Goal: Task Accomplishment & Management: Manage account settings

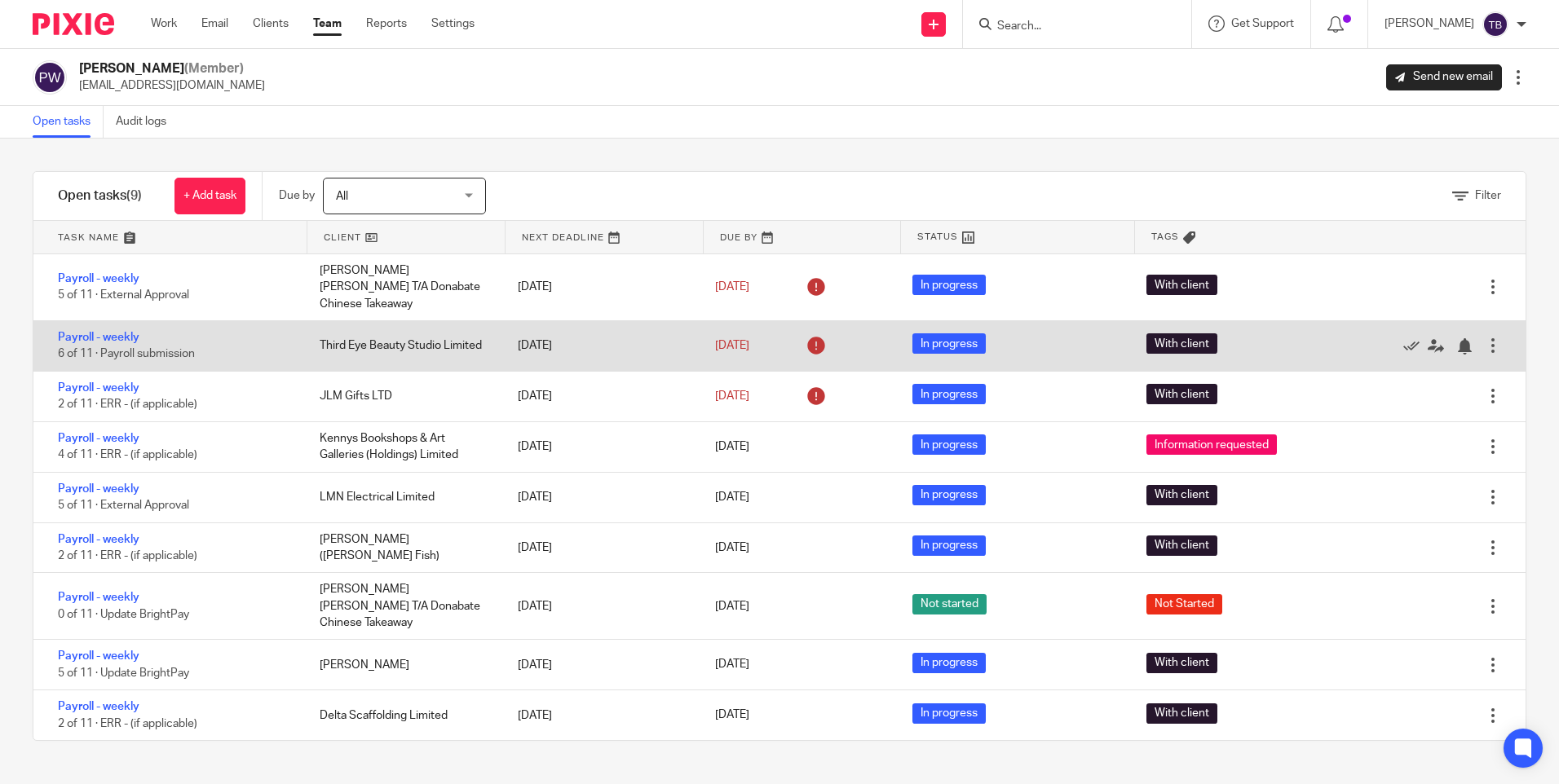
click at [122, 321] on div "Payroll - weekly 6 of 11 · Payroll submission" at bounding box center [169, 346] width 270 height 49
click at [122, 332] on link "Payroll - weekly" at bounding box center [98, 337] width 81 height 12
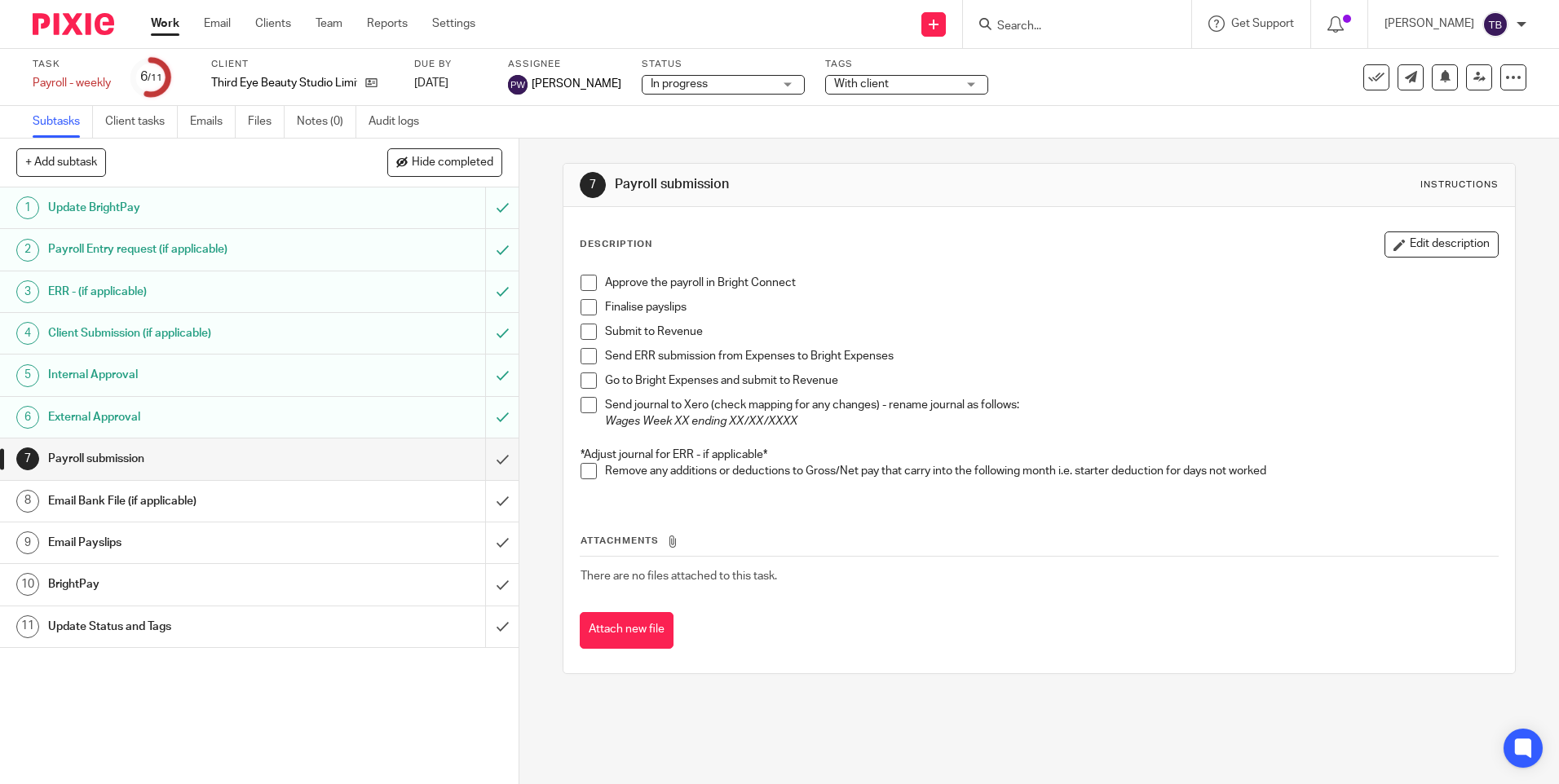
click at [584, 289] on span at bounding box center [589, 283] width 16 height 16
click at [588, 307] on span at bounding box center [589, 307] width 16 height 16
click at [583, 327] on span at bounding box center [589, 332] width 16 height 16
click at [582, 353] on span at bounding box center [589, 356] width 16 height 16
click at [589, 406] on span at bounding box center [589, 405] width 16 height 16
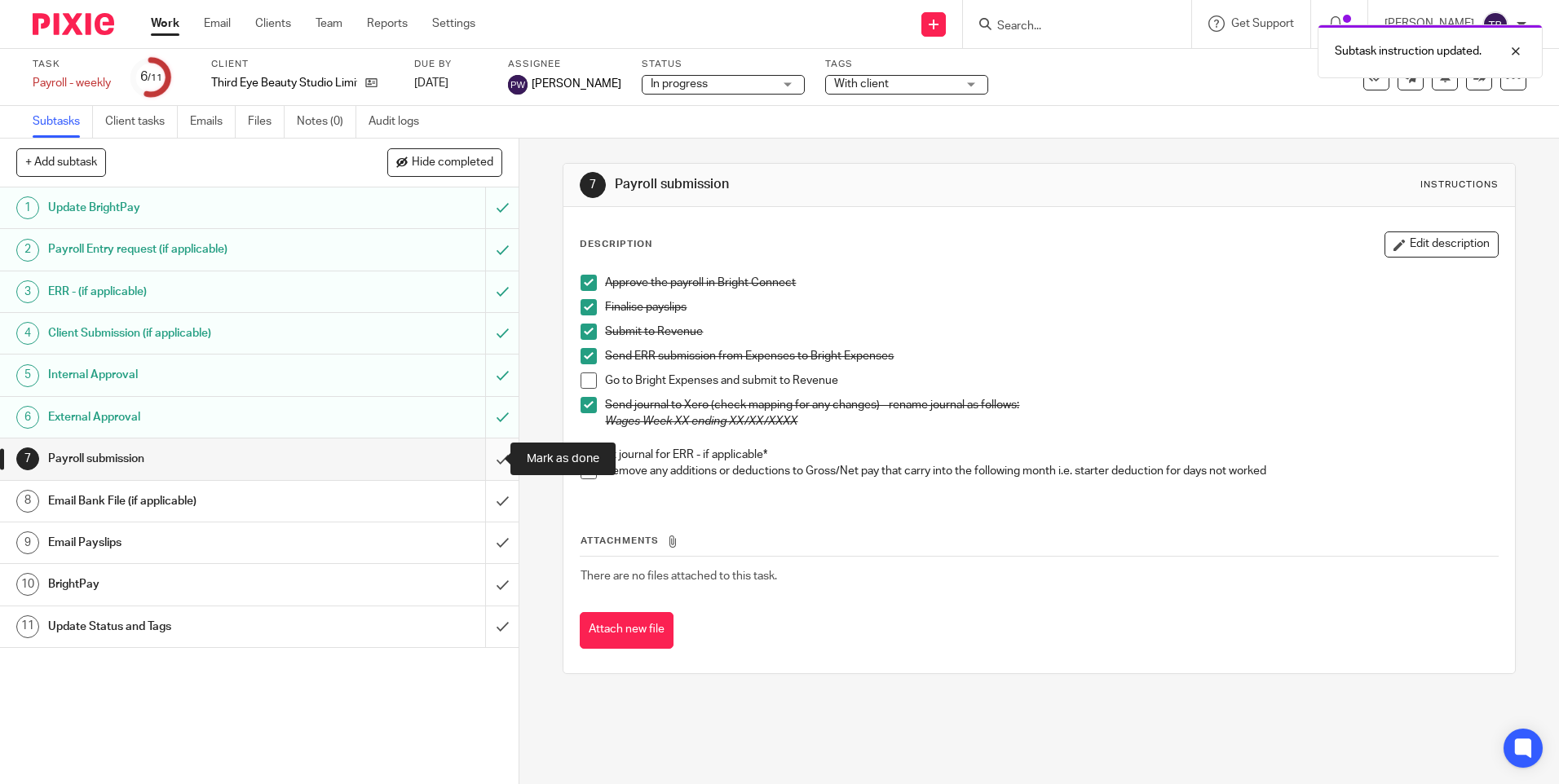
click at [490, 460] on input "submit" at bounding box center [259, 459] width 519 height 41
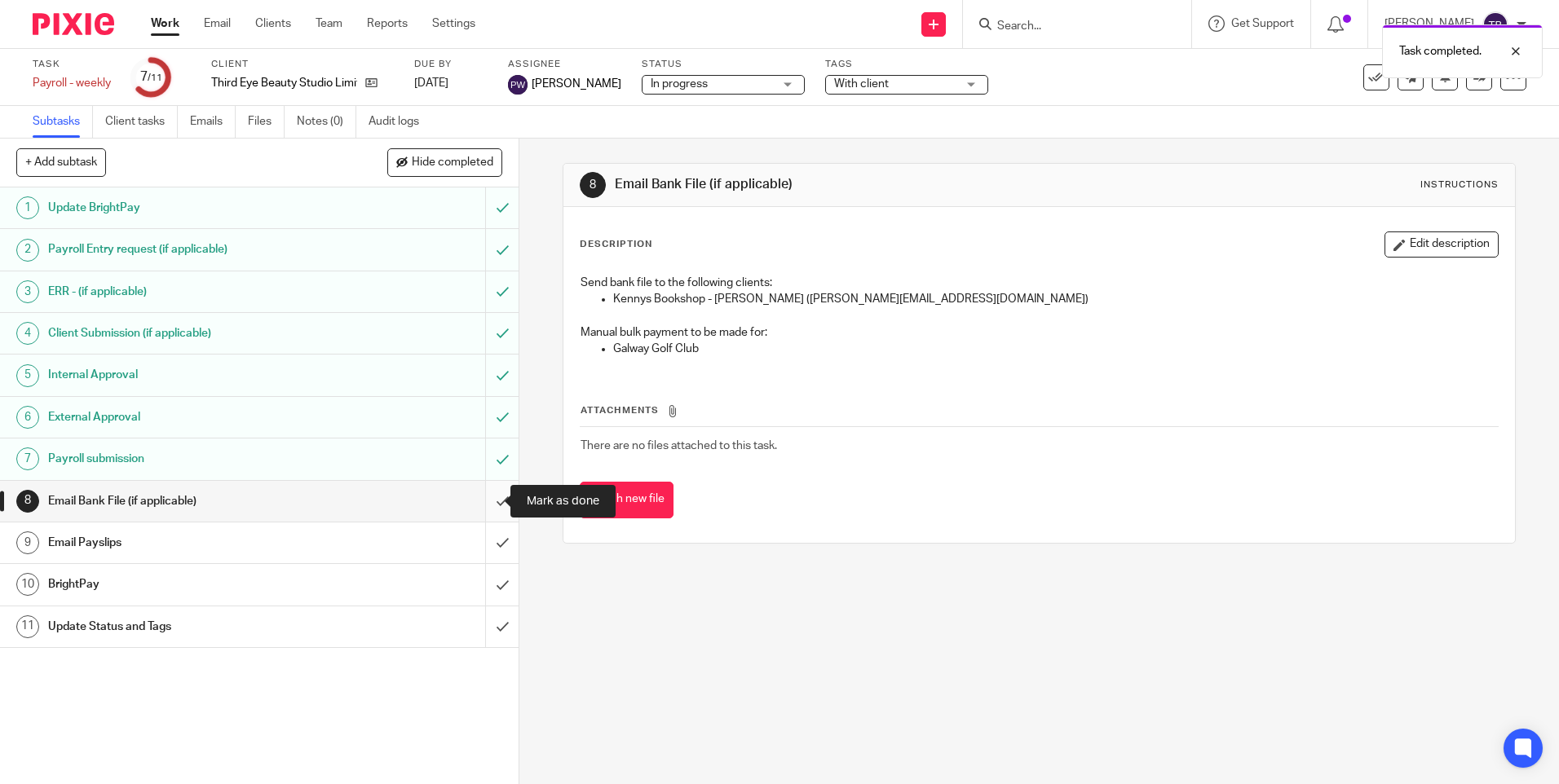
click at [489, 502] on input "submit" at bounding box center [259, 501] width 519 height 41
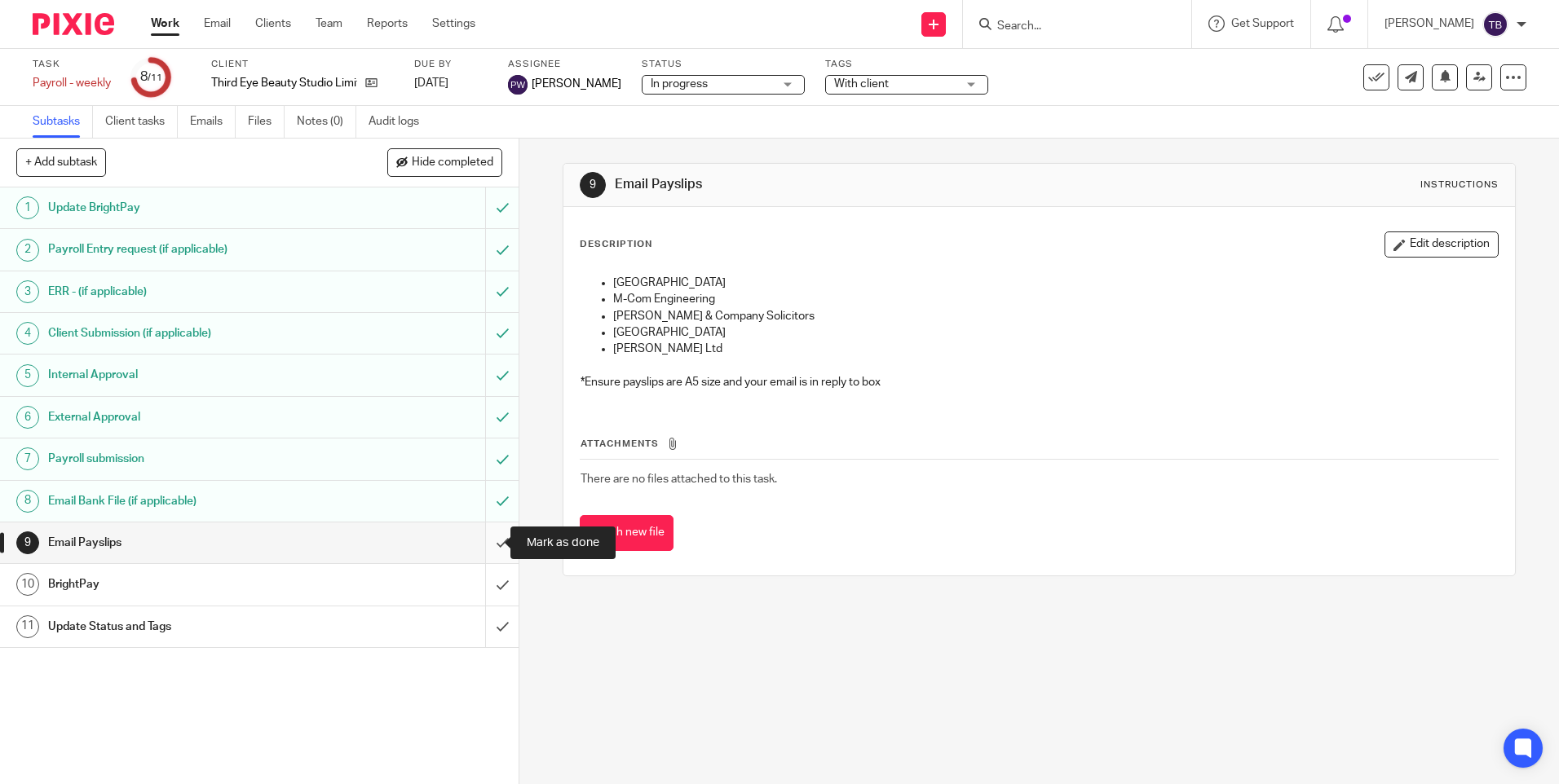
click at [480, 544] on input "submit" at bounding box center [259, 543] width 519 height 41
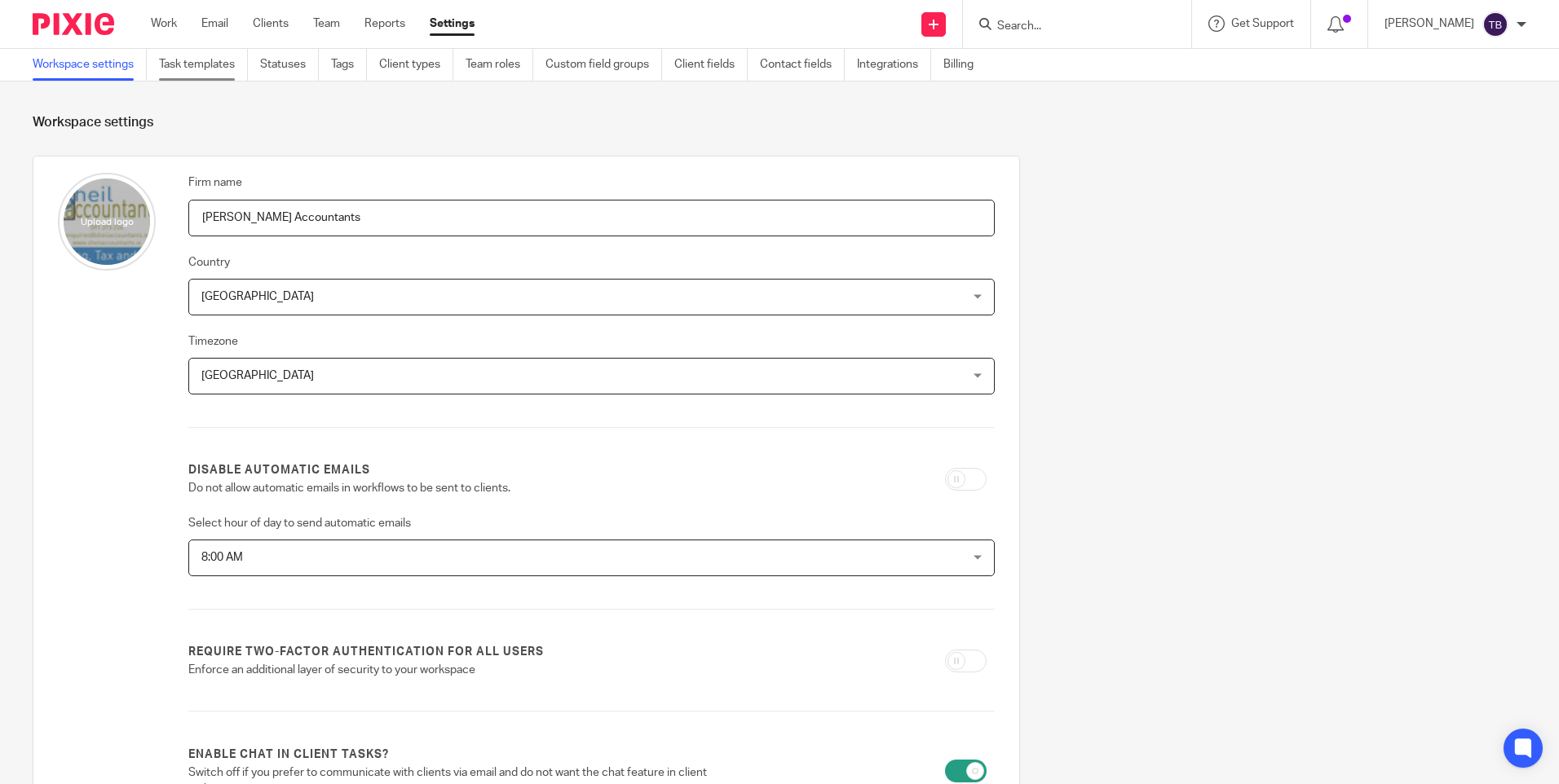
click at [201, 74] on link "Task templates" at bounding box center [203, 64] width 89 height 32
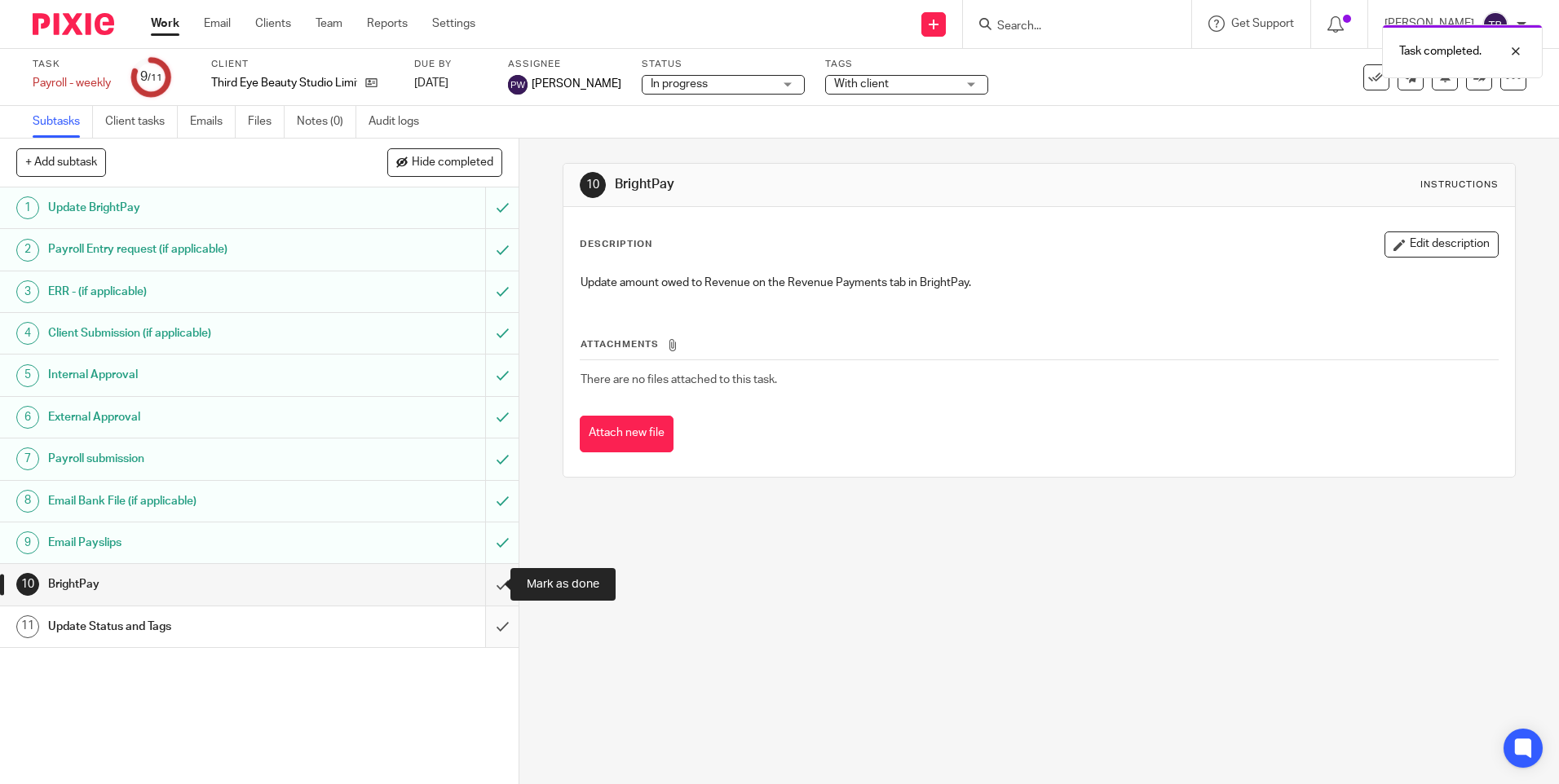
drag, startPoint x: 481, startPoint y: 583, endPoint x: 488, endPoint y: 630, distance: 47.5
click at [481, 583] on input "submit" at bounding box center [259, 584] width 519 height 41
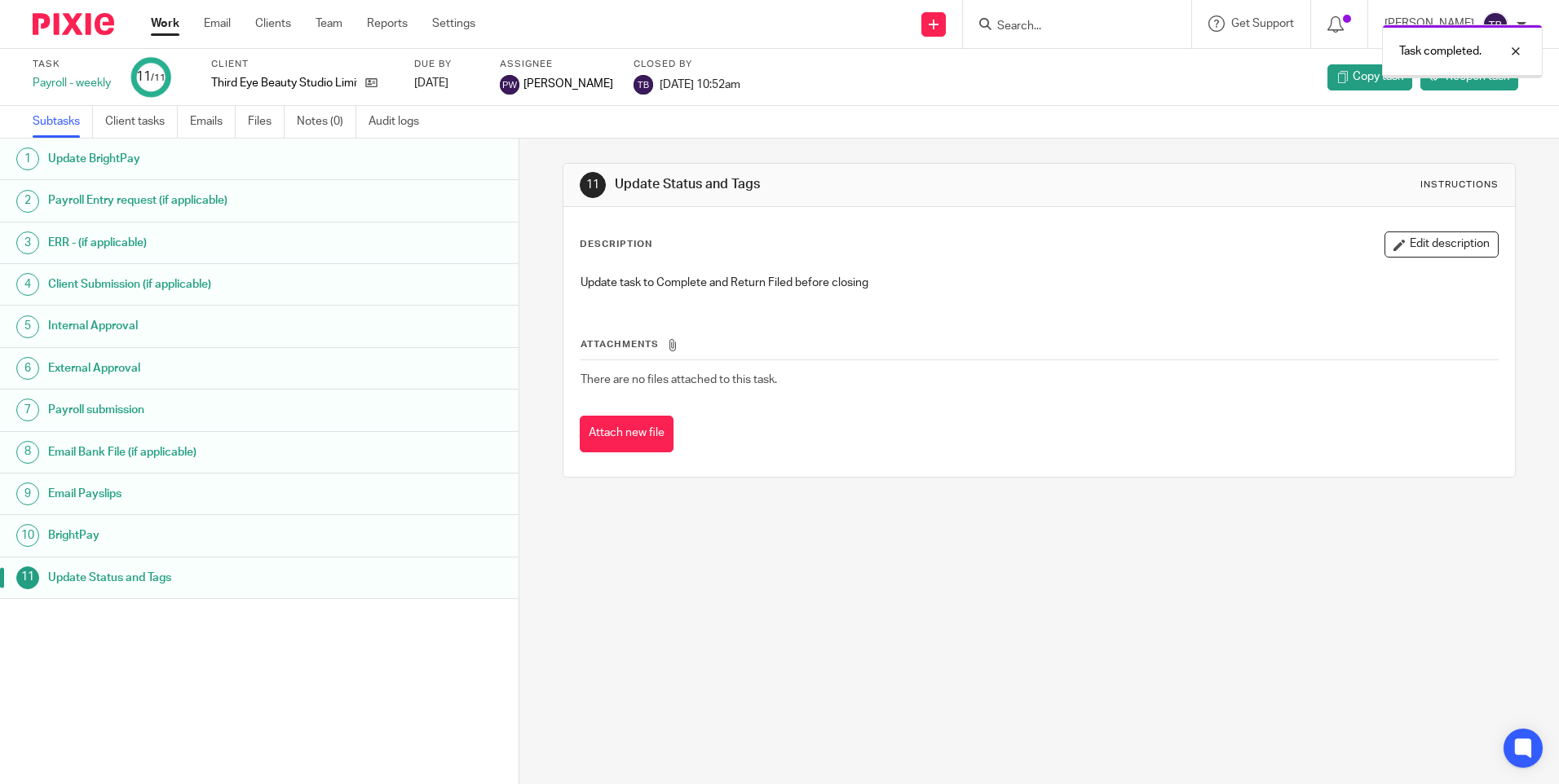
click at [331, 30] on link "Team" at bounding box center [328, 24] width 27 height 16
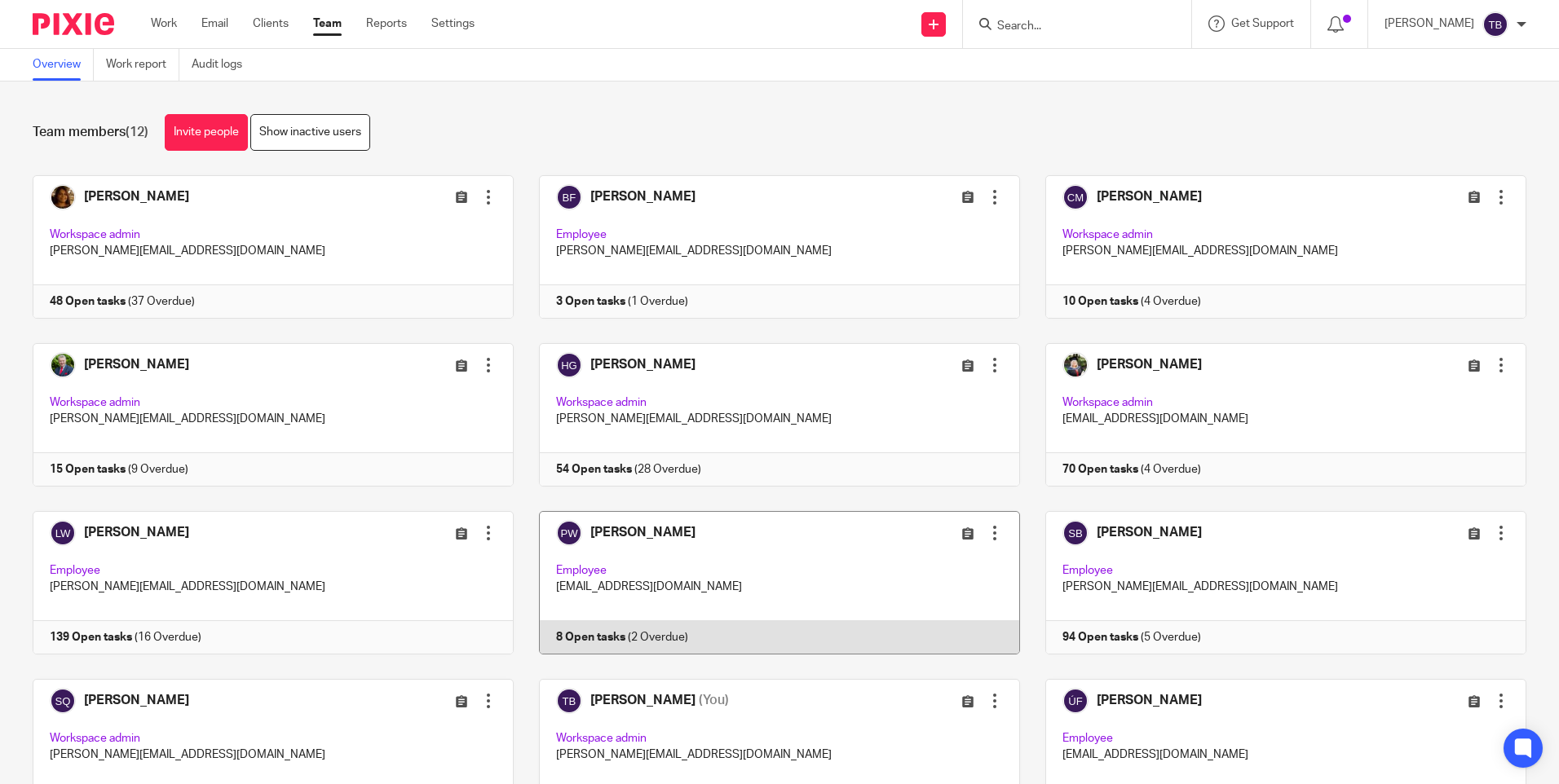
click at [729, 568] on link at bounding box center [766, 582] width 506 height 143
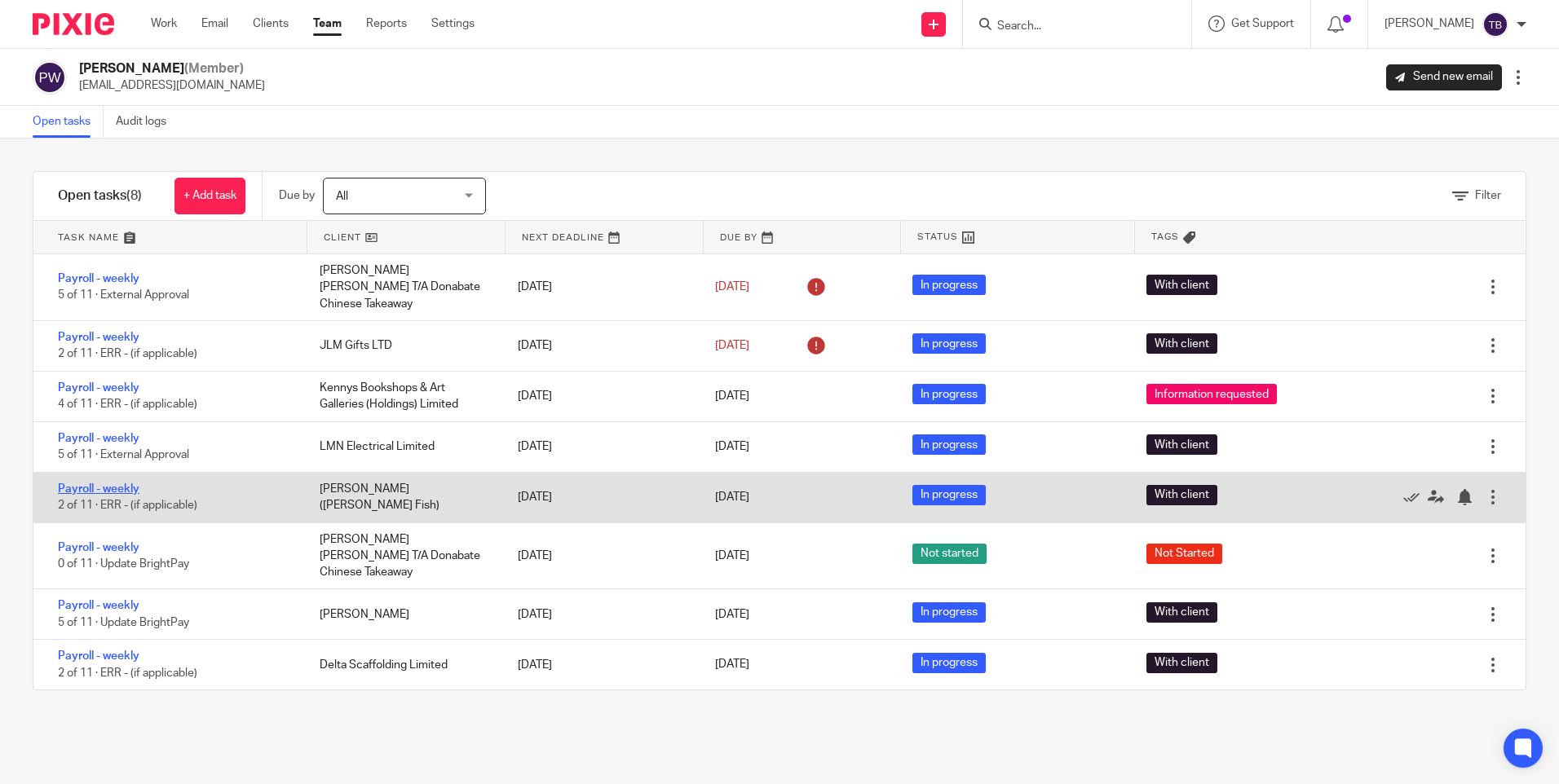
click at [71, 483] on link "Payroll - weekly" at bounding box center [98, 489] width 81 height 12
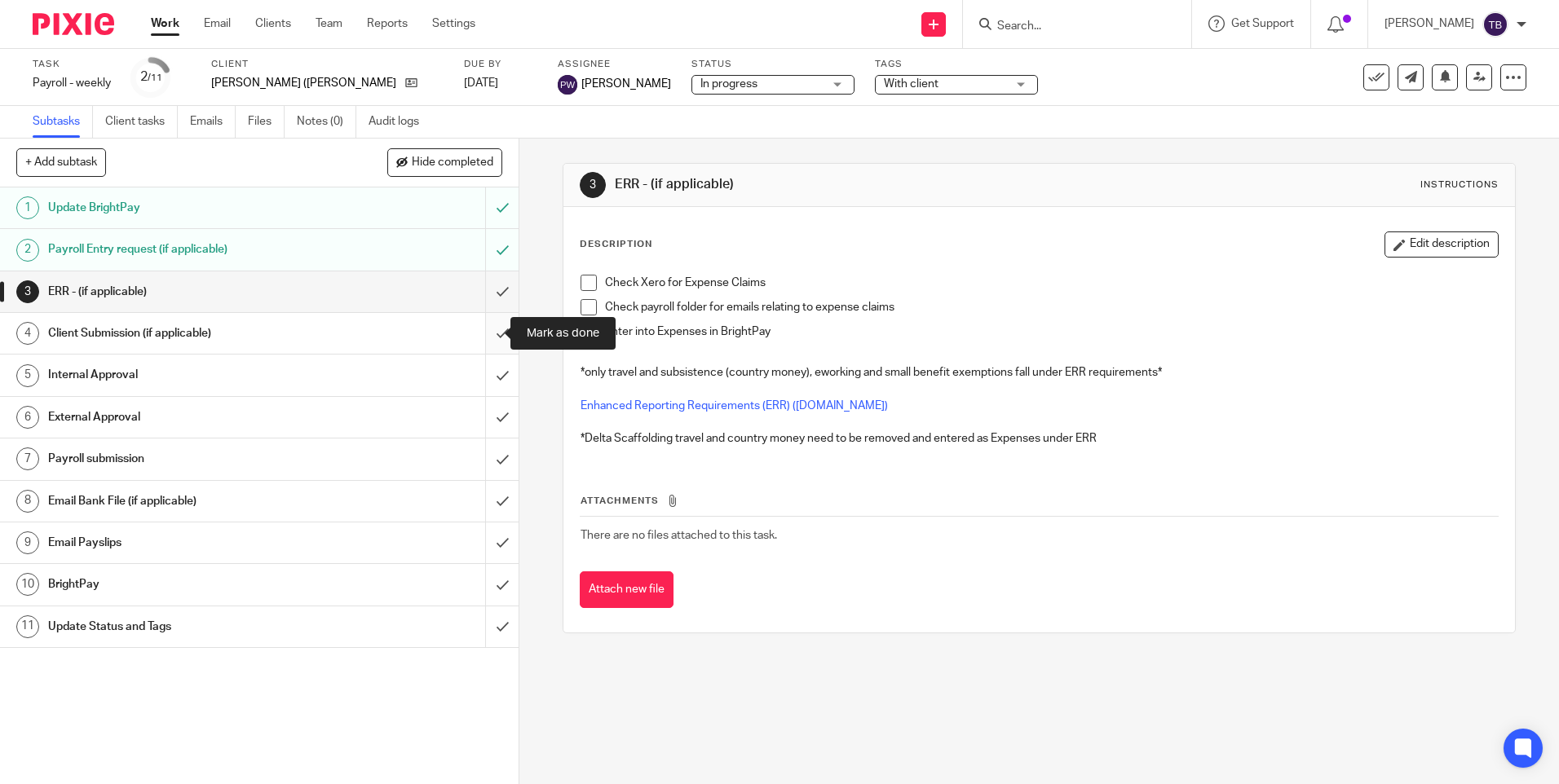
click at [485, 336] on input "submit" at bounding box center [259, 333] width 519 height 41
click at [483, 380] on input "submit" at bounding box center [259, 375] width 519 height 41
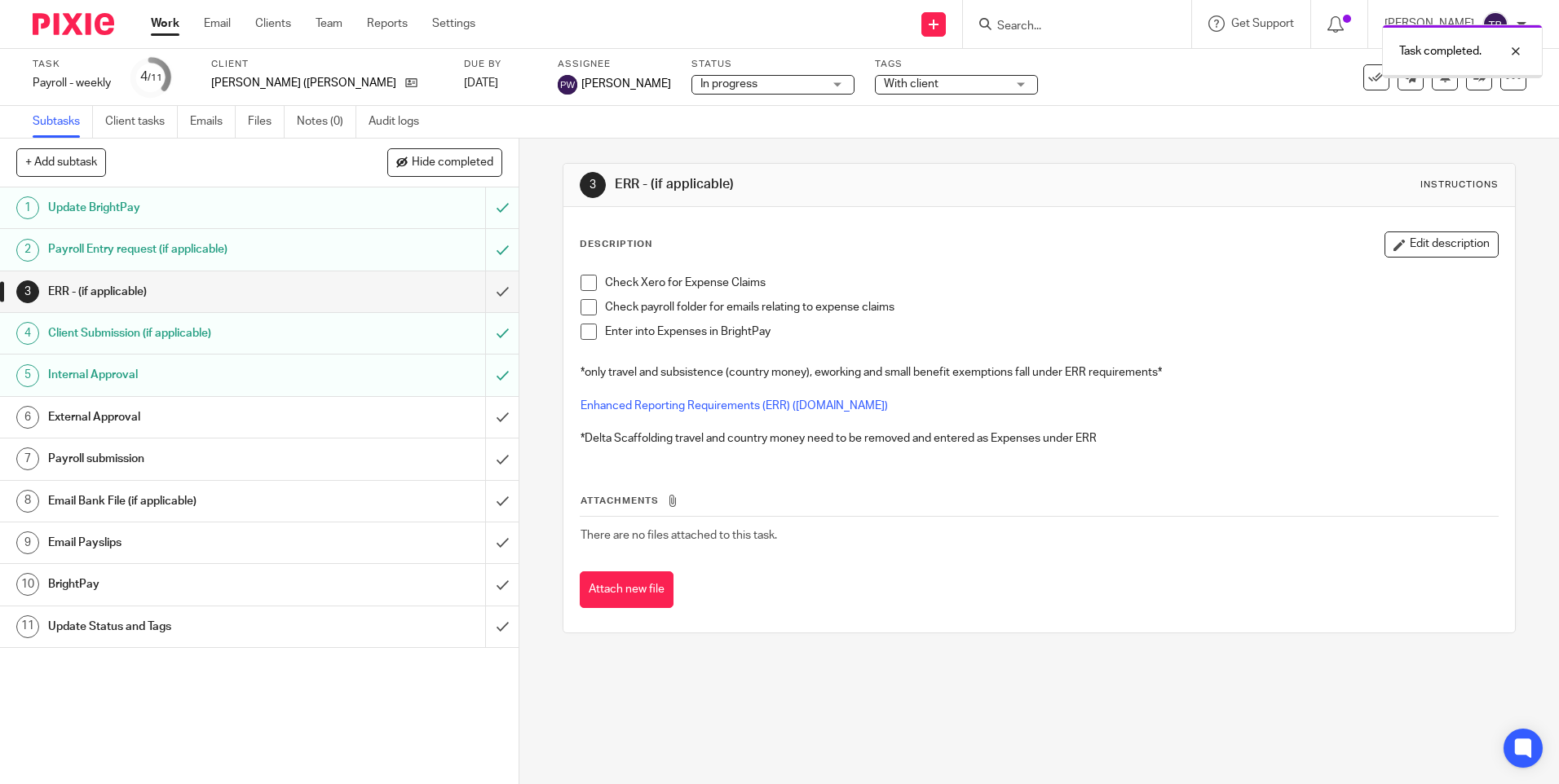
click at [485, 414] on input "submit" at bounding box center [259, 417] width 519 height 41
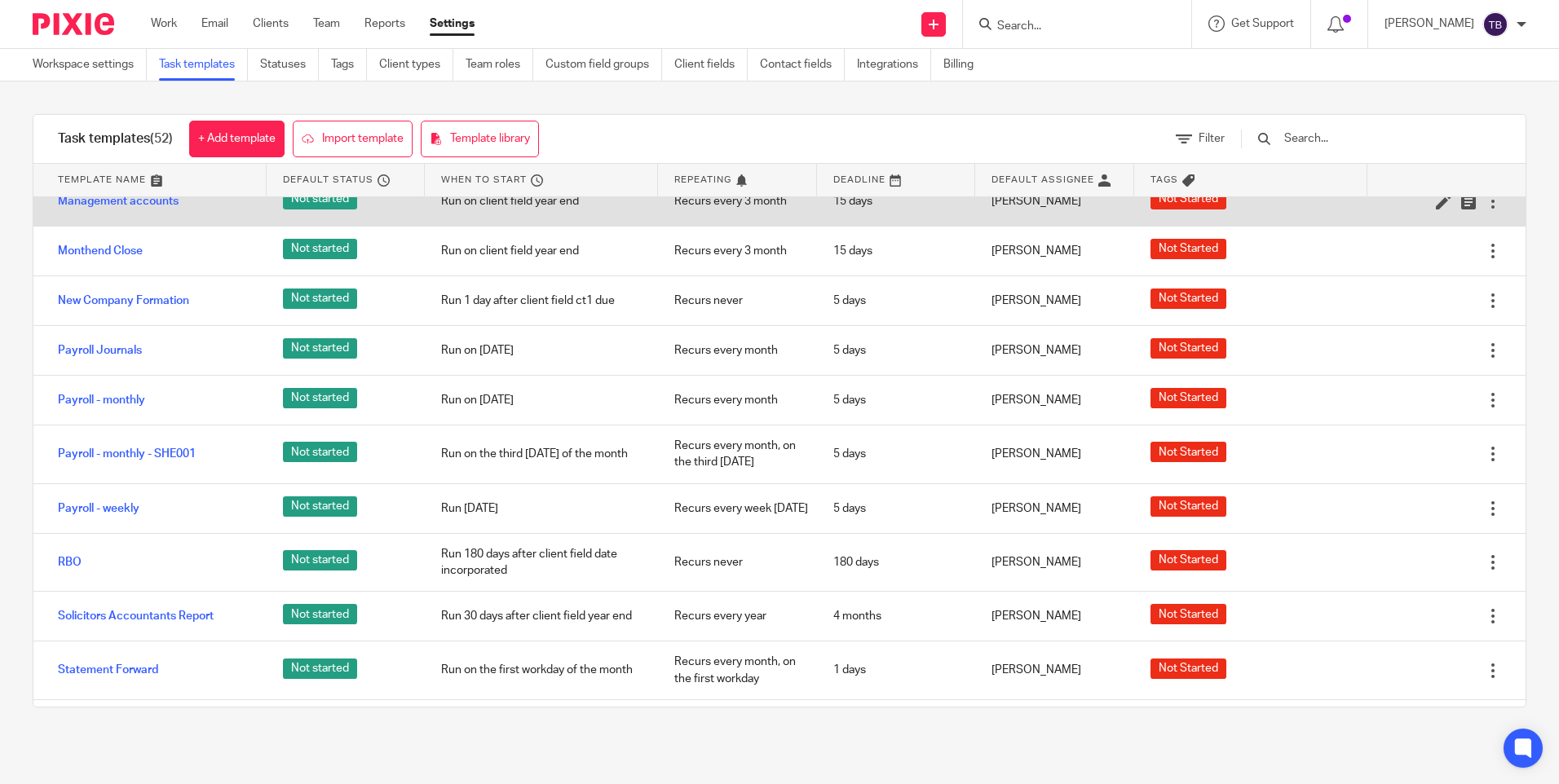
scroll to position [1630, 0]
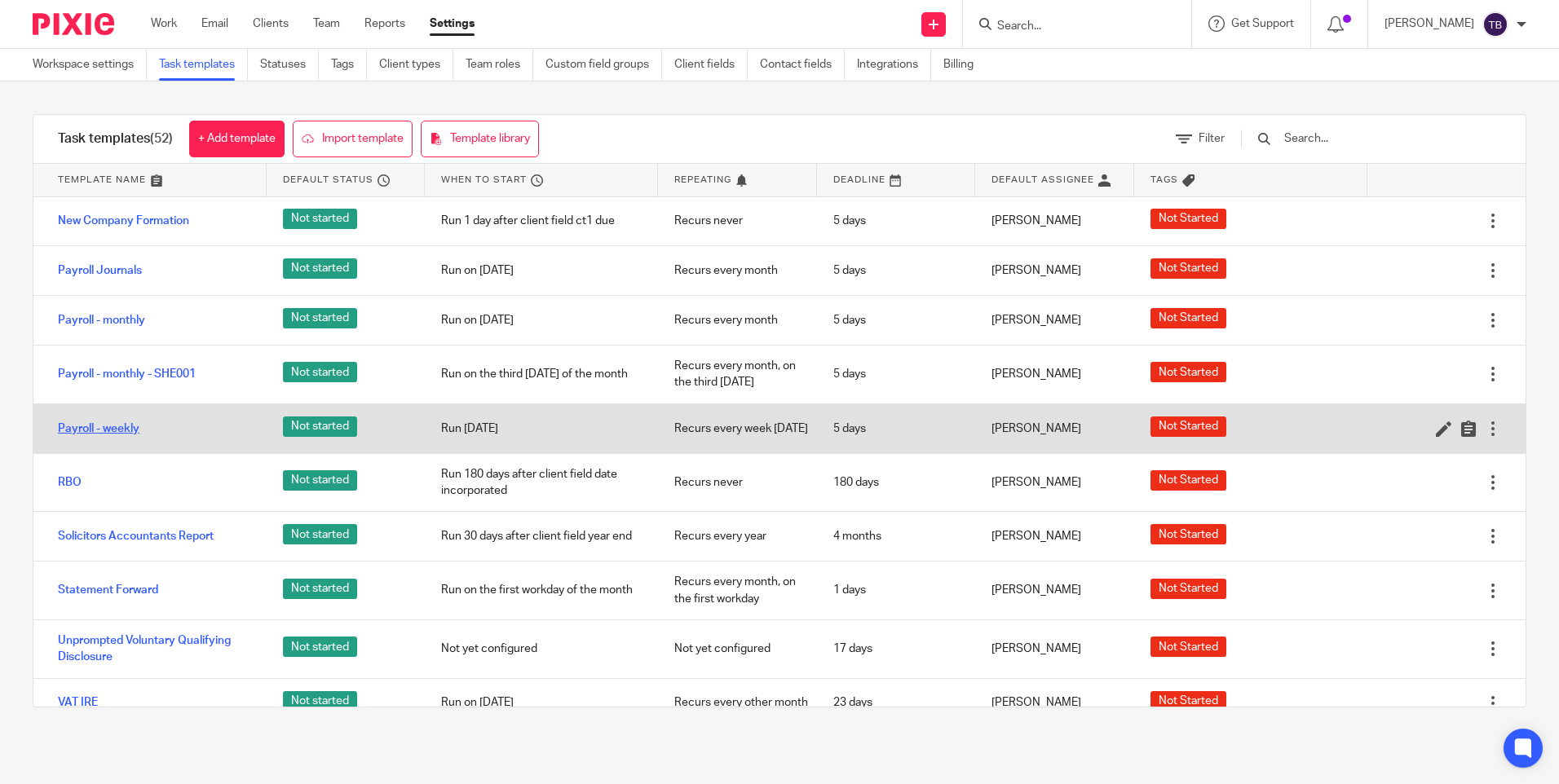
click at [114, 437] on link "Payroll - weekly" at bounding box center [98, 429] width 81 height 16
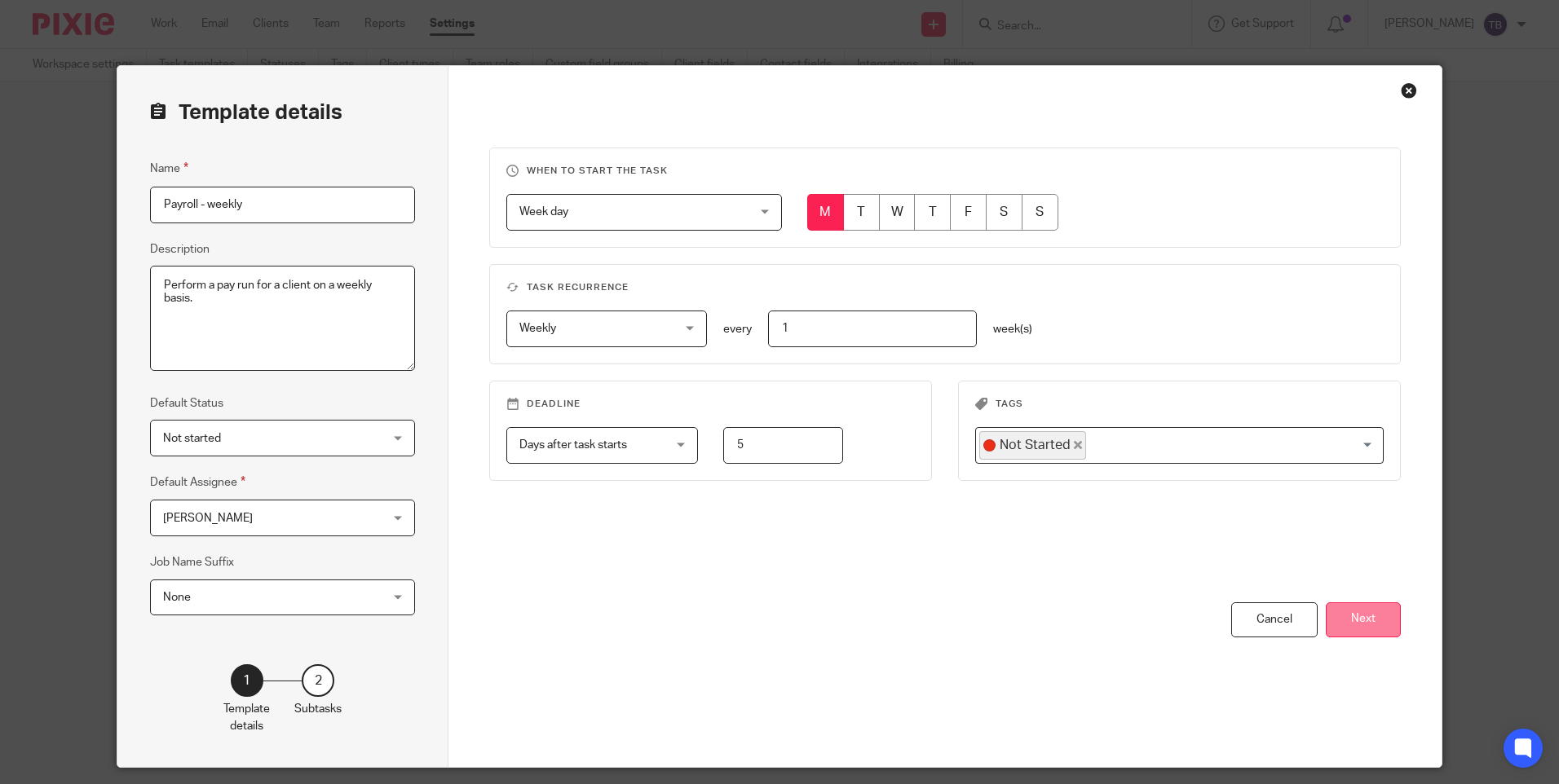
click at [1342, 622] on button "Next" at bounding box center [1362, 619] width 75 height 35
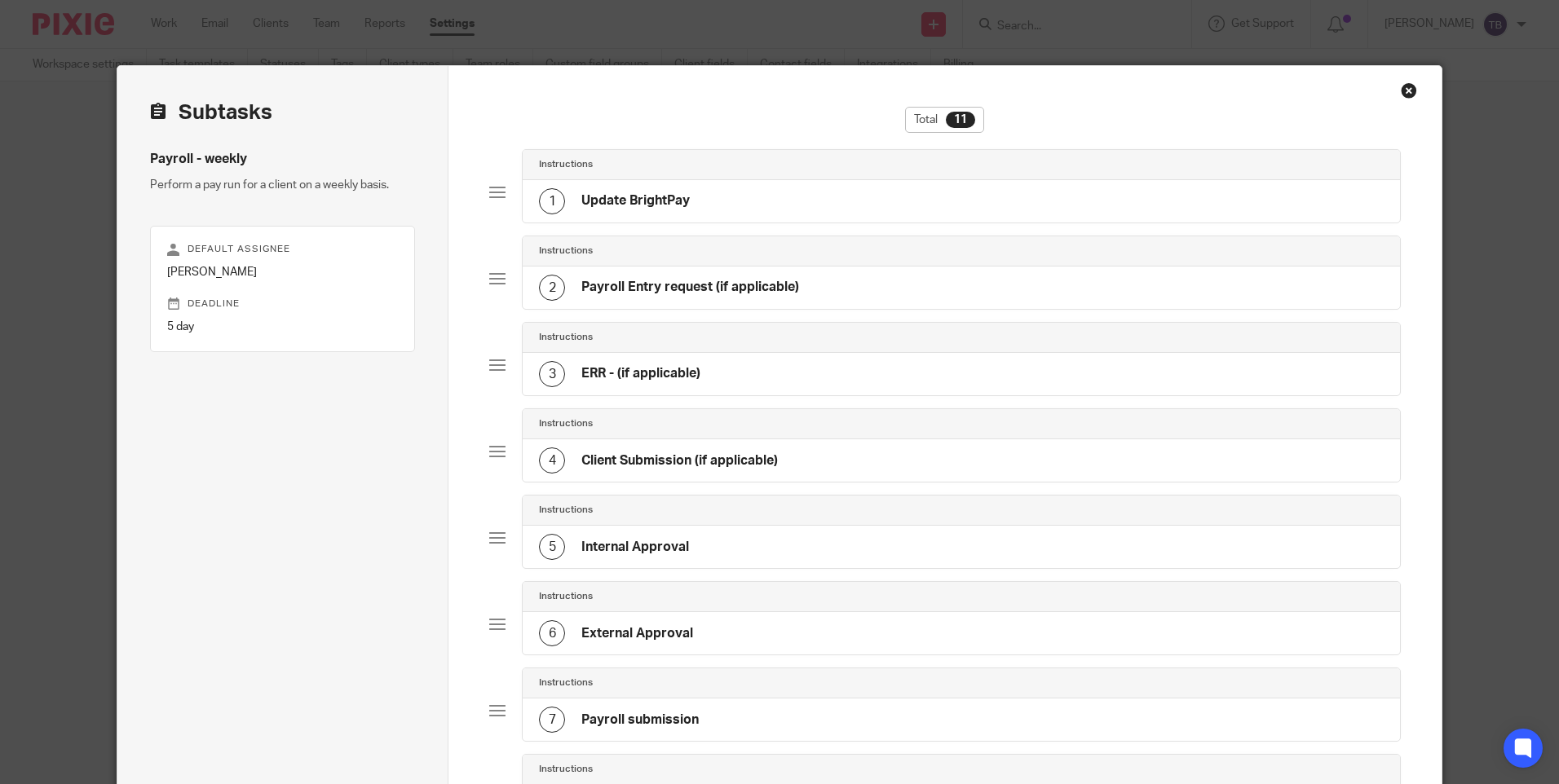
click at [1400, 90] on div "Close this dialog window" at bounding box center [1408, 90] width 16 height 16
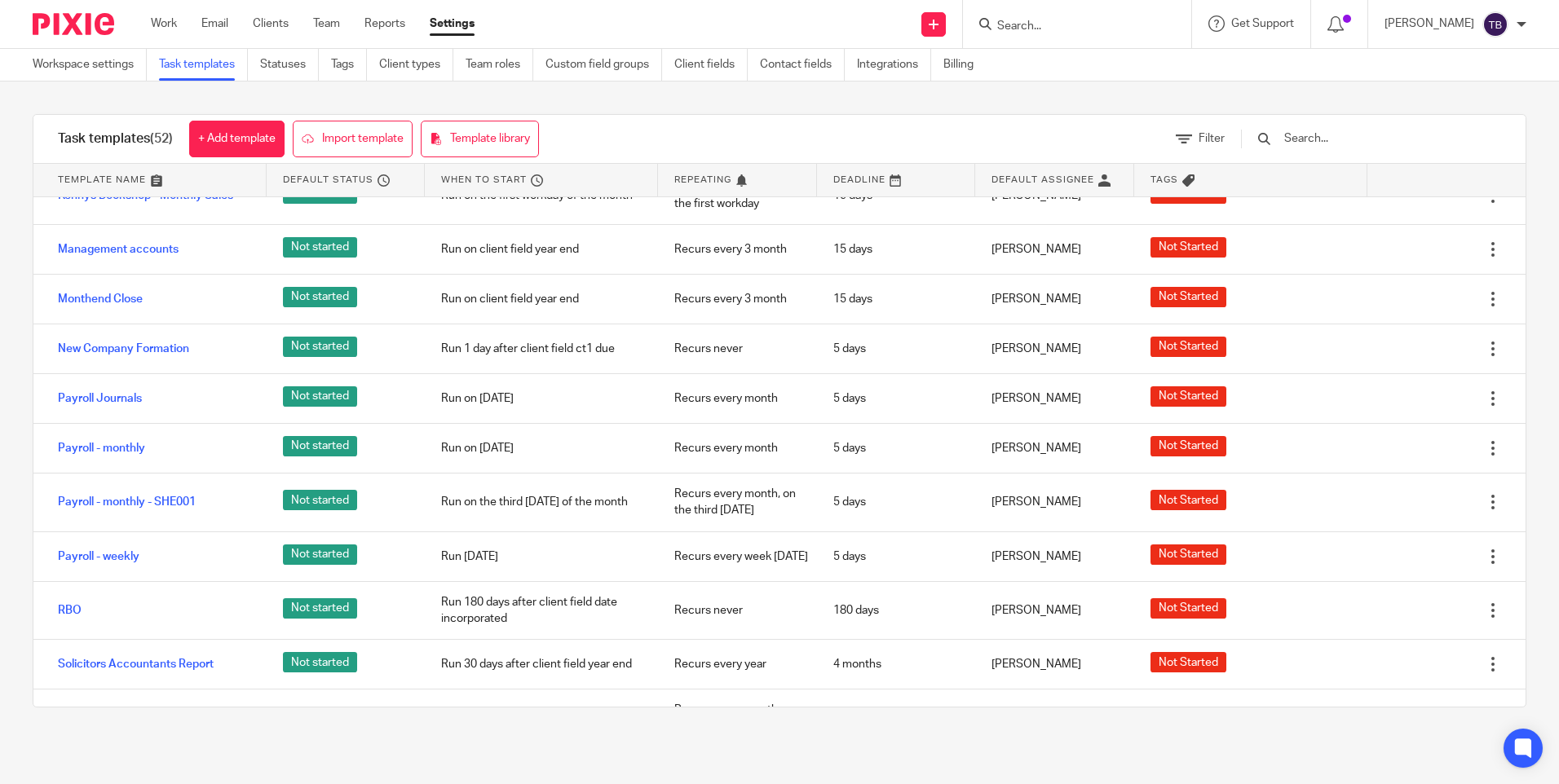
scroll to position [1467, 0]
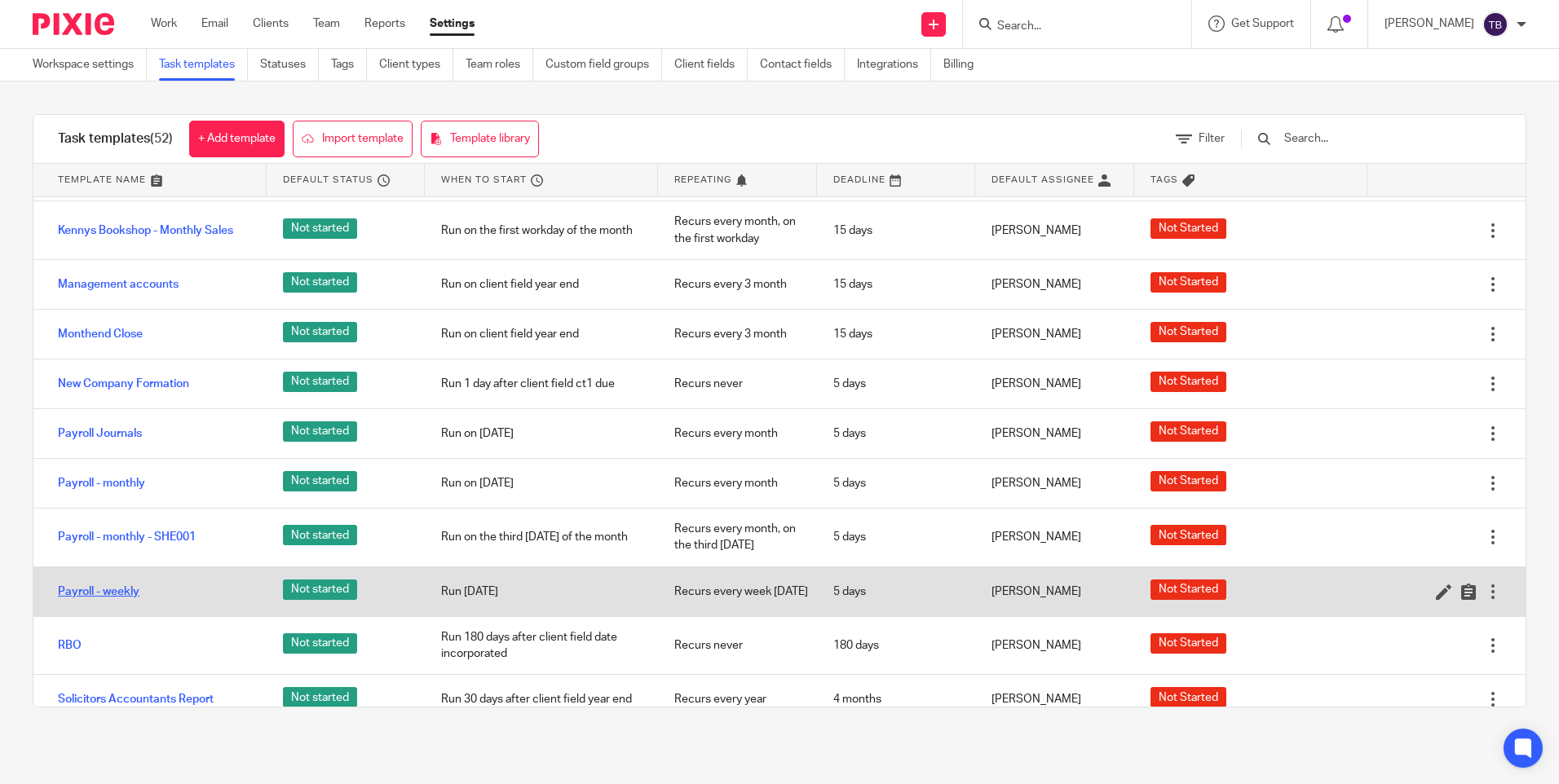
click at [118, 597] on link "Payroll - weekly" at bounding box center [98, 591] width 81 height 16
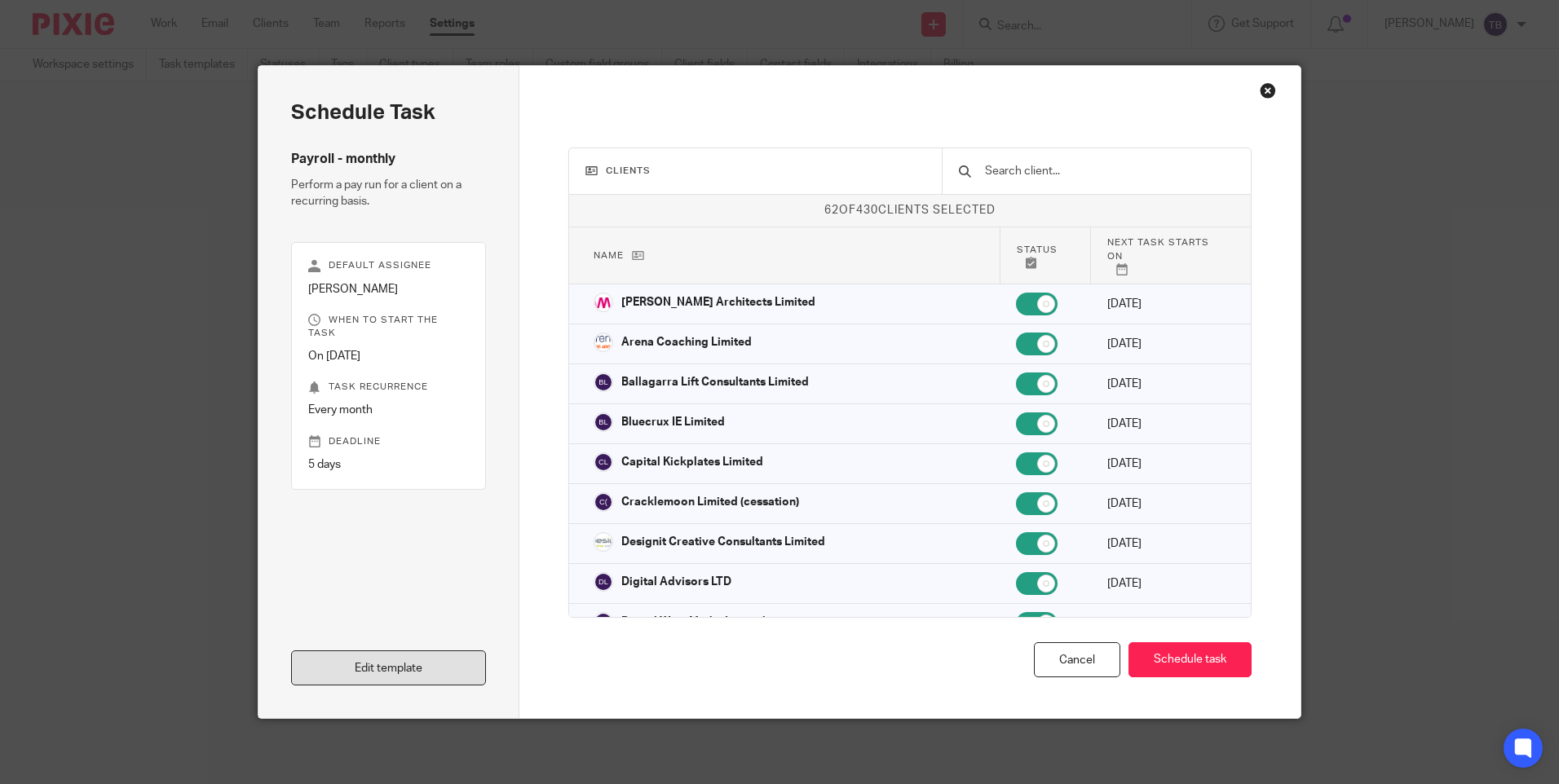
drag, startPoint x: 0, startPoint y: 0, endPoint x: 436, endPoint y: 657, distance: 788.5
click at [436, 657] on link "Edit template" at bounding box center [389, 667] width 195 height 35
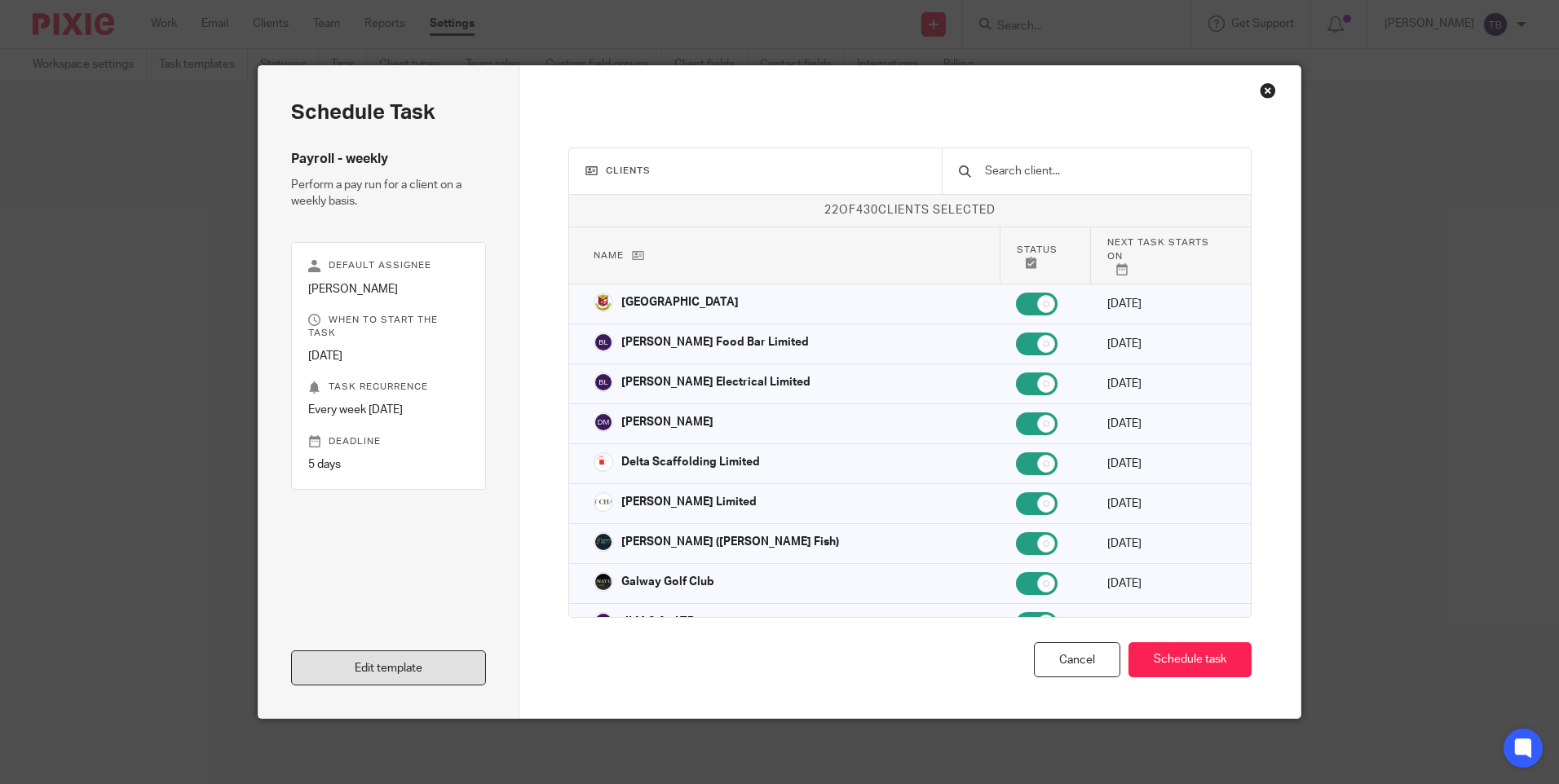
click at [394, 661] on link "Edit template" at bounding box center [389, 667] width 195 height 35
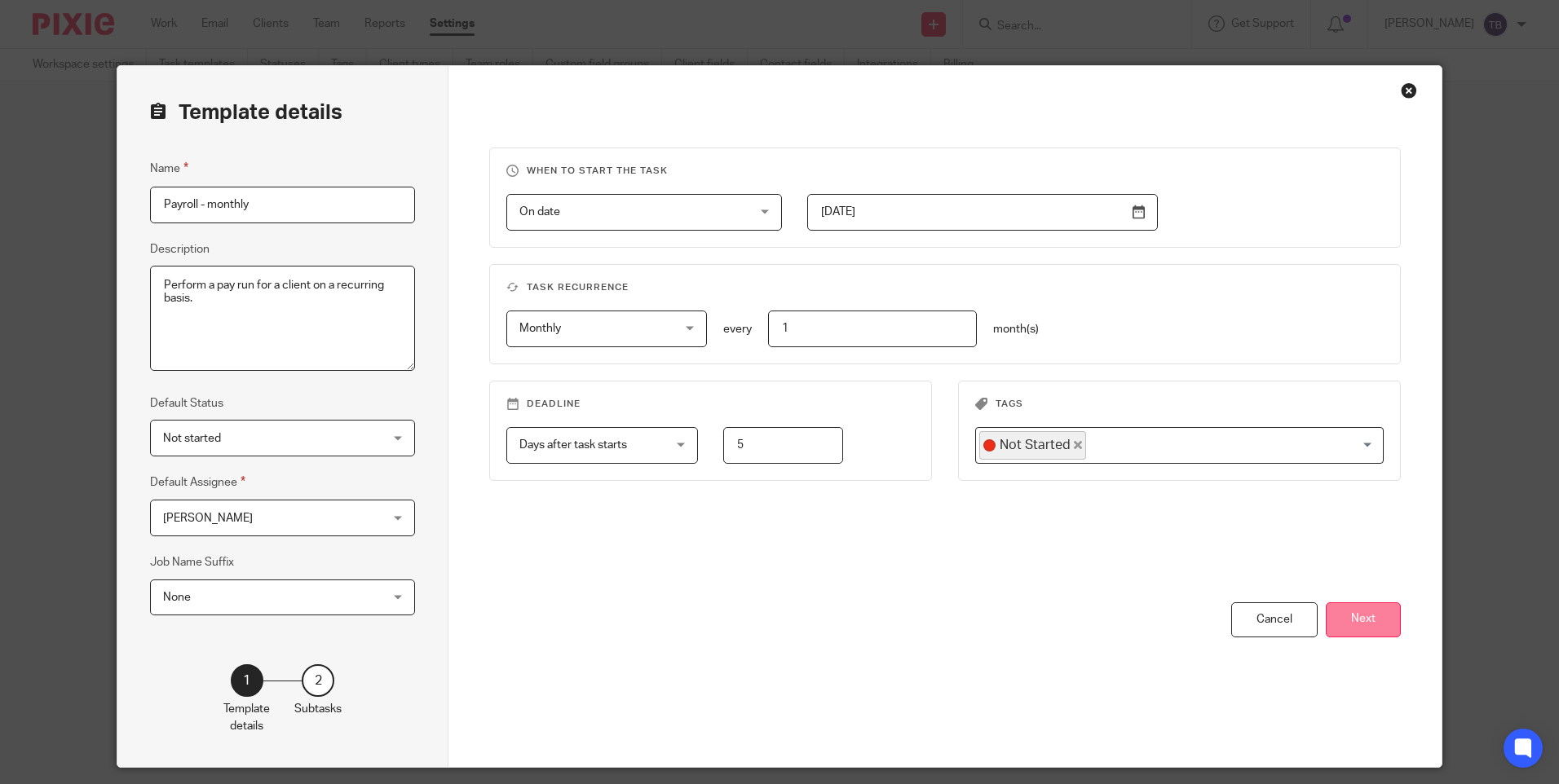
click at [1366, 613] on button "Next" at bounding box center [1362, 619] width 75 height 35
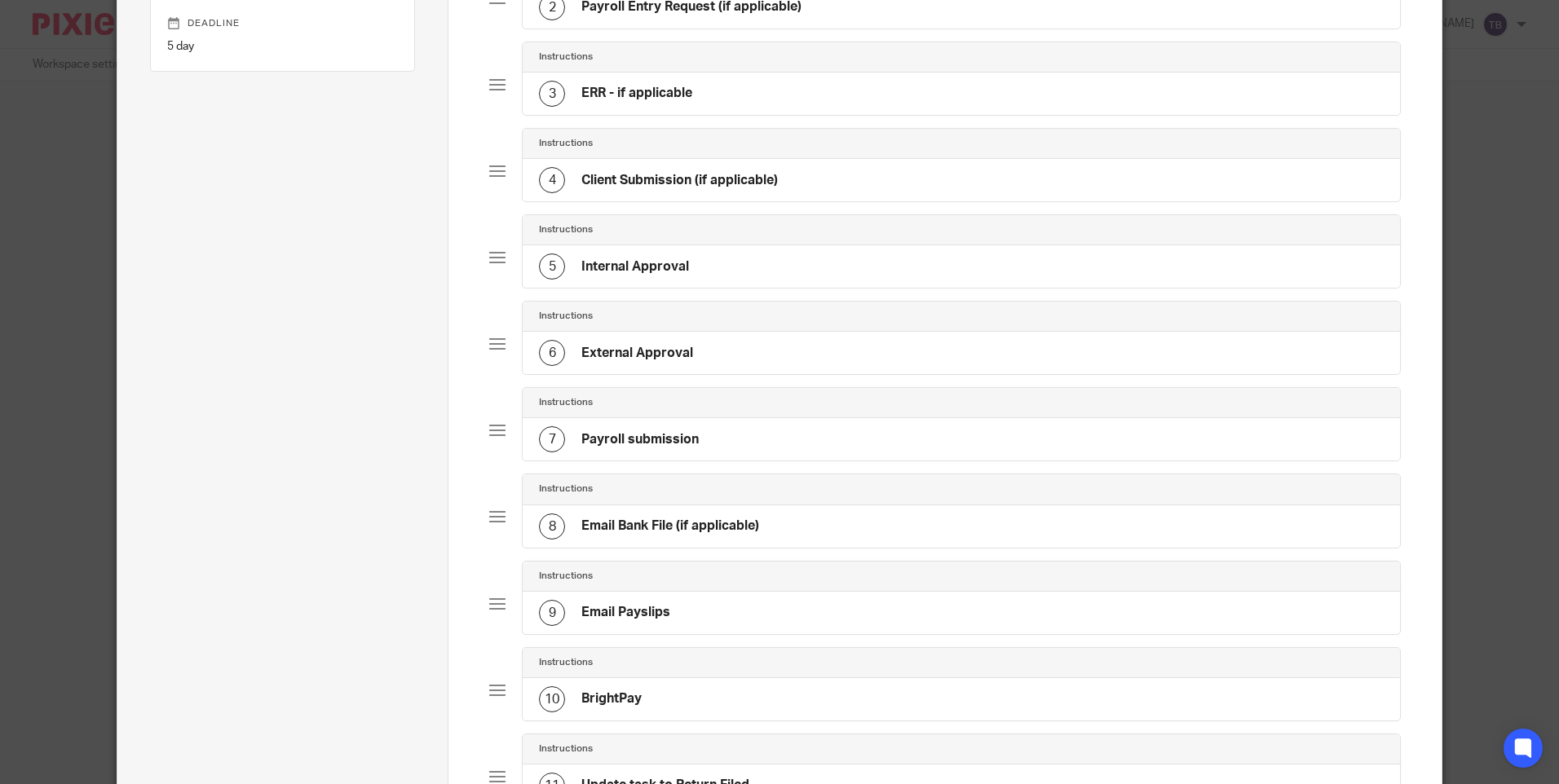
scroll to position [326, 0]
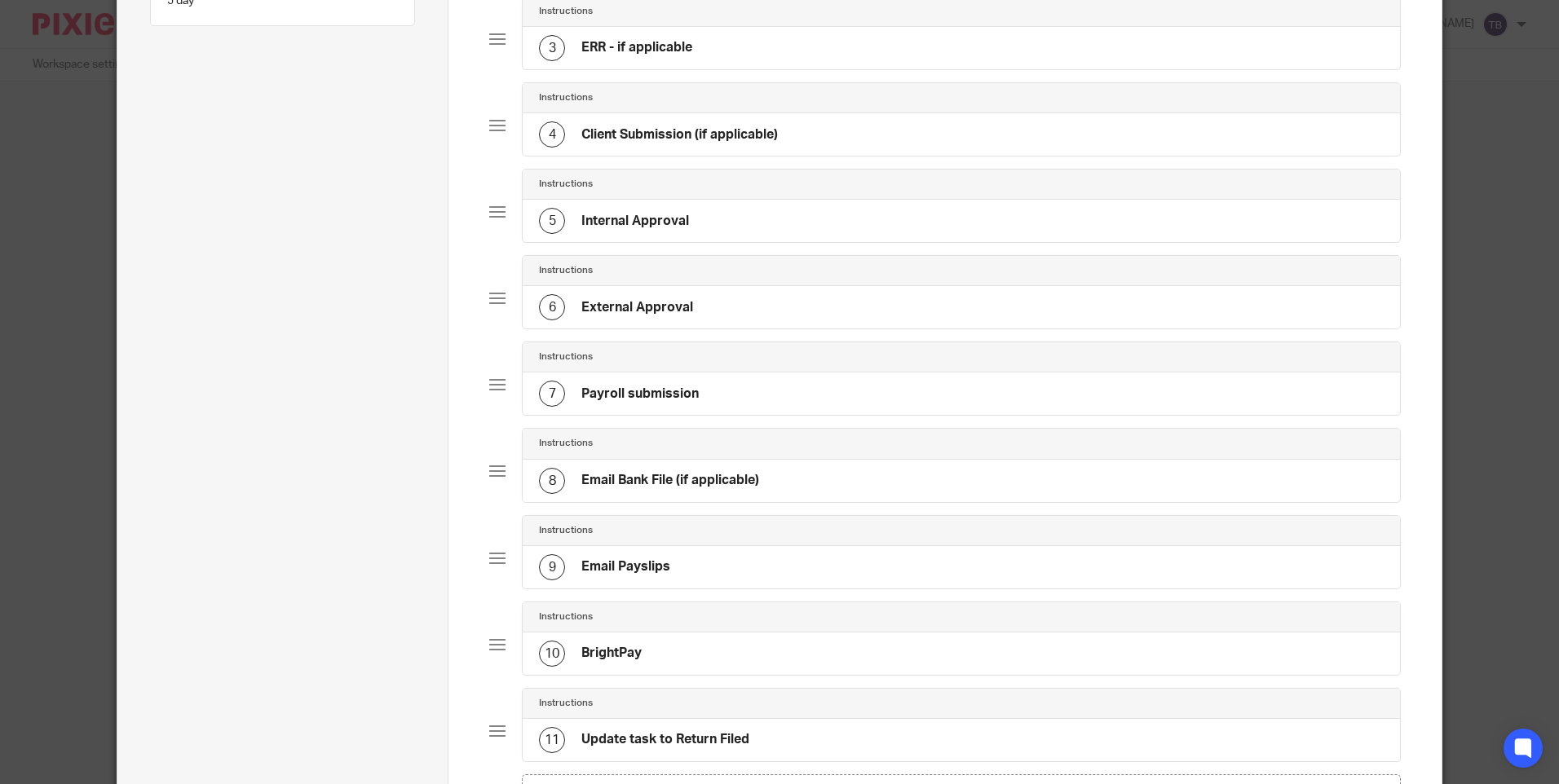
click at [683, 486] on h4 "Email Bank File (if applicable)" at bounding box center [670, 480] width 178 height 17
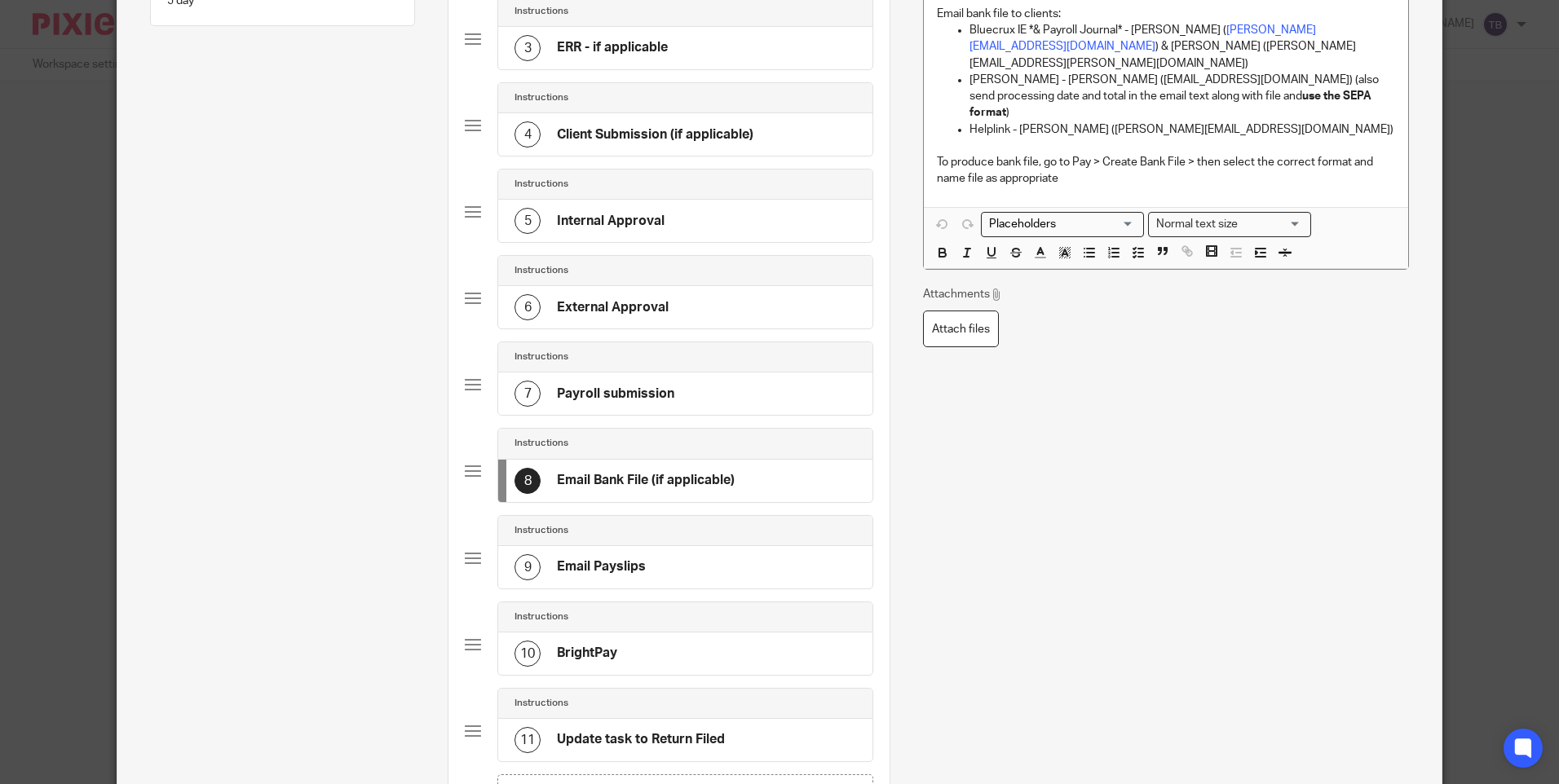
scroll to position [0, 0]
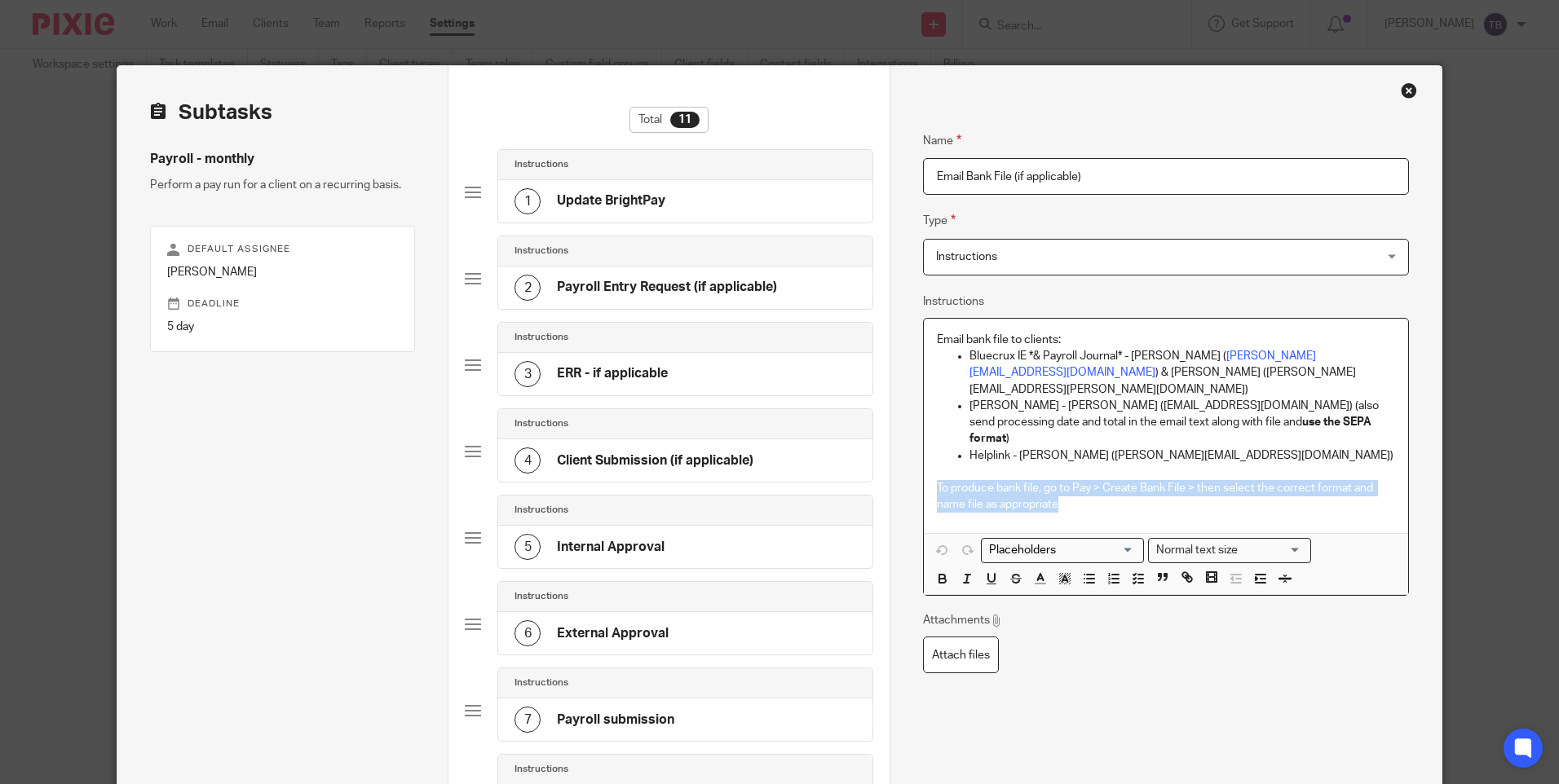
drag, startPoint x: 1084, startPoint y: 476, endPoint x: 927, endPoint y: 457, distance: 158.1
click at [927, 457] on div "Email bank file to clients: Bluecrux IE *& Payroll Journal* - Nikolina ( Nikoli…" at bounding box center [1165, 425] width 483 height 214
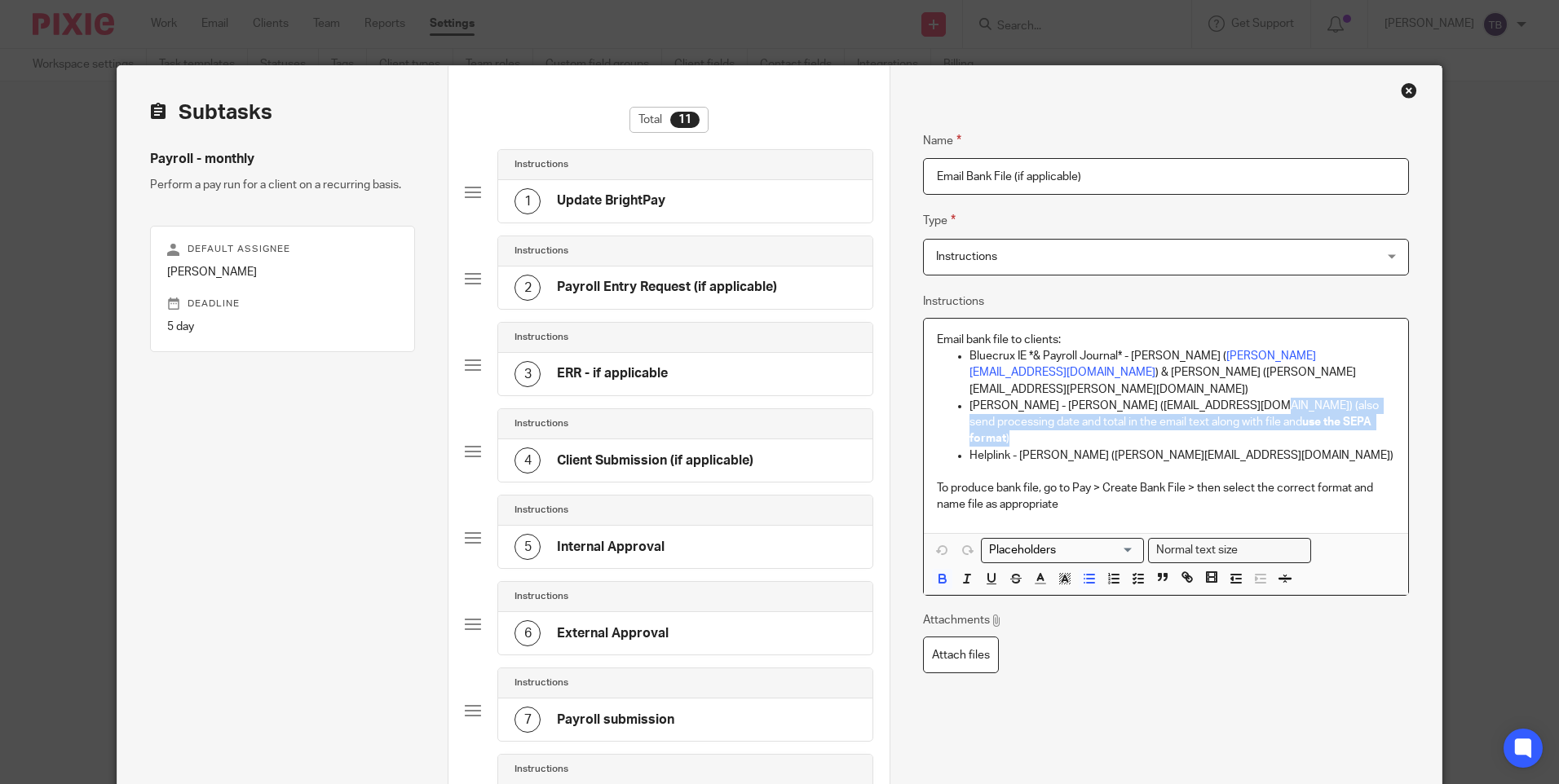
drag, startPoint x: 1287, startPoint y: 400, endPoint x: 1222, endPoint y: 389, distance: 65.9
click at [1222, 397] on p "Kennys Bindery - Caroline (info@kennysbindery.ie) (also send processing date an…" at bounding box center [1182, 422] width 425 height 49
copy p "(also send processing date and total in the email text along with file and use …"
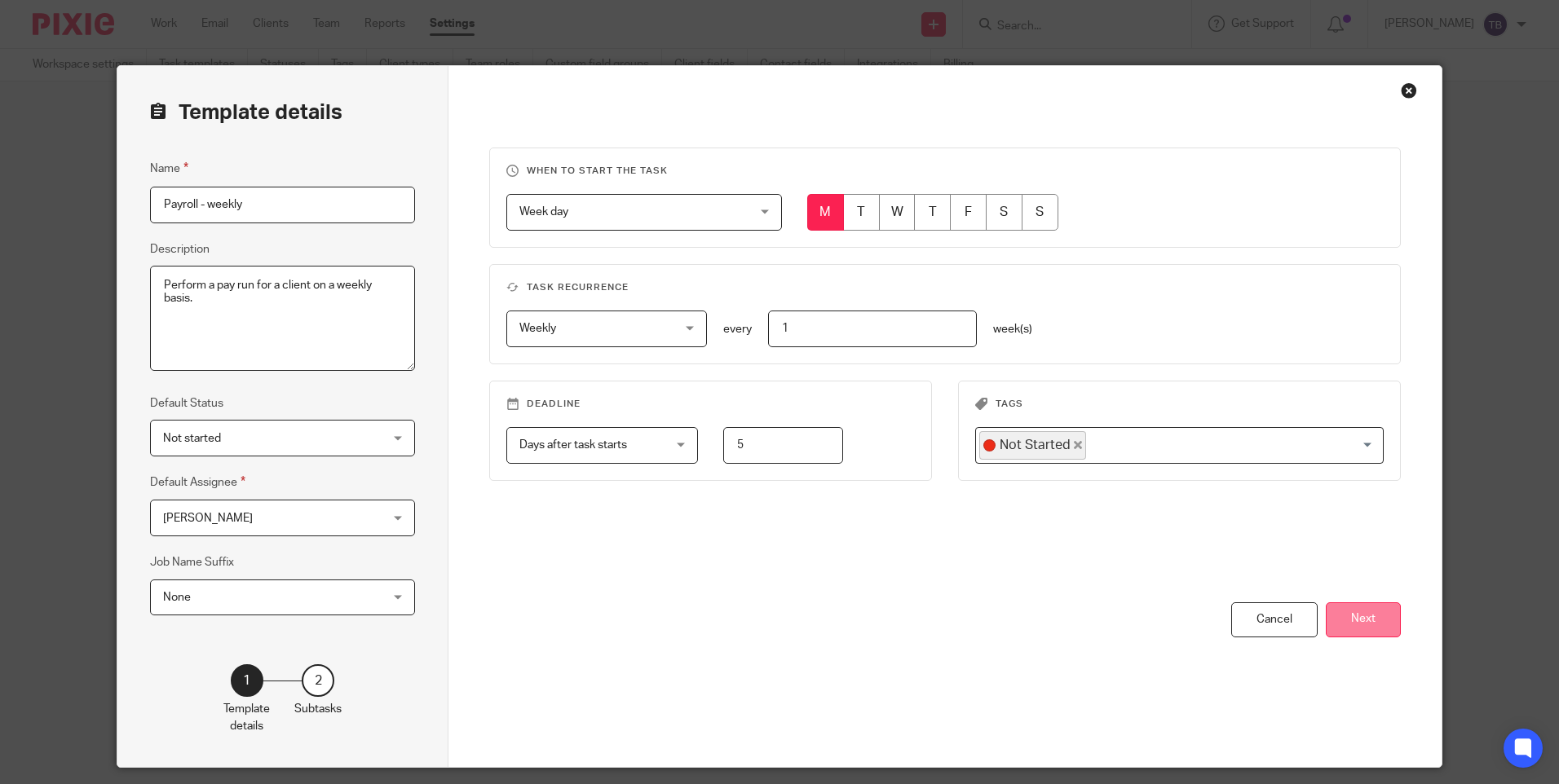
click at [1348, 621] on button "Next" at bounding box center [1362, 619] width 75 height 35
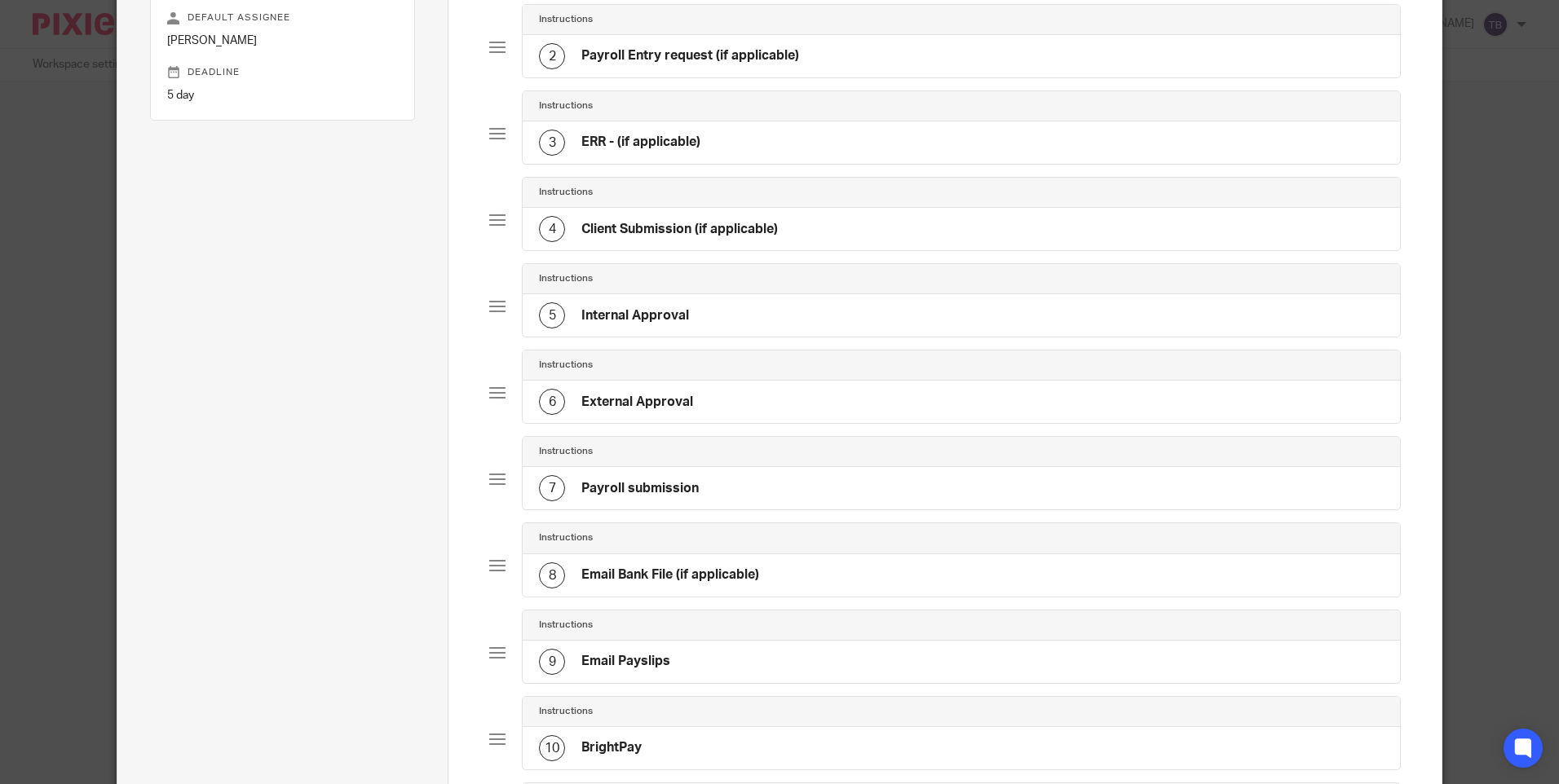
scroll to position [326, 0]
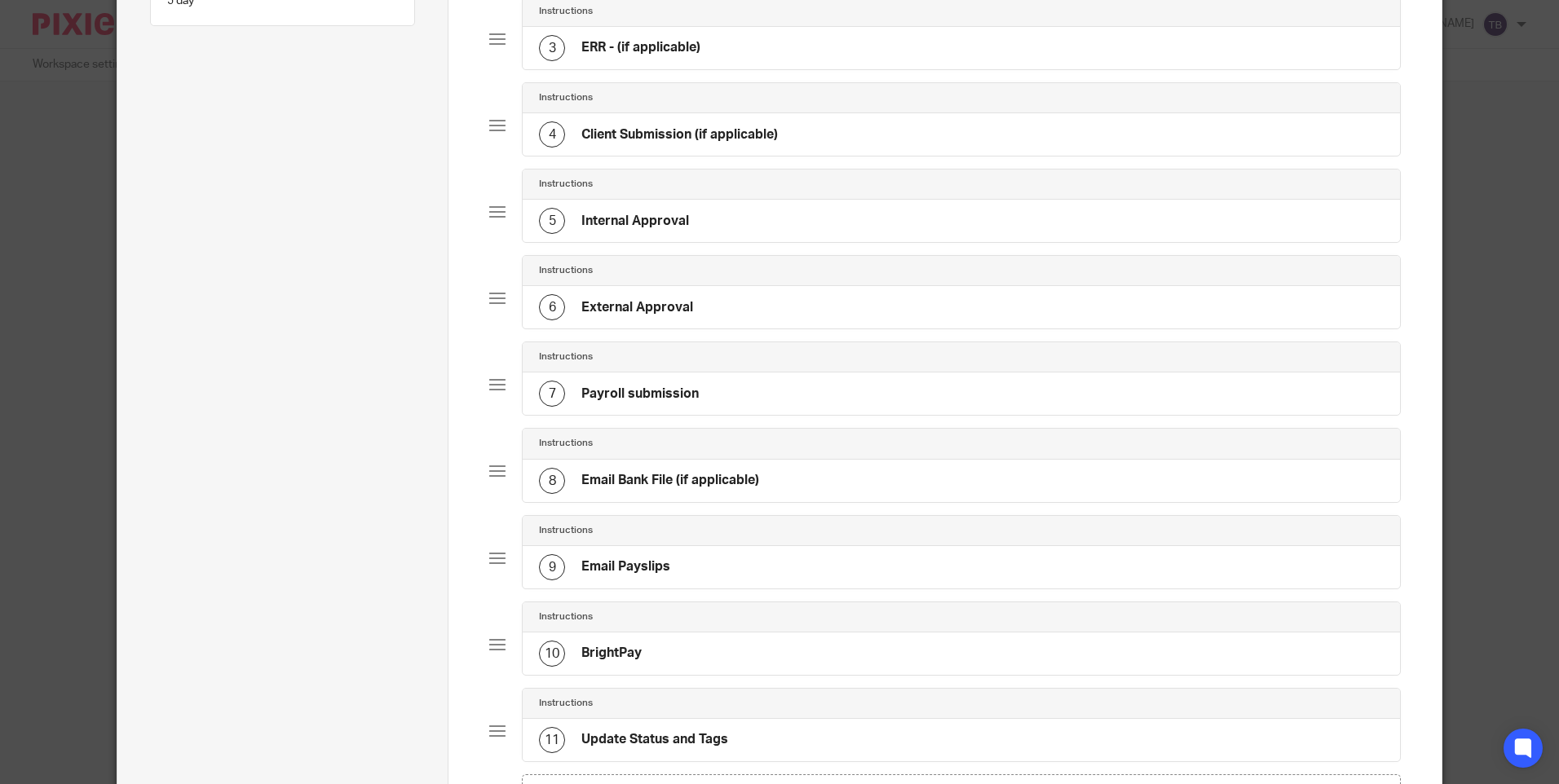
click at [660, 558] on h4 "Email Payslips" at bounding box center [626, 566] width 89 height 17
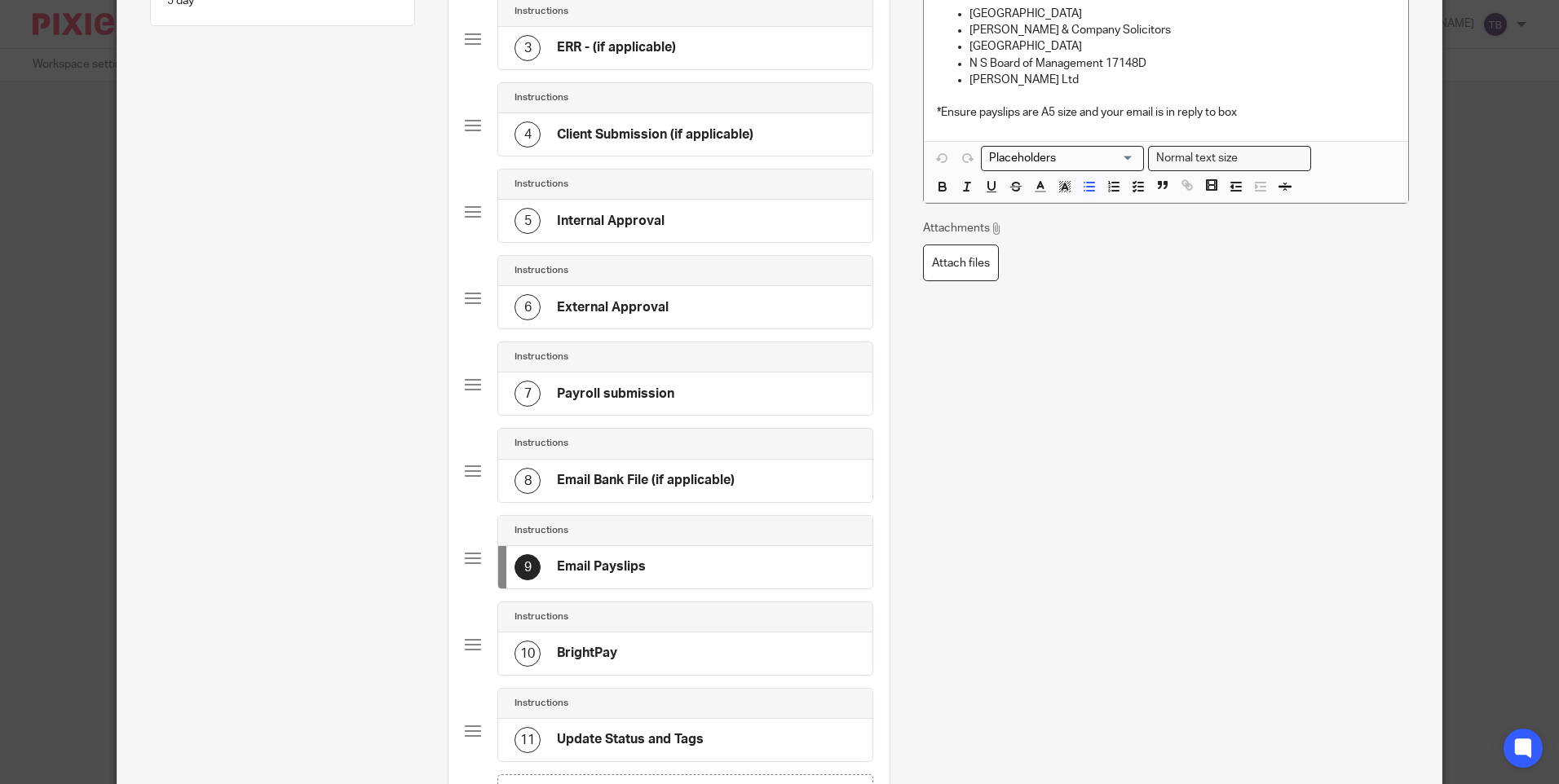
click at [671, 487] on h4 "Email Bank File (if applicable)" at bounding box center [645, 480] width 178 height 17
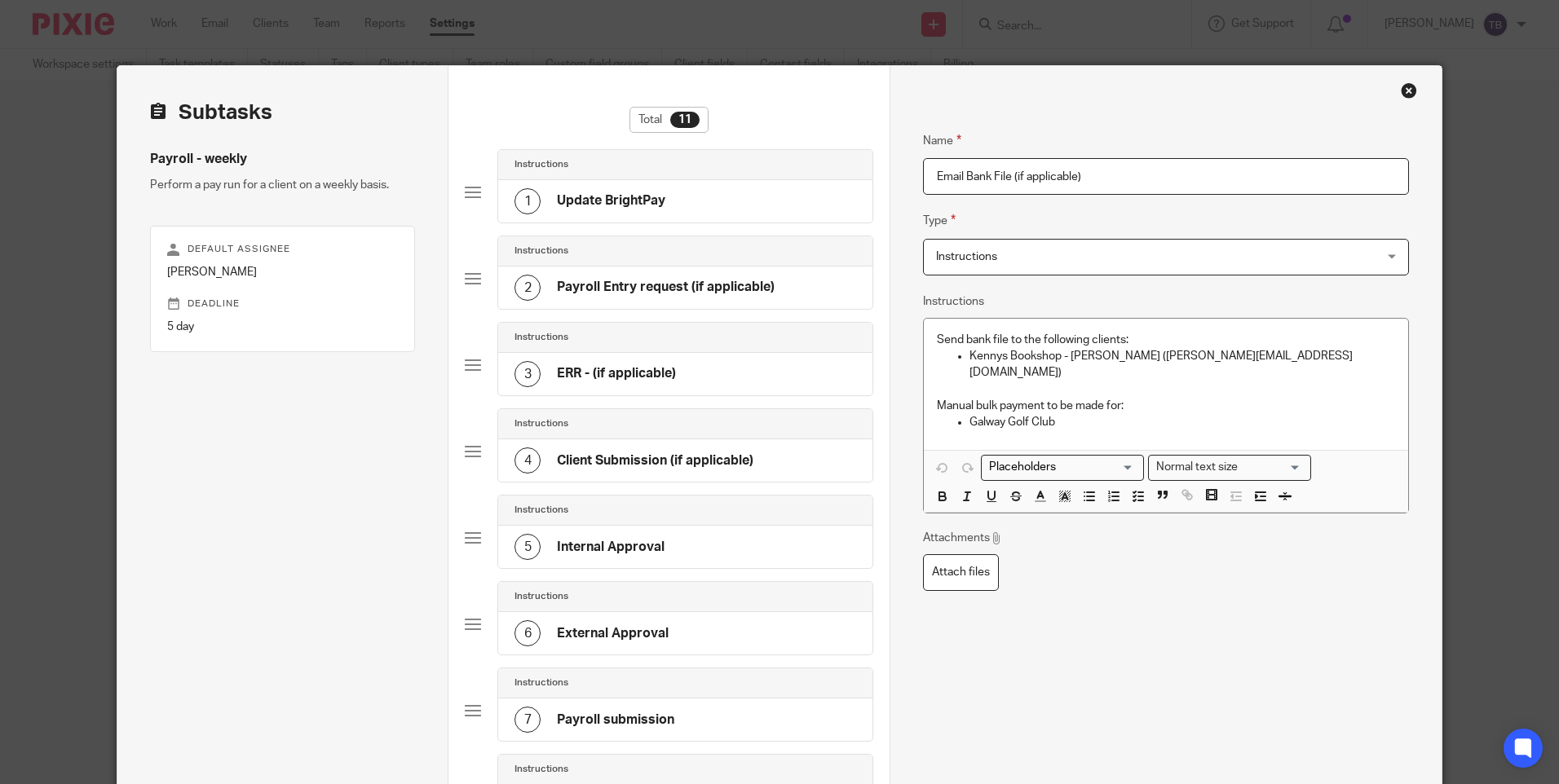
click at [1276, 352] on p "Kennys Bookshop - [PERSON_NAME] ([PERSON_NAME][EMAIL_ADDRESS][DOMAIN_NAME])" at bounding box center [1182, 364] width 425 height 34
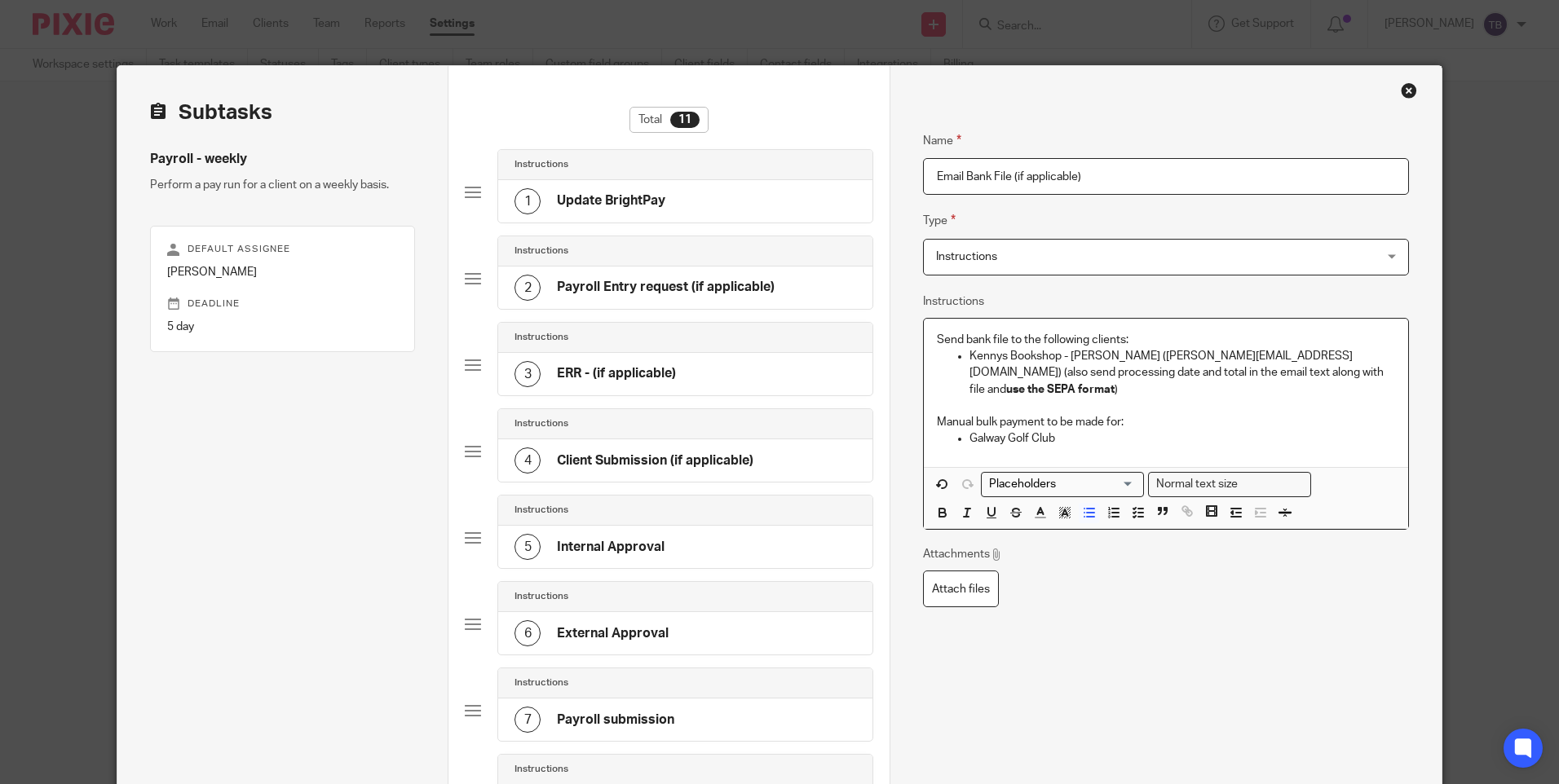
click at [1115, 383] on strong "use the SEPA format" at bounding box center [1060, 389] width 109 height 12
drag, startPoint x: 1259, startPoint y: 372, endPoint x: 1288, endPoint y: 372, distance: 29.0
click at [1167, 383] on strong "use the Standard .emts format" at bounding box center [1087, 389] width 161 height 12
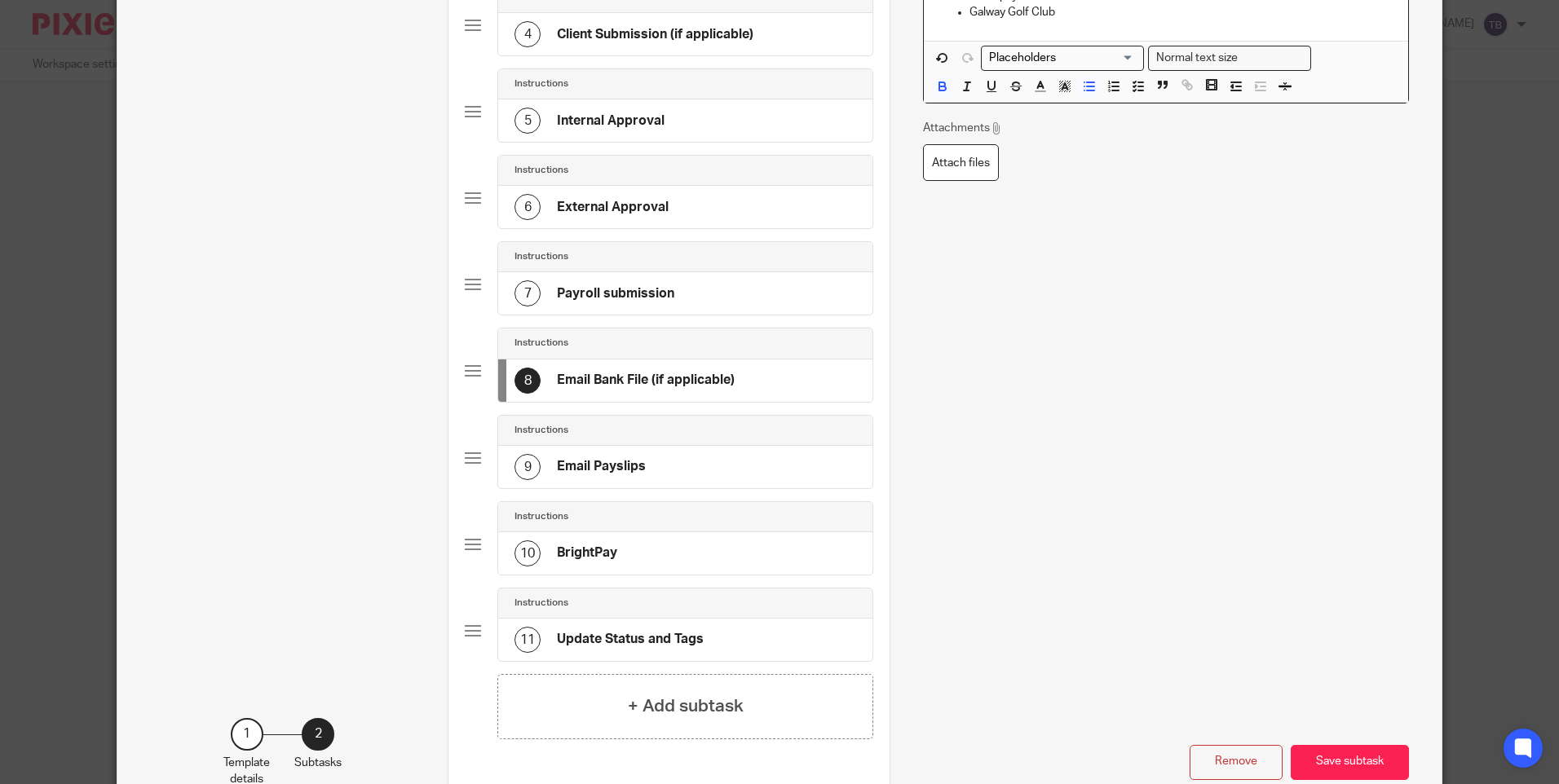
scroll to position [529, 0]
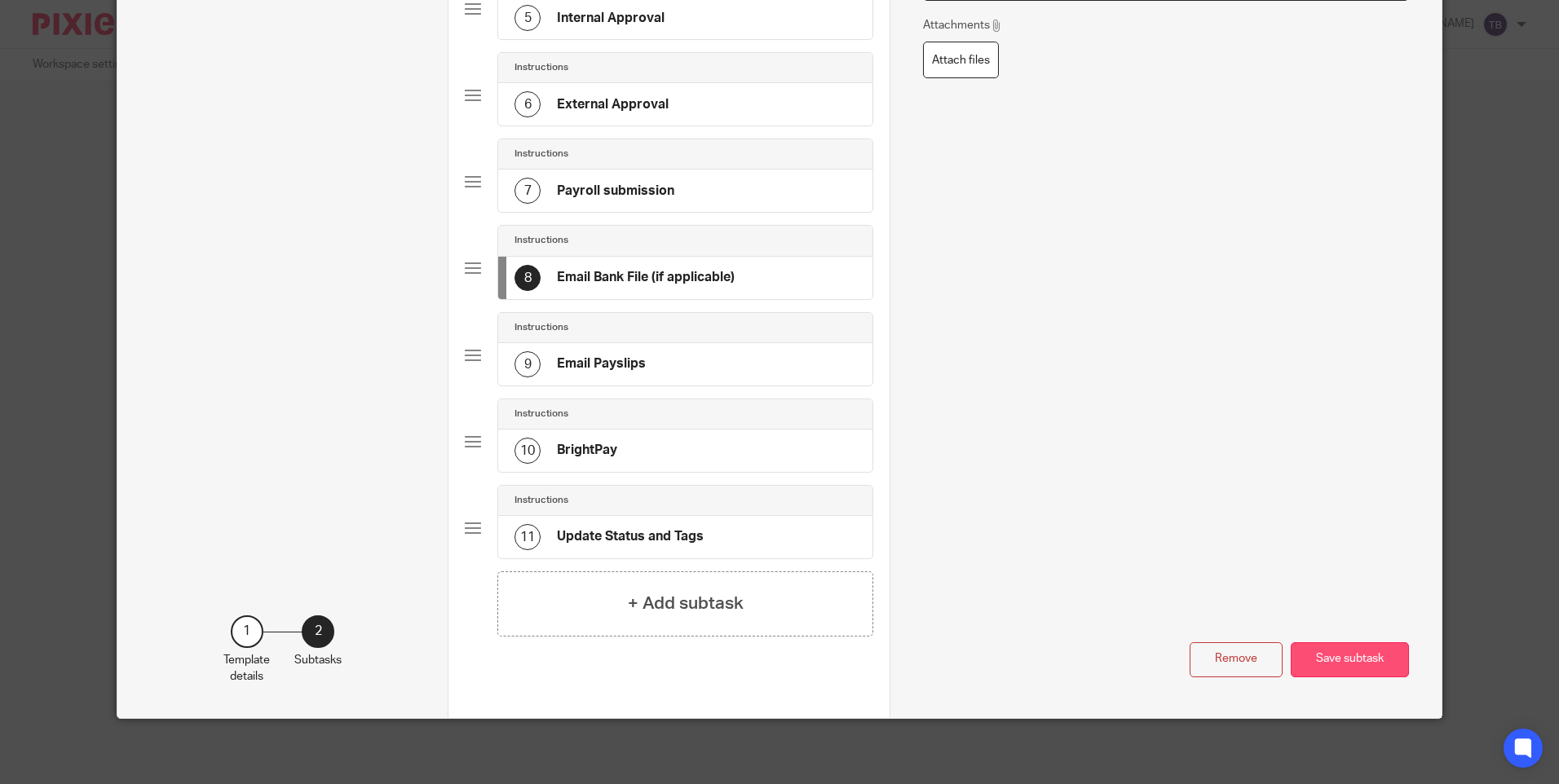
click at [1354, 660] on button "Save subtask" at bounding box center [1350, 659] width 119 height 35
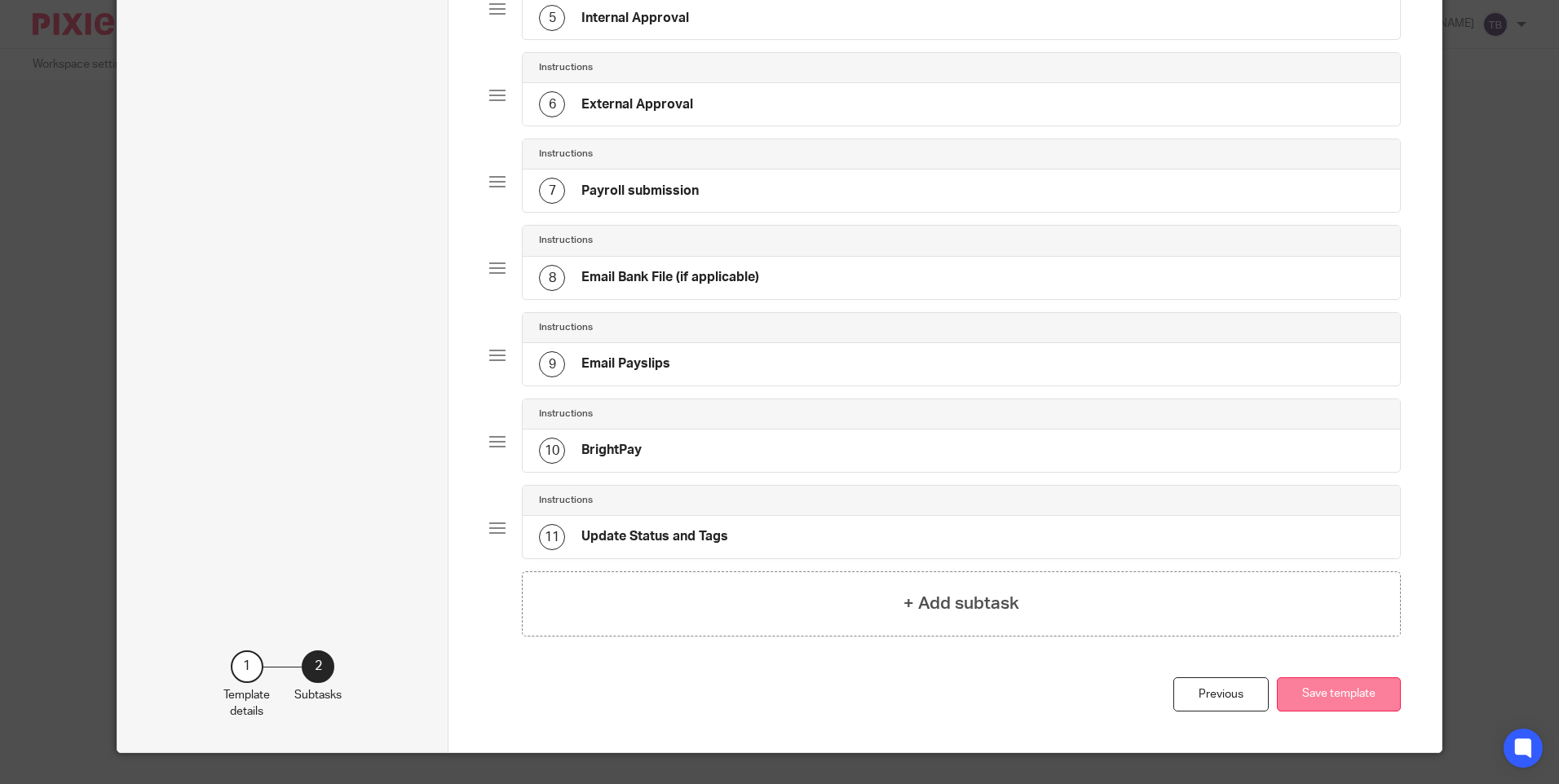
click at [1357, 686] on button "Save template" at bounding box center [1338, 694] width 124 height 35
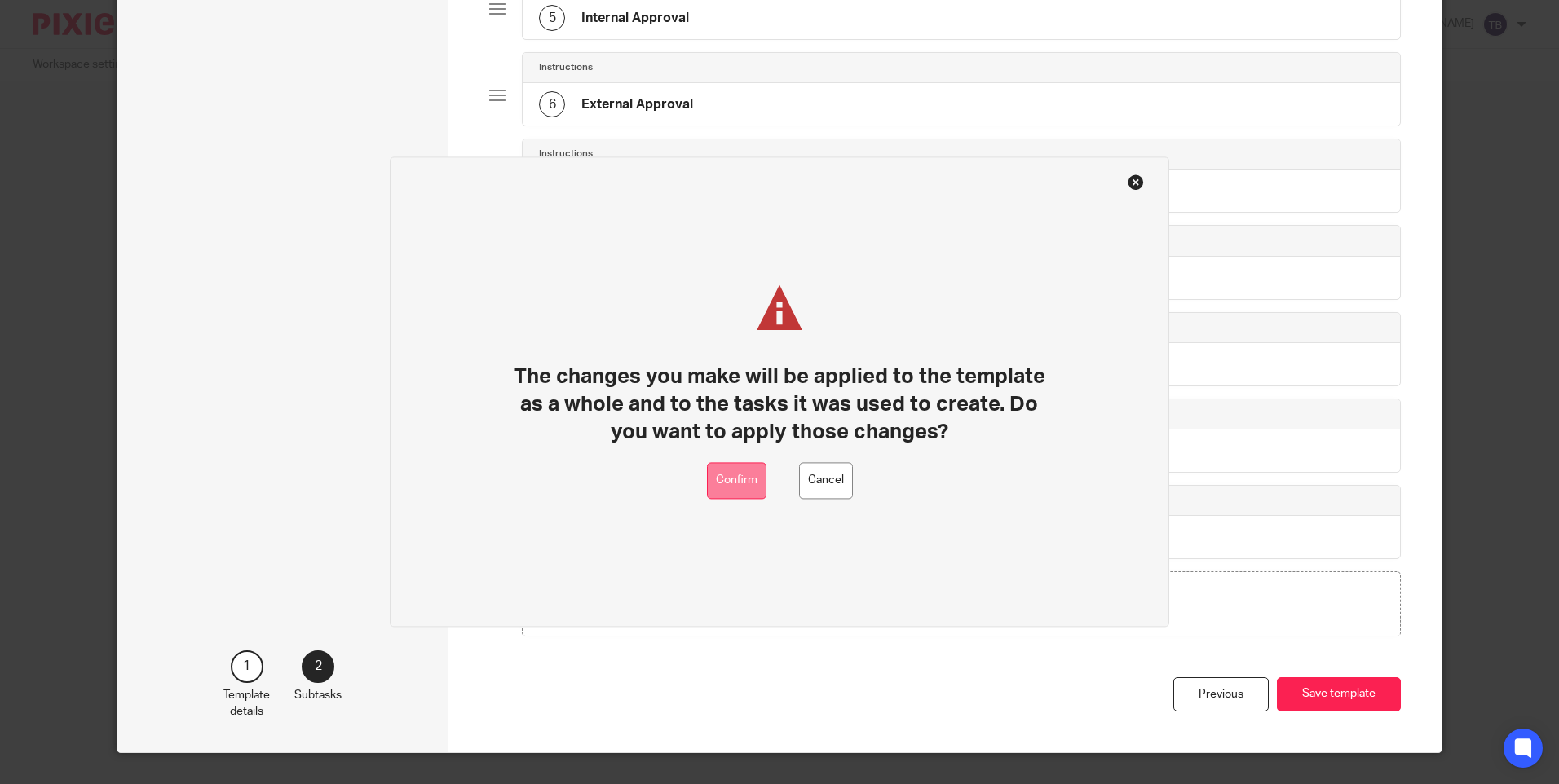
click at [733, 482] on button "Confirm" at bounding box center [737, 481] width 59 height 37
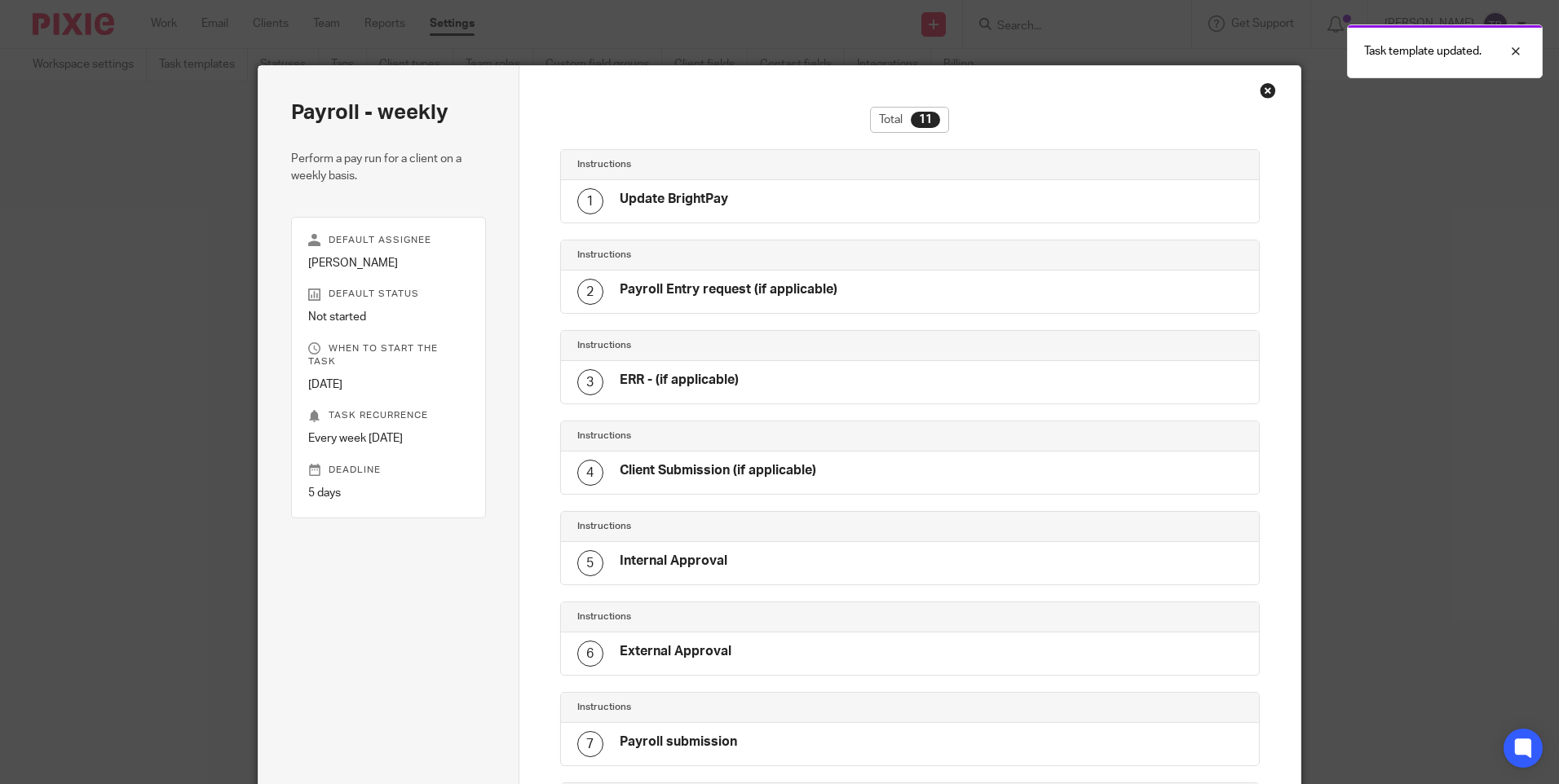
scroll to position [508, 0]
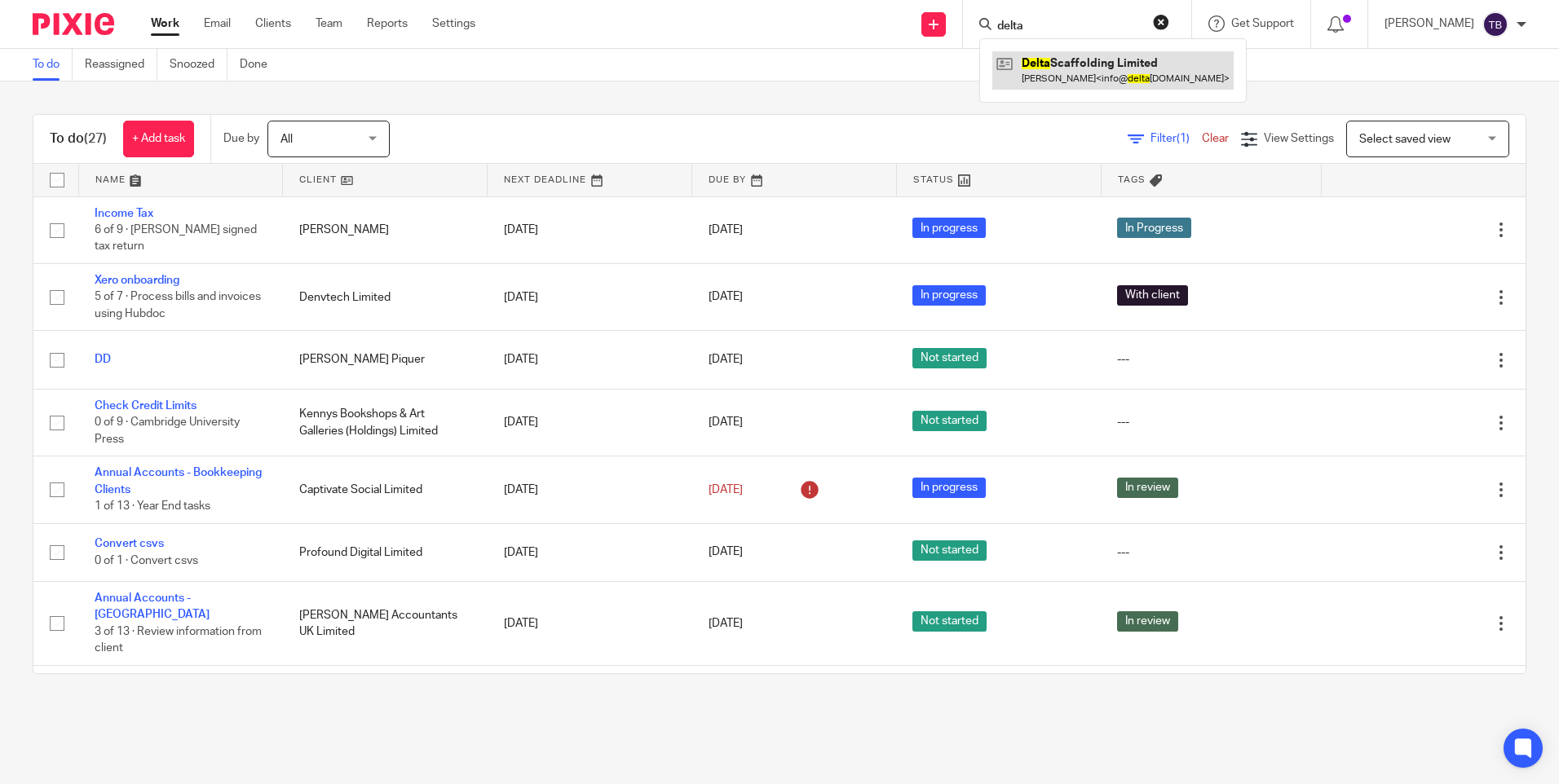
type input "delta"
click at [1104, 70] on link at bounding box center [1112, 70] width 241 height 38
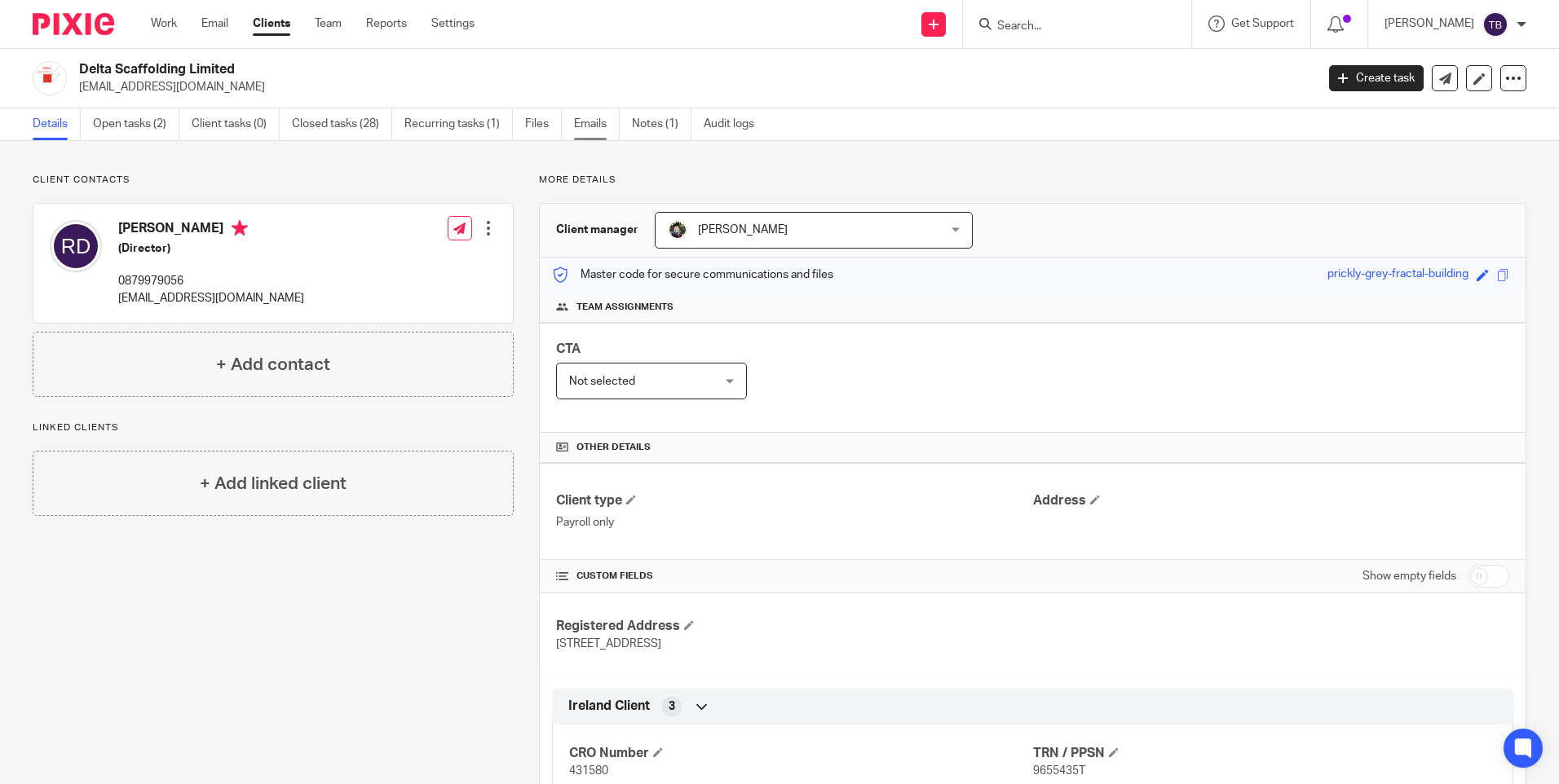
click at [589, 125] on link "Emails" at bounding box center [596, 124] width 45 height 32
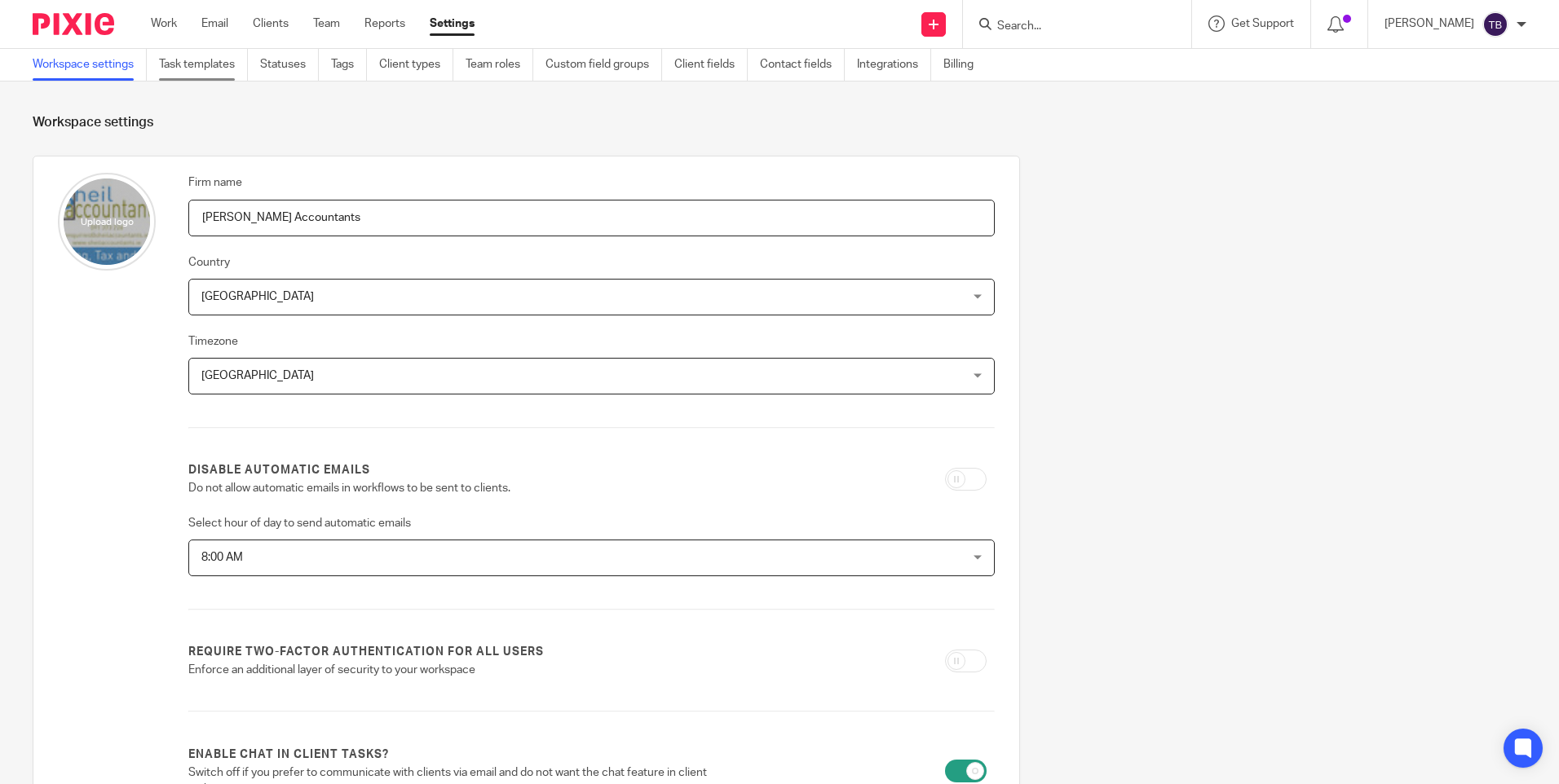
click at [198, 67] on link "Task templates" at bounding box center [203, 64] width 89 height 32
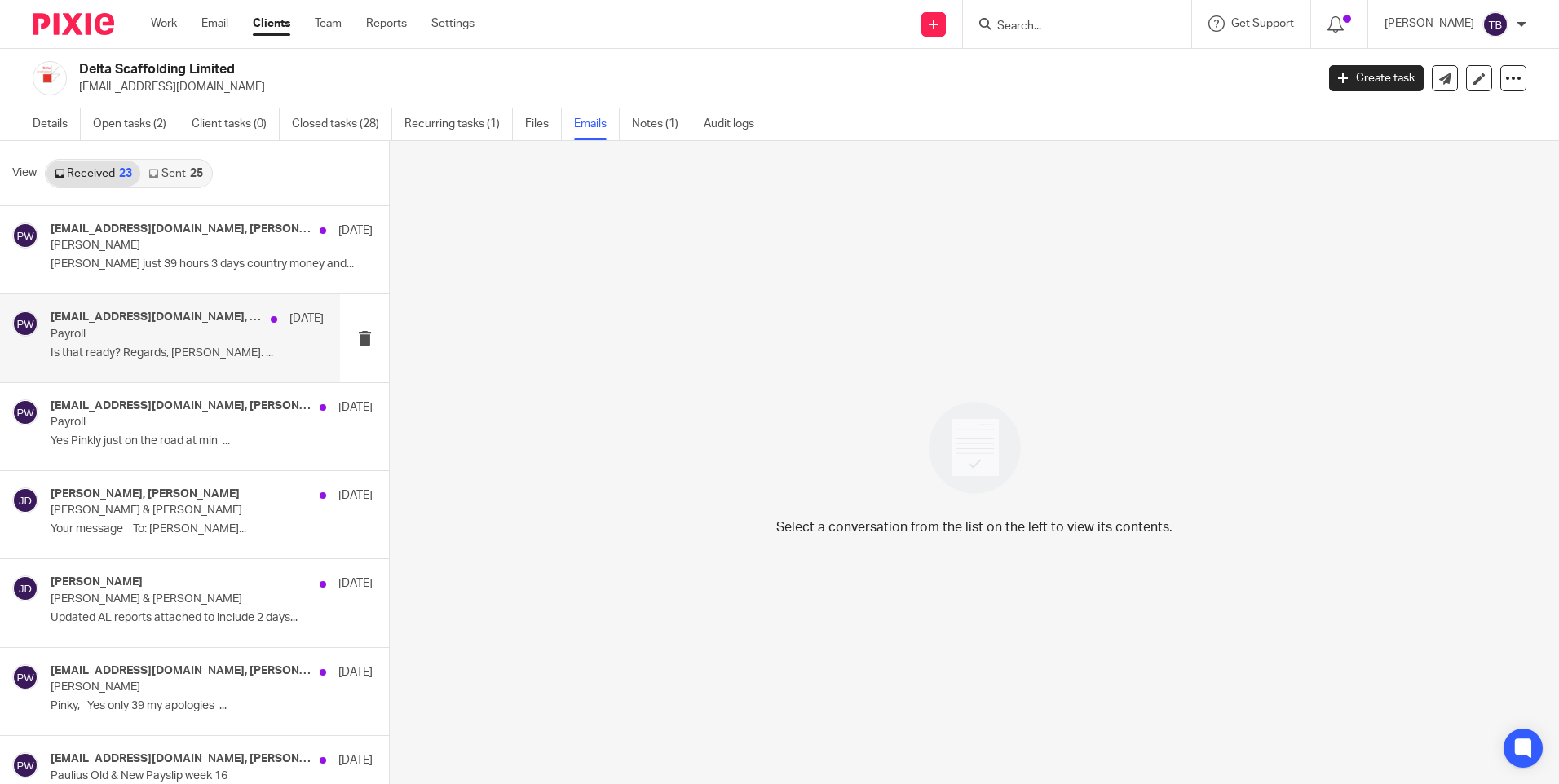
click at [203, 372] on div "info@deltascaffolding.ie, Pinky Wadhwa 4 Jul Payroll Is that ready? Regards, Ro…" at bounding box center [170, 338] width 340 height 87
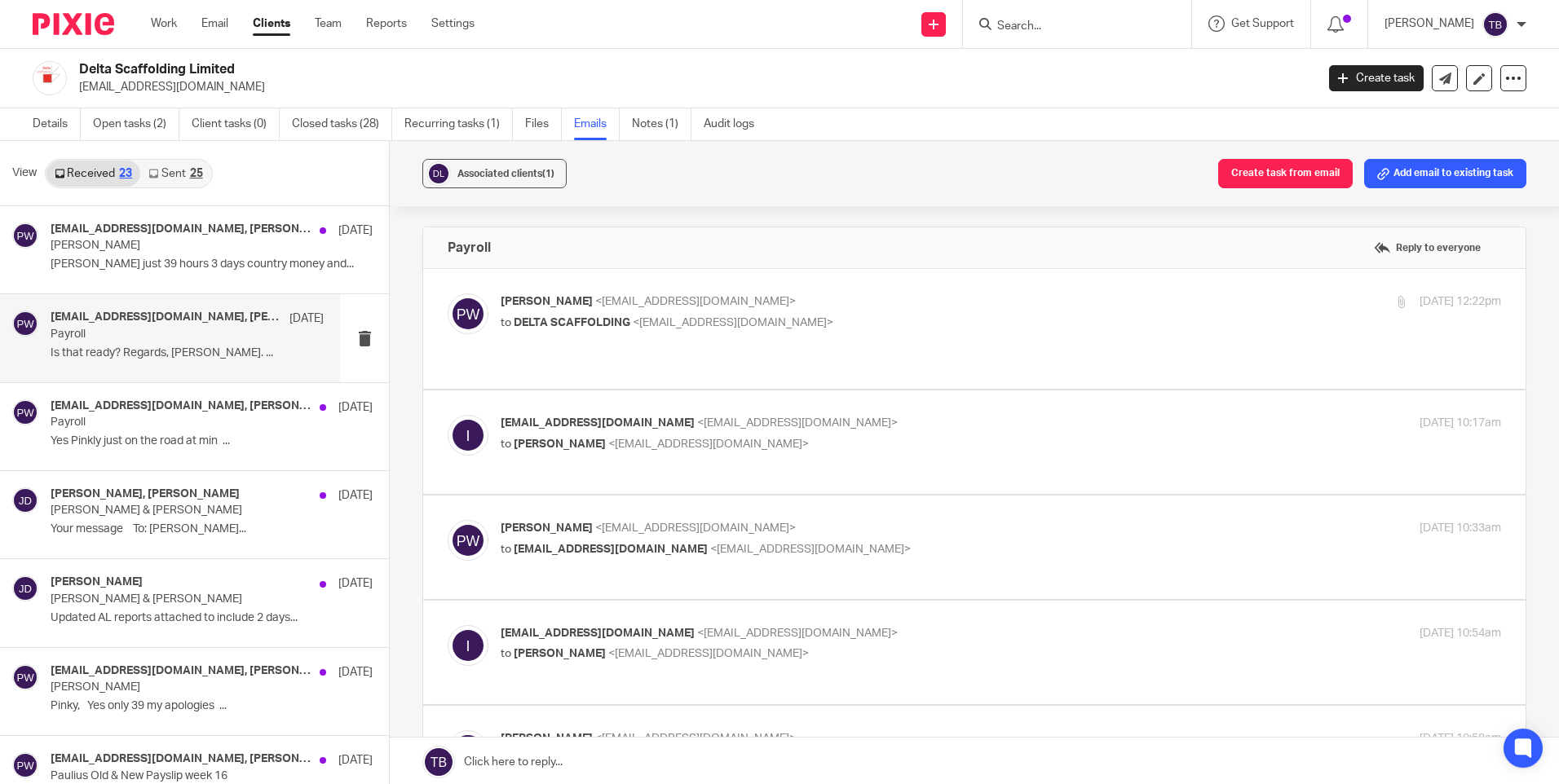
click at [983, 354] on label at bounding box center [974, 329] width 1102 height 120
click at [448, 294] on input "checkbox" at bounding box center [447, 293] width 1 height 1
checkbox input "true"
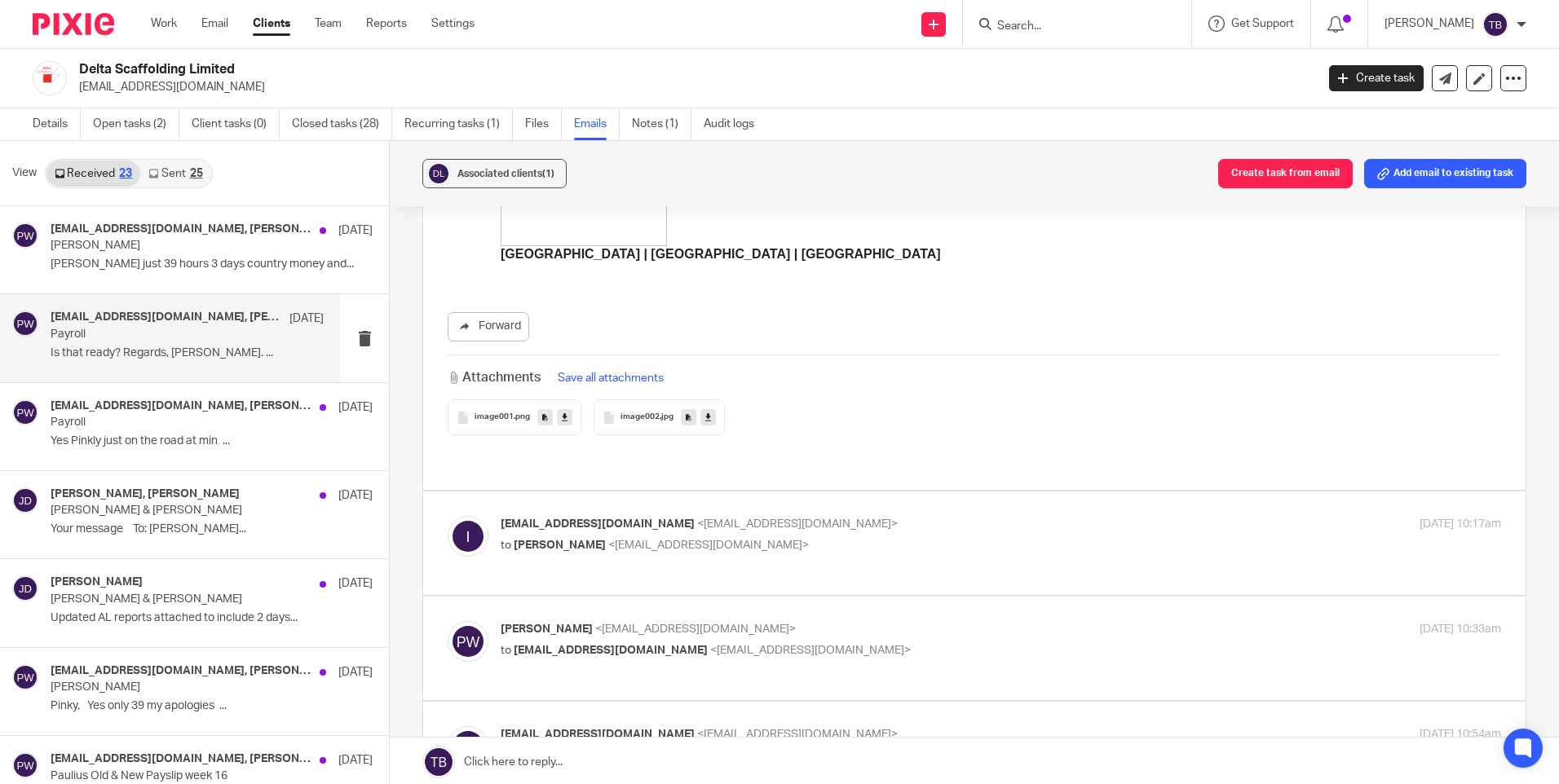
scroll to position [733, 0]
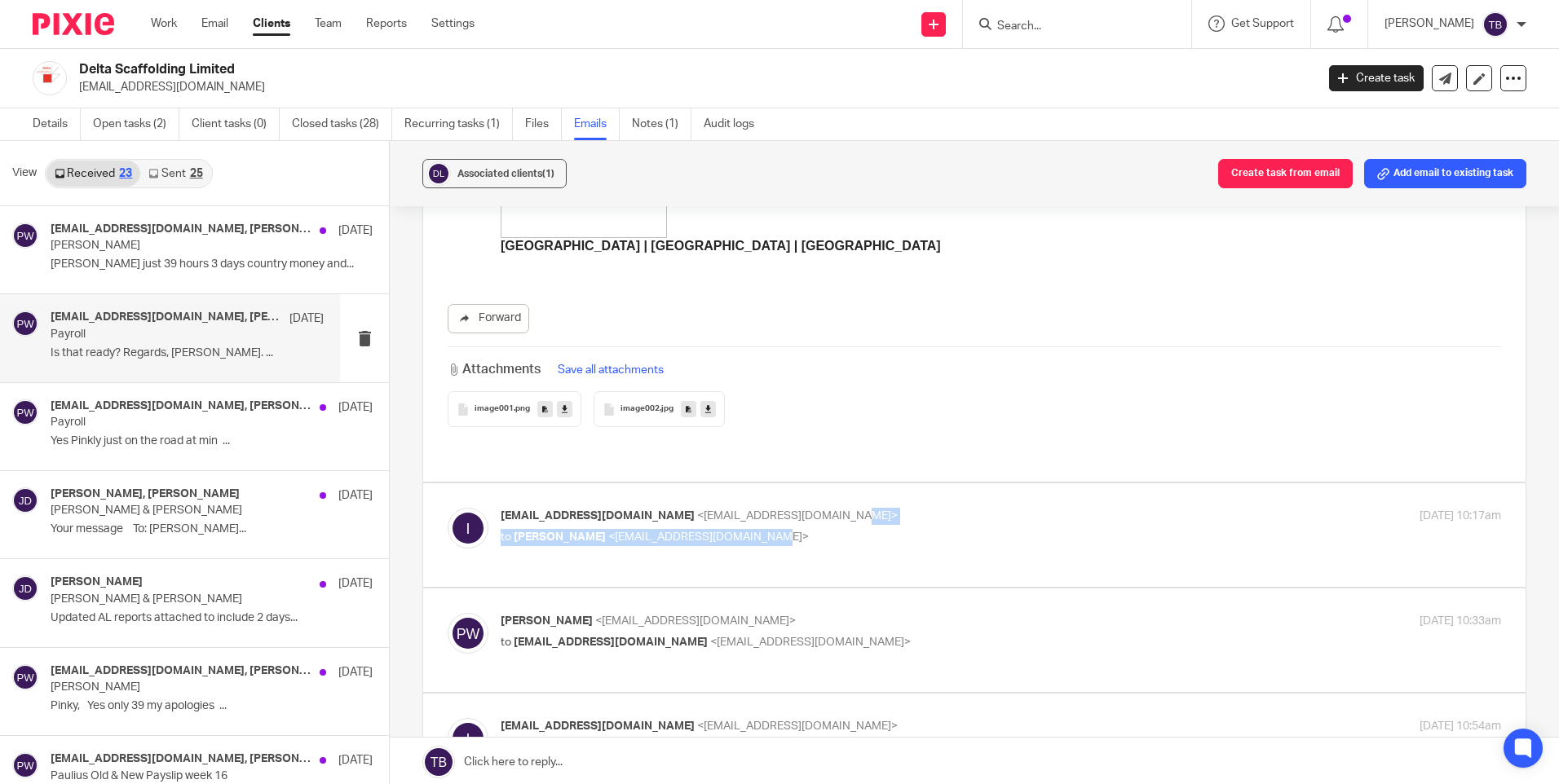
click at [933, 508] on div "info@deltascaffolding.ie <info@deltascaffolding.ie> to Pinky Wadhwa <pinky@shei…" at bounding box center [834, 527] width 667 height 38
drag, startPoint x: 933, startPoint y: 508, endPoint x: 854, endPoint y: 517, distance: 79.5
click at [854, 529] on p "to Pinky Wadhwa <pinky@sheilaccountants.ie>" at bounding box center [834, 537] width 667 height 17
click at [788, 508] on p "info@deltascaffolding.ie <info@deltascaffolding.ie>" at bounding box center [834, 516] width 667 height 17
checkbox input "true"
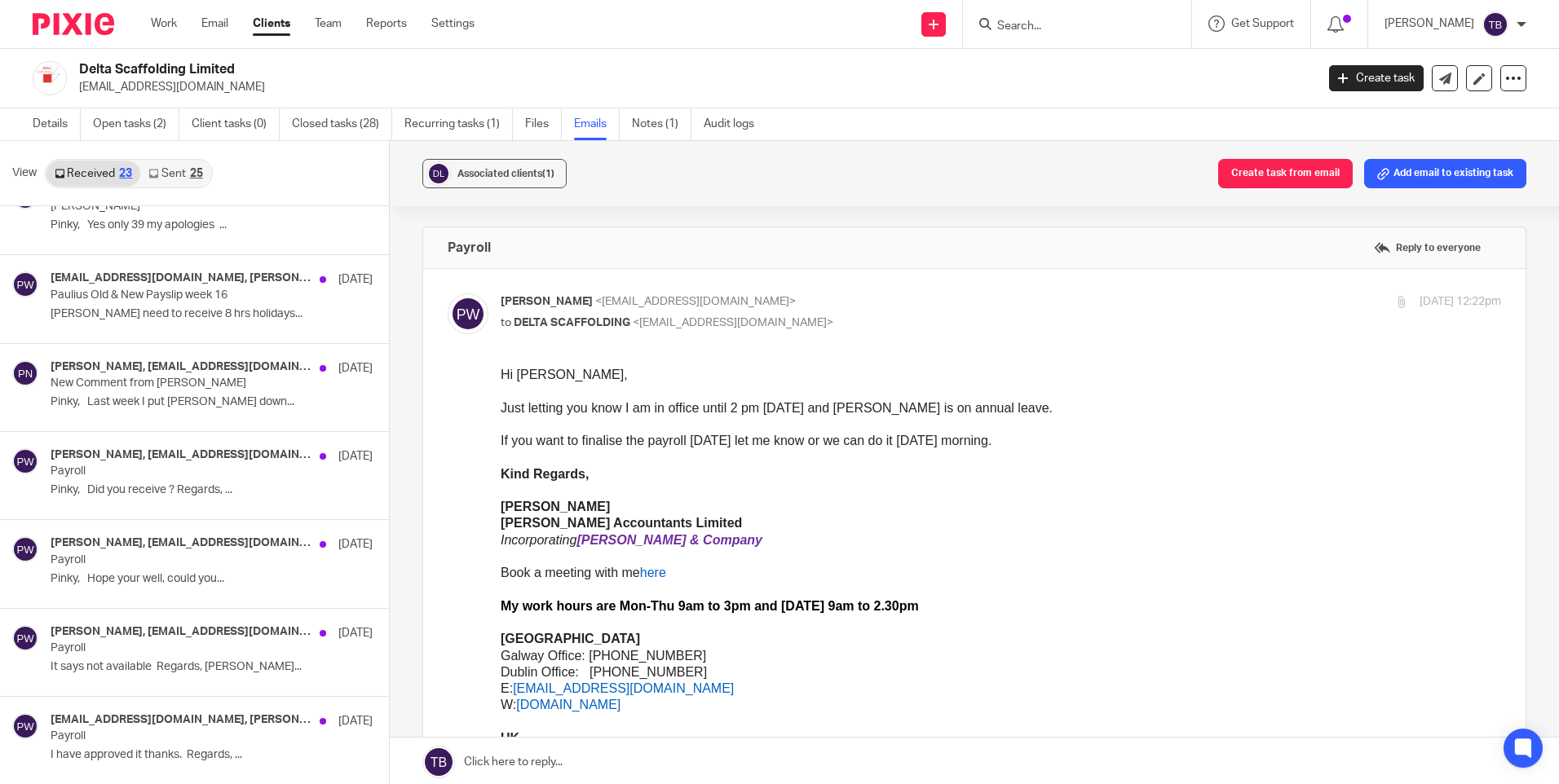
scroll to position [489, 0]
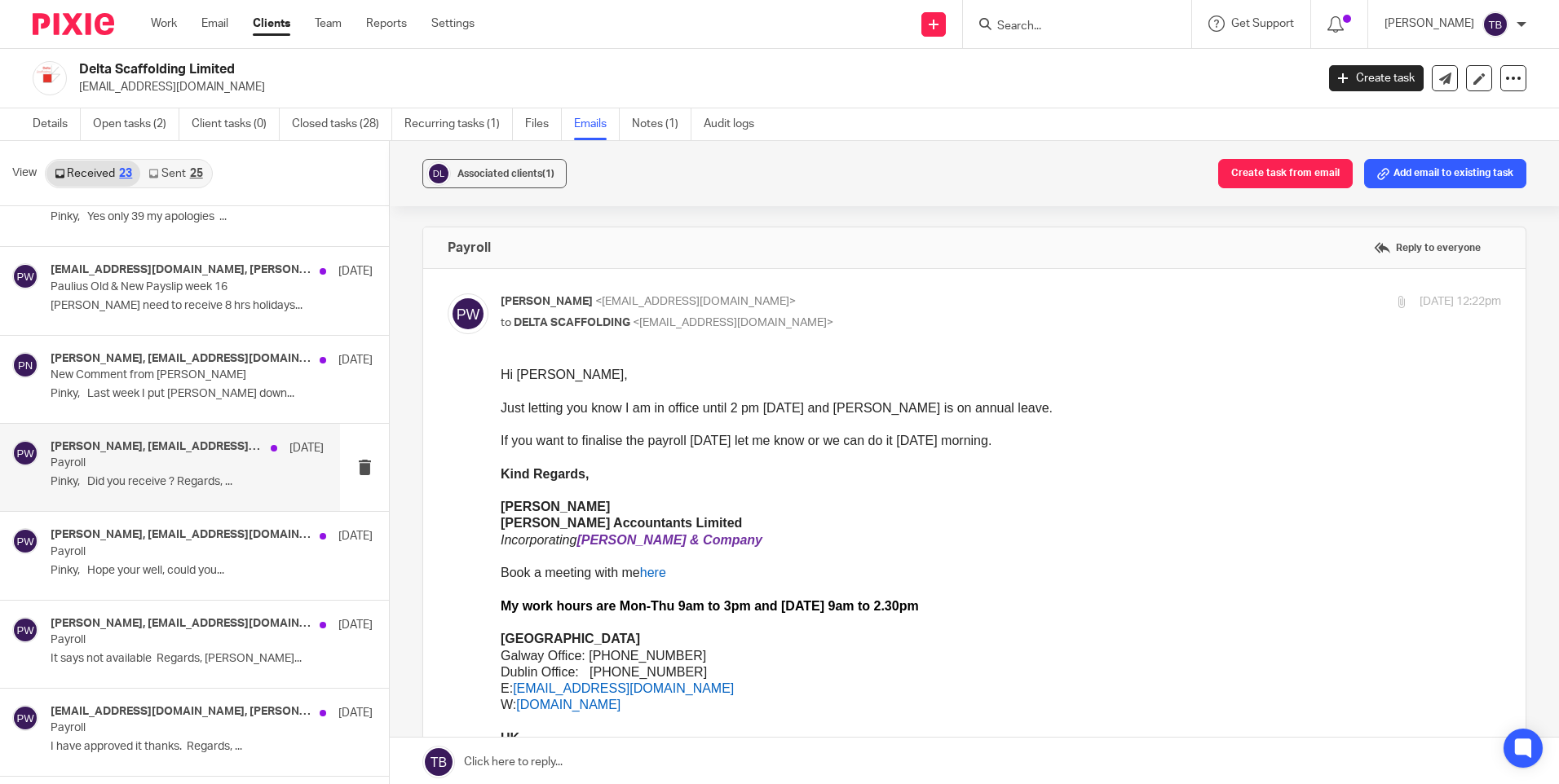
click at [185, 494] on div "Pinky Wadhwa, info@deltascaffolding.ie 16 Apr Payroll Pinky, Did you receive ? …" at bounding box center [187, 467] width 273 height 54
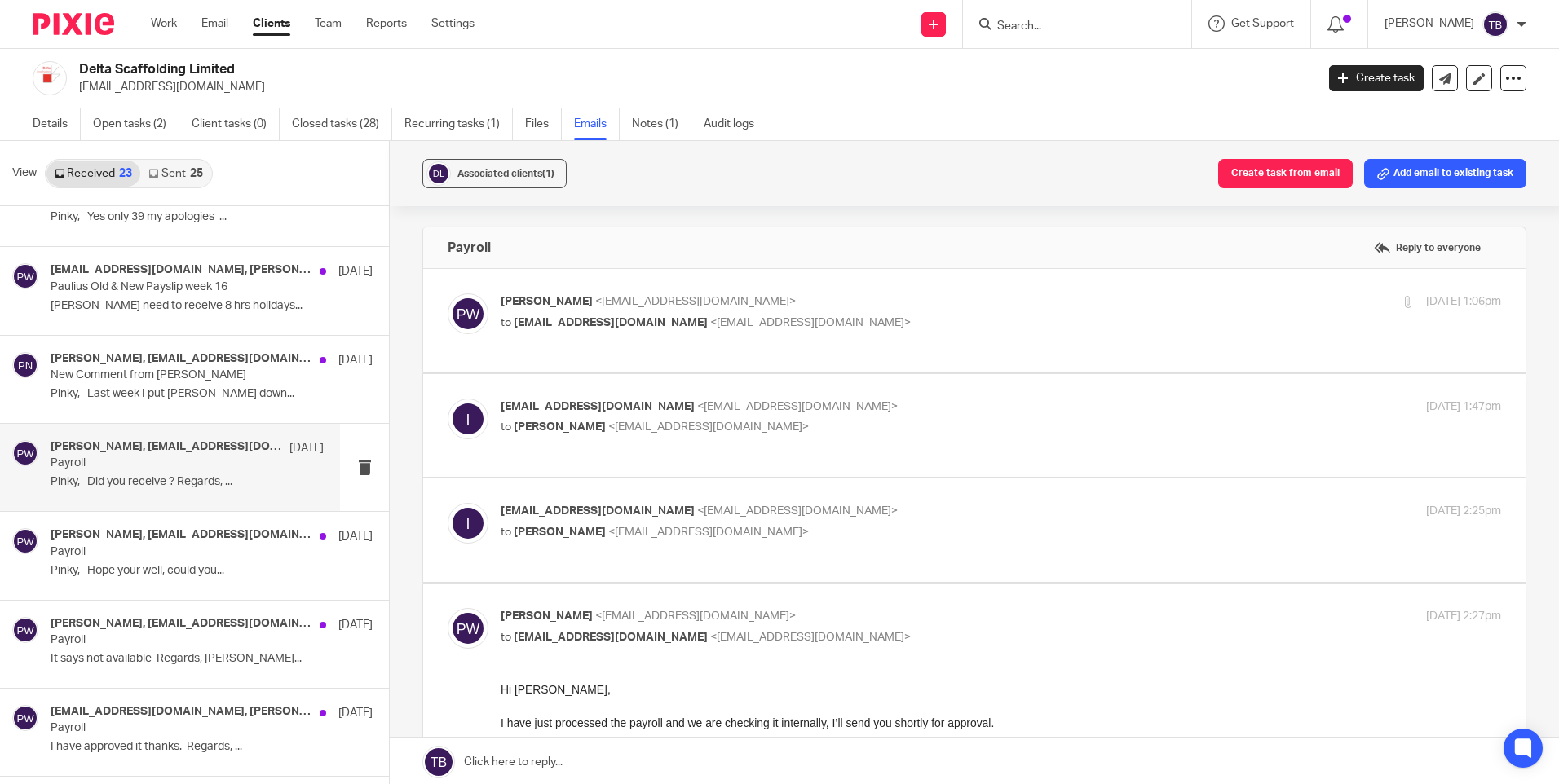
scroll to position [0, 0]
click at [941, 327] on p "to info@deltascaffolding.ie <info@deltascaffolding.ie>" at bounding box center [834, 322] width 667 height 17
checkbox input "true"
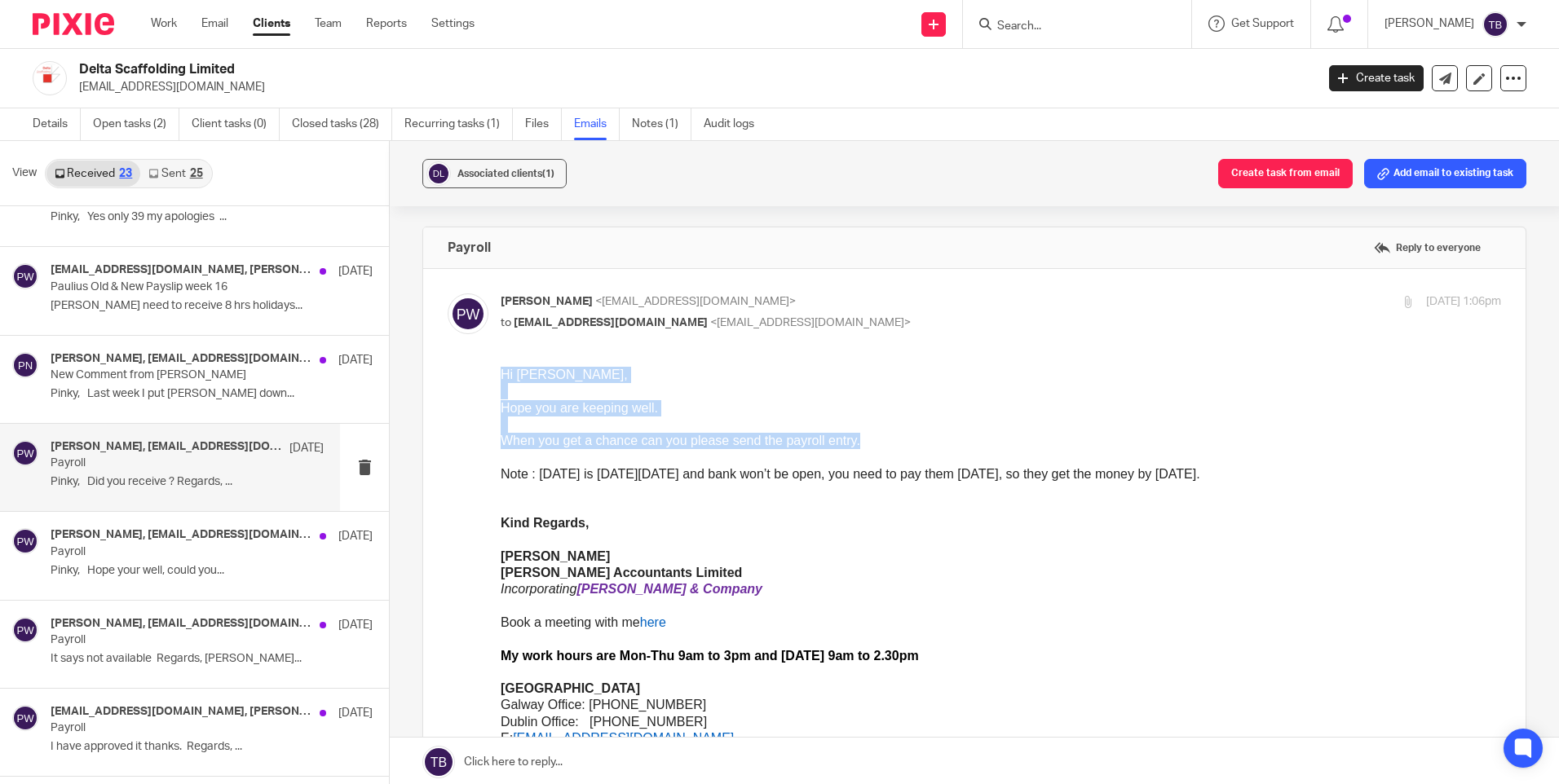
drag, startPoint x: 882, startPoint y: 436, endPoint x: 474, endPoint y: 362, distance: 414.7
click html "Hi Robert, Hope you are keeping well. When you get a chance can you please send…"
copy div "Hi Robert, Hope you are keeping well. When you get a chance can you please send…"
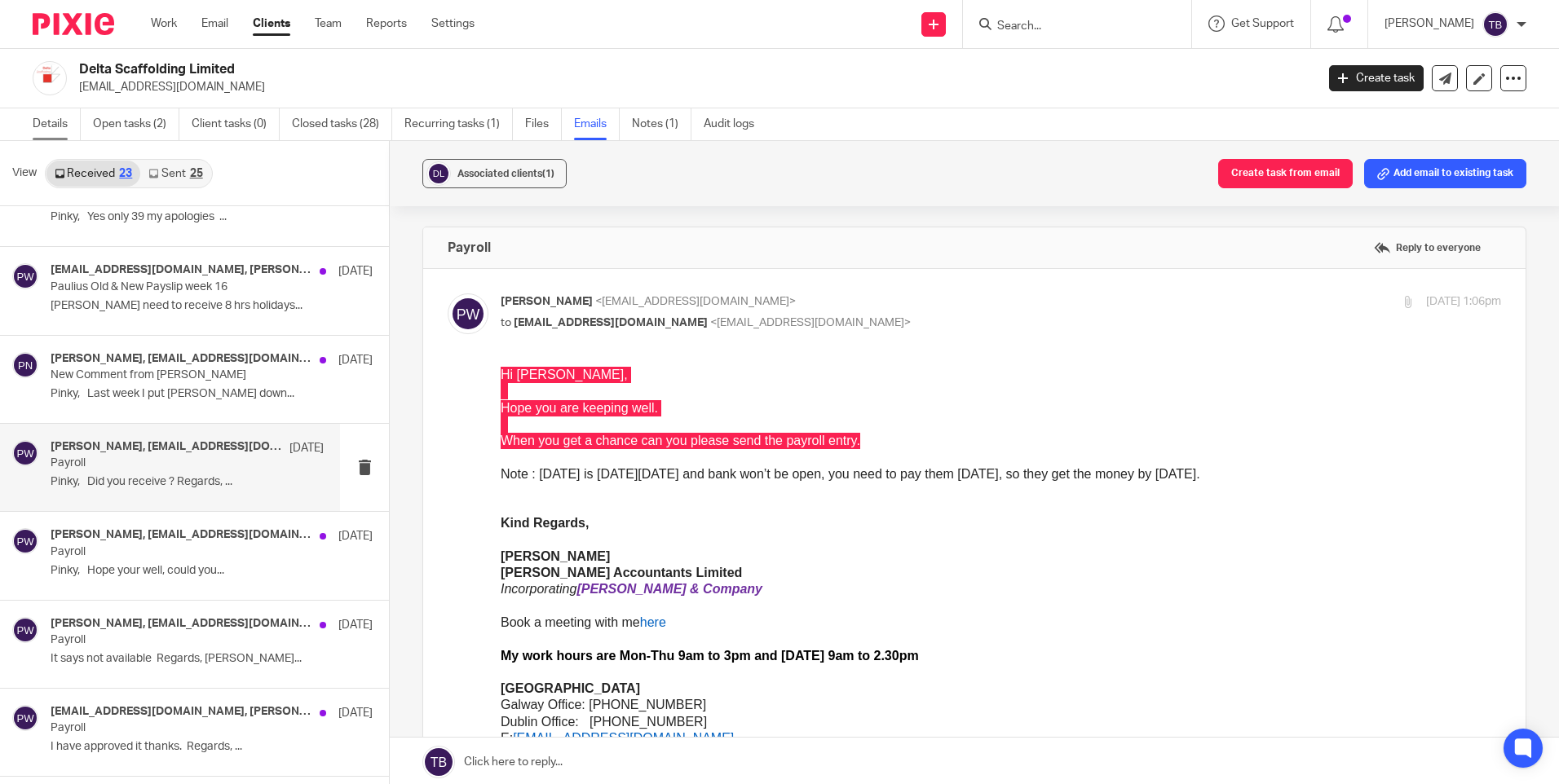
click at [45, 127] on link "Details" at bounding box center [57, 124] width 48 height 32
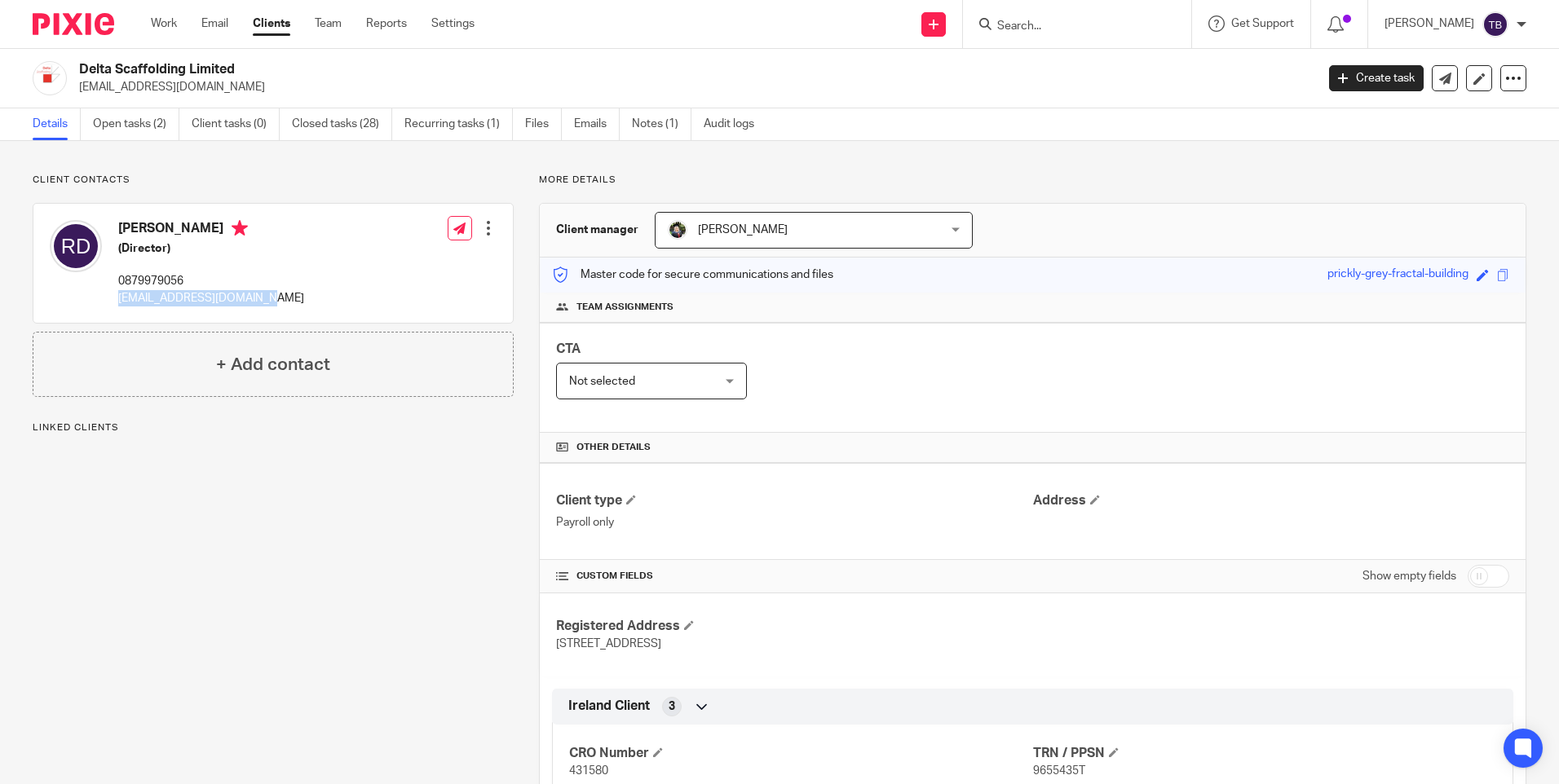
drag, startPoint x: 248, startPoint y: 304, endPoint x: 114, endPoint y: 303, distance: 134.0
click at [114, 303] on div "Robert Dooley (Director) 0879979056 info@deltascaffolding.ie Edit contact Creat…" at bounding box center [273, 263] width 479 height 119
copy p "info@deltascaffolding.ie"
click at [597, 126] on link "Emails" at bounding box center [596, 124] width 45 height 32
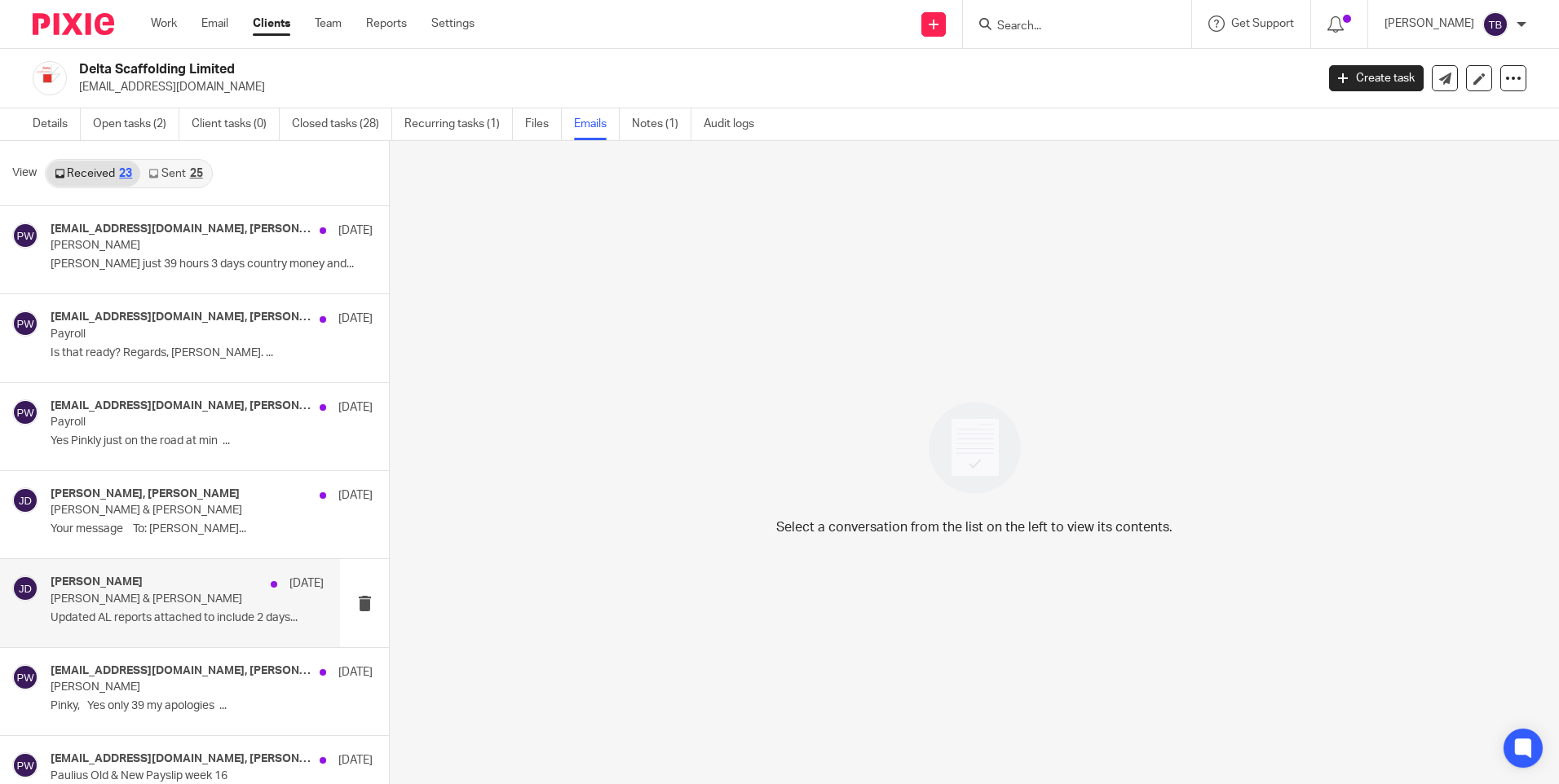
scroll to position [407, 0]
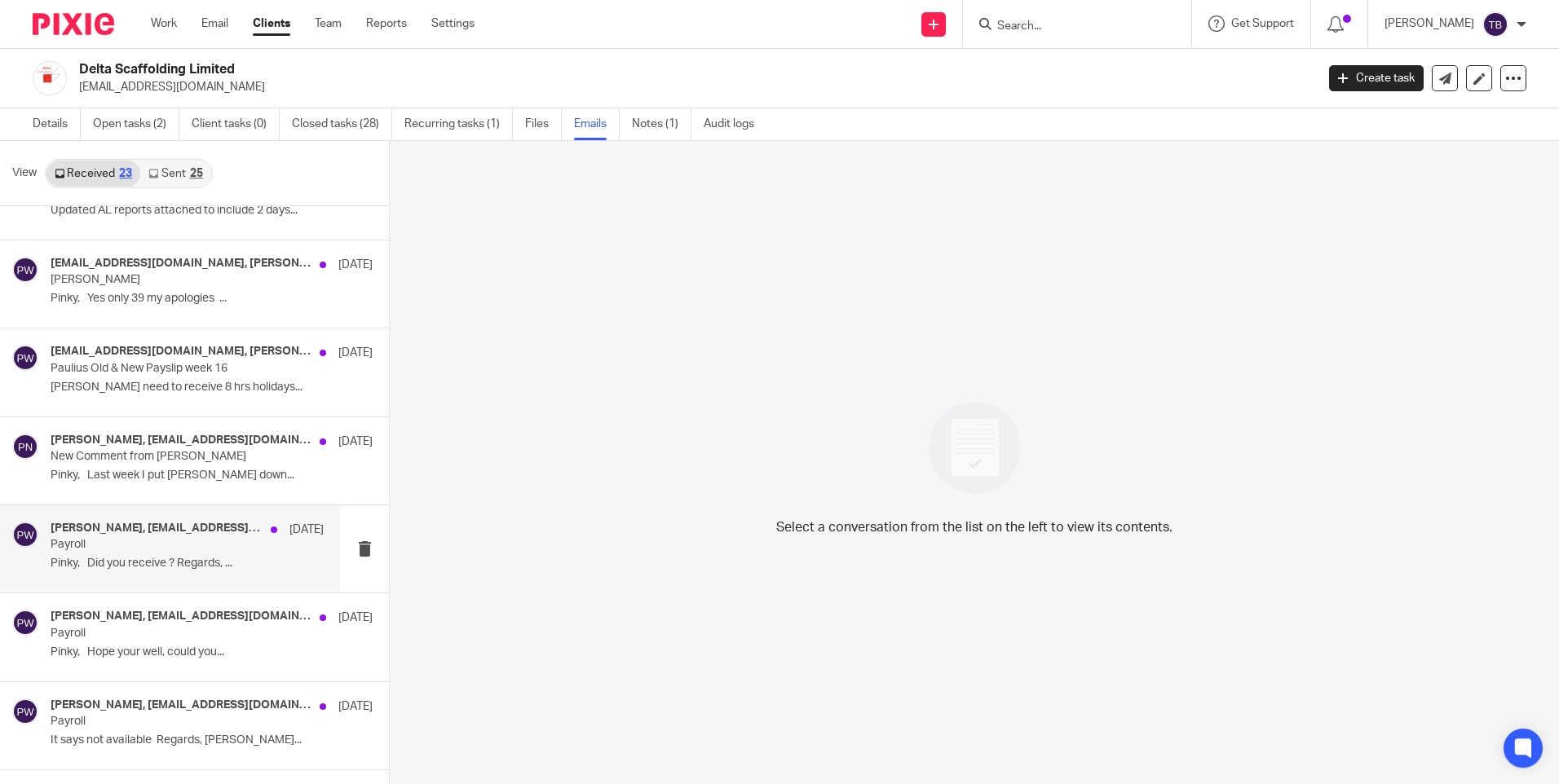
click at [193, 570] on p "Pinky, Did you receive ? Regards, ..." at bounding box center [187, 563] width 273 height 14
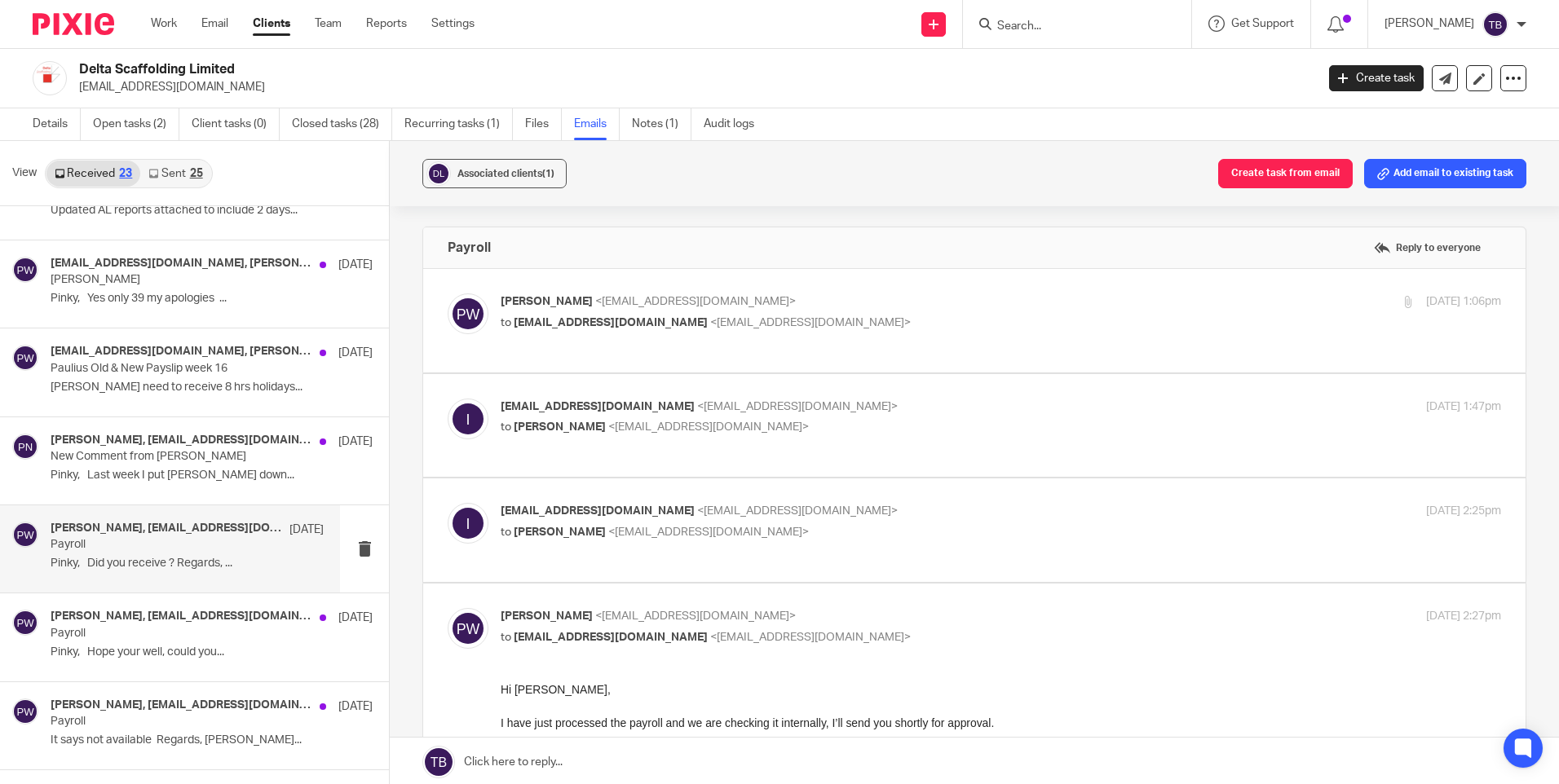
scroll to position [0, 0]
click at [822, 452] on div "info@deltascaffolding.ie <info@deltascaffolding.ie> to Pinky Wadhwa <pinky@shei…" at bounding box center [975, 425] width 1054 height 54
click at [779, 424] on p "to Pinky Wadhwa <pinky@sheilaccountants.ie>" at bounding box center [834, 427] width 667 height 17
checkbox input "true"
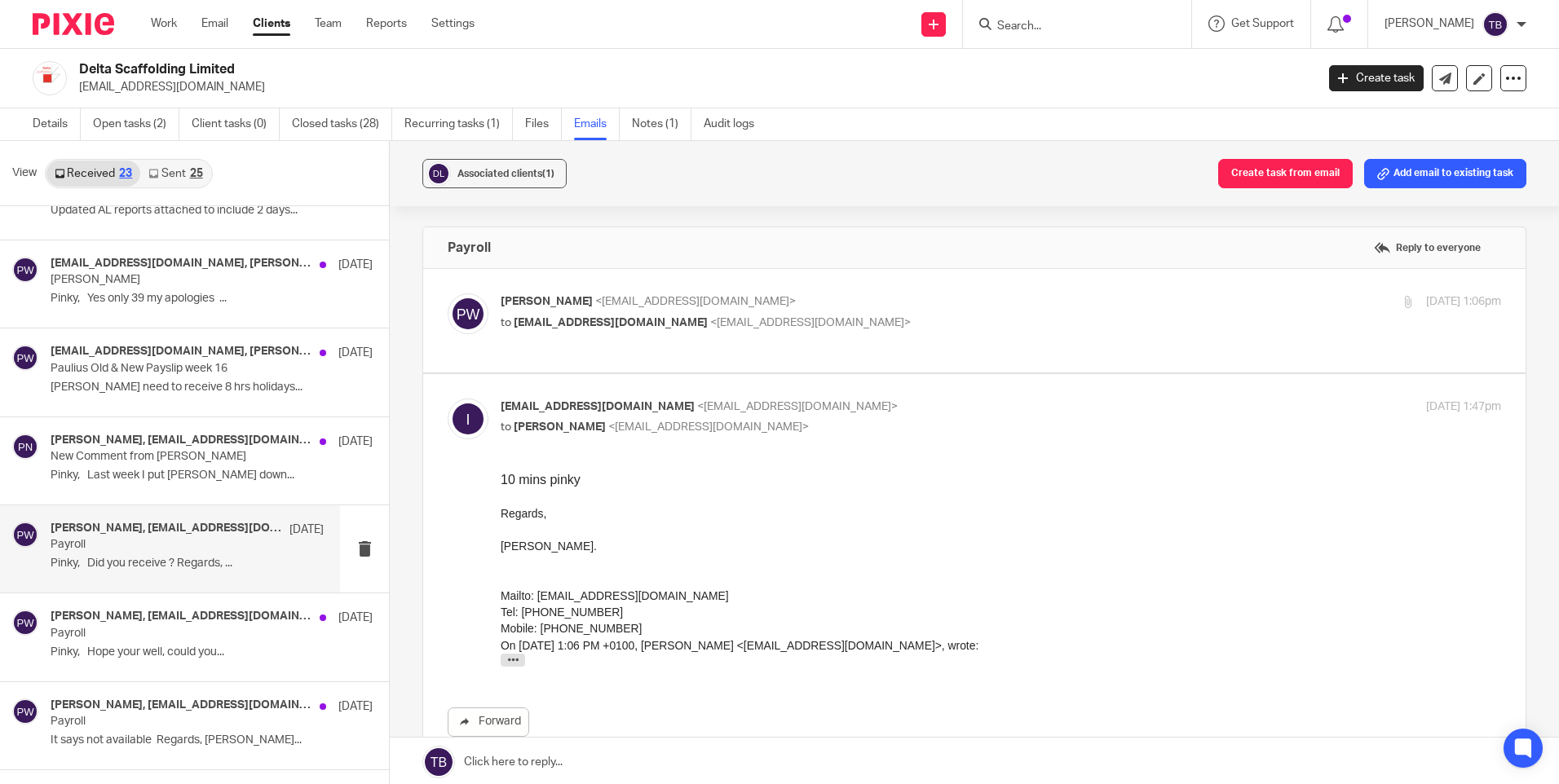
click at [873, 302] on p "Pinky Wadhwa <pinky@sheilaccountants.ie>" at bounding box center [834, 302] width 667 height 17
checkbox input "true"
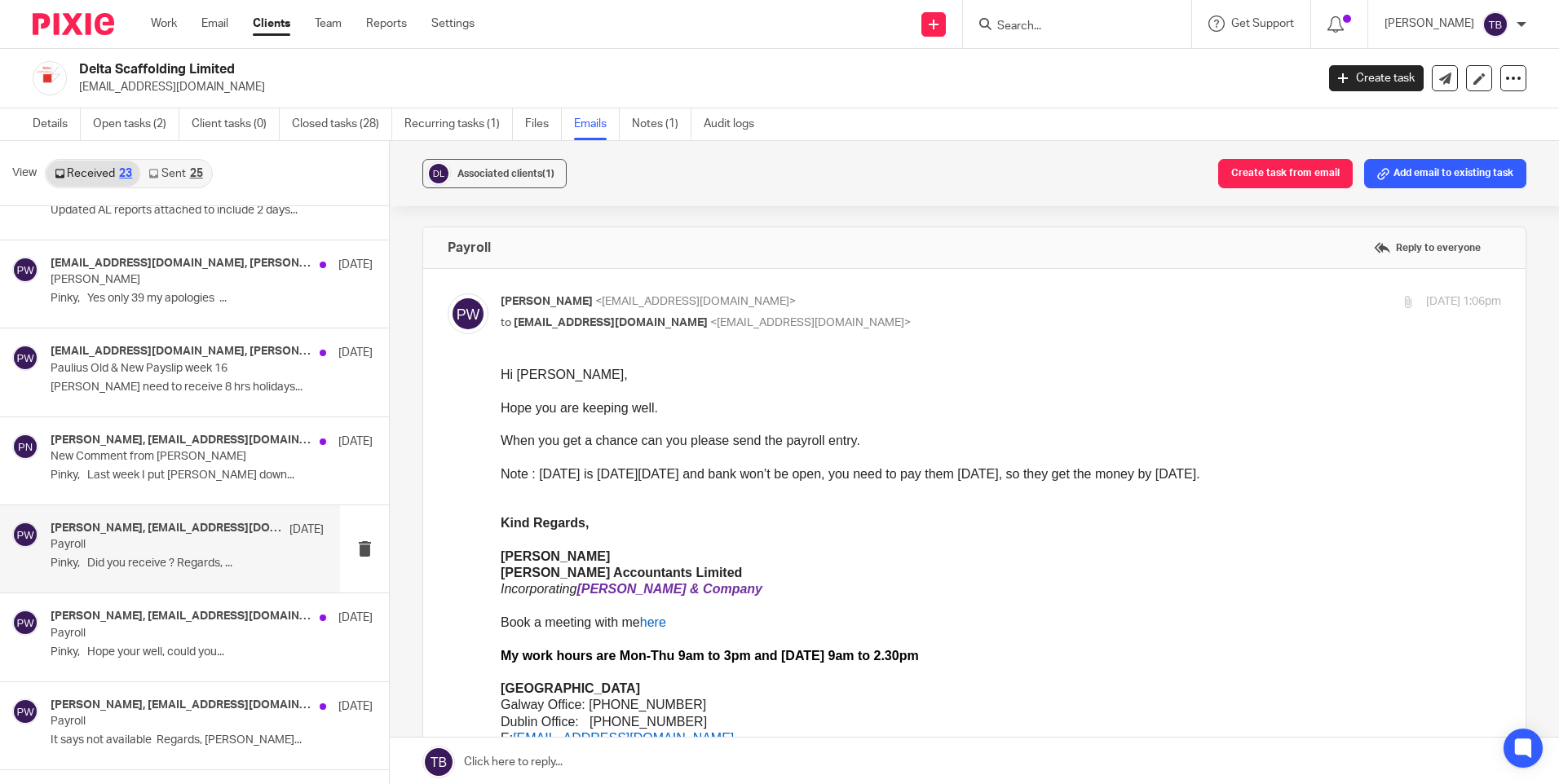
click at [1084, 25] on input "Search" at bounding box center [1068, 27] width 147 height 15
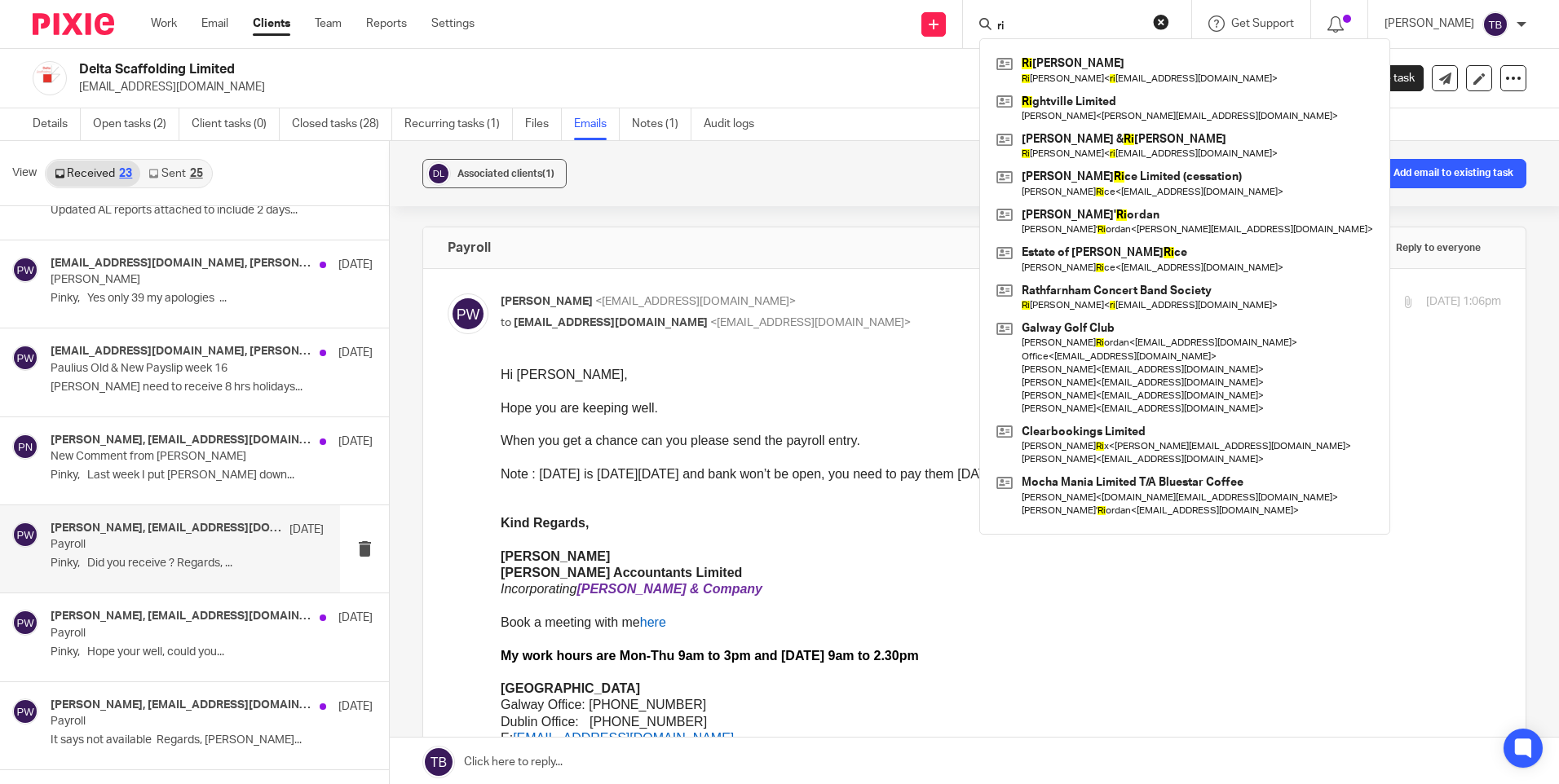
type input "r"
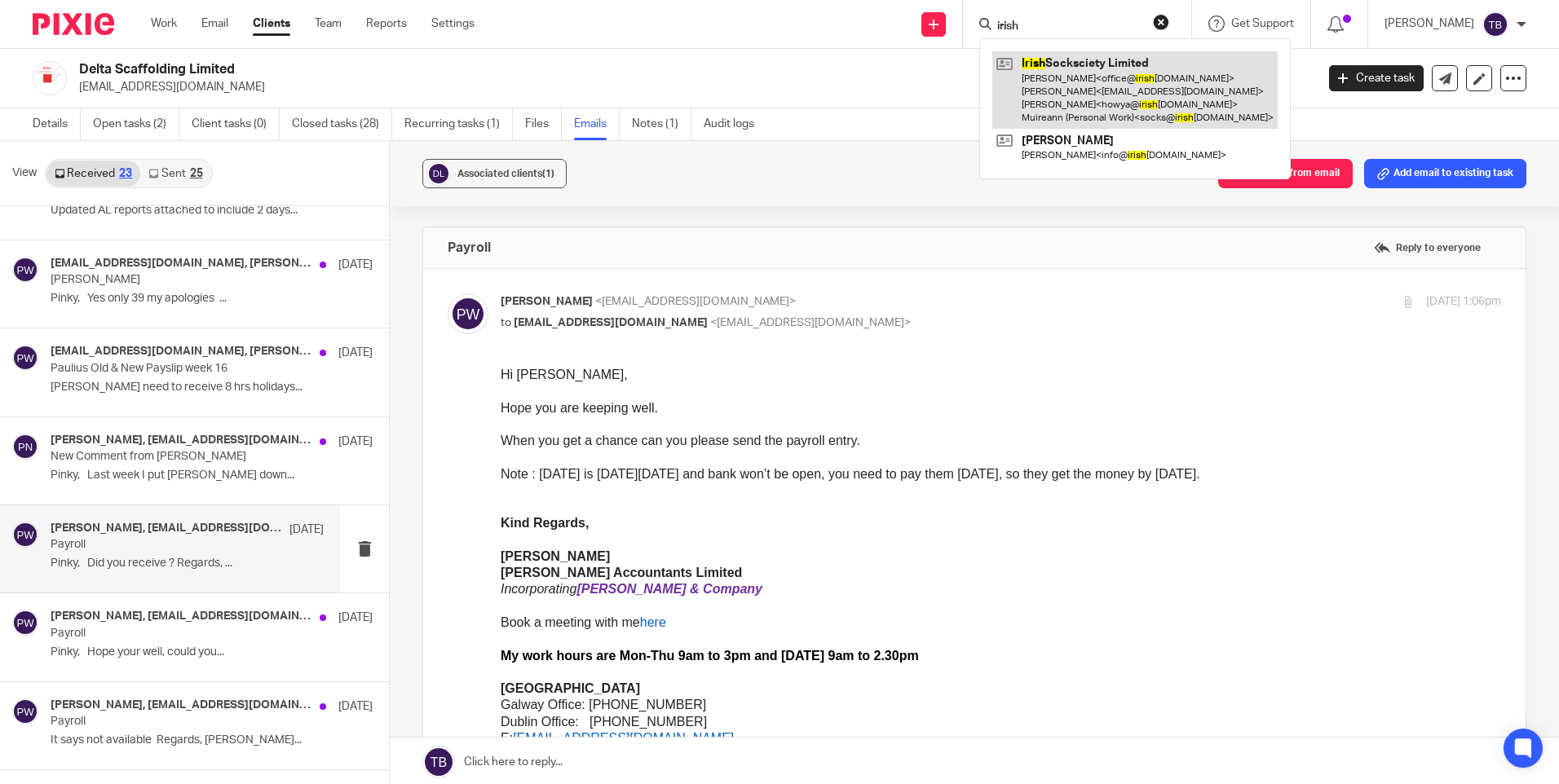
type input "irish"
click at [1091, 83] on link at bounding box center [1134, 90] width 286 height 77
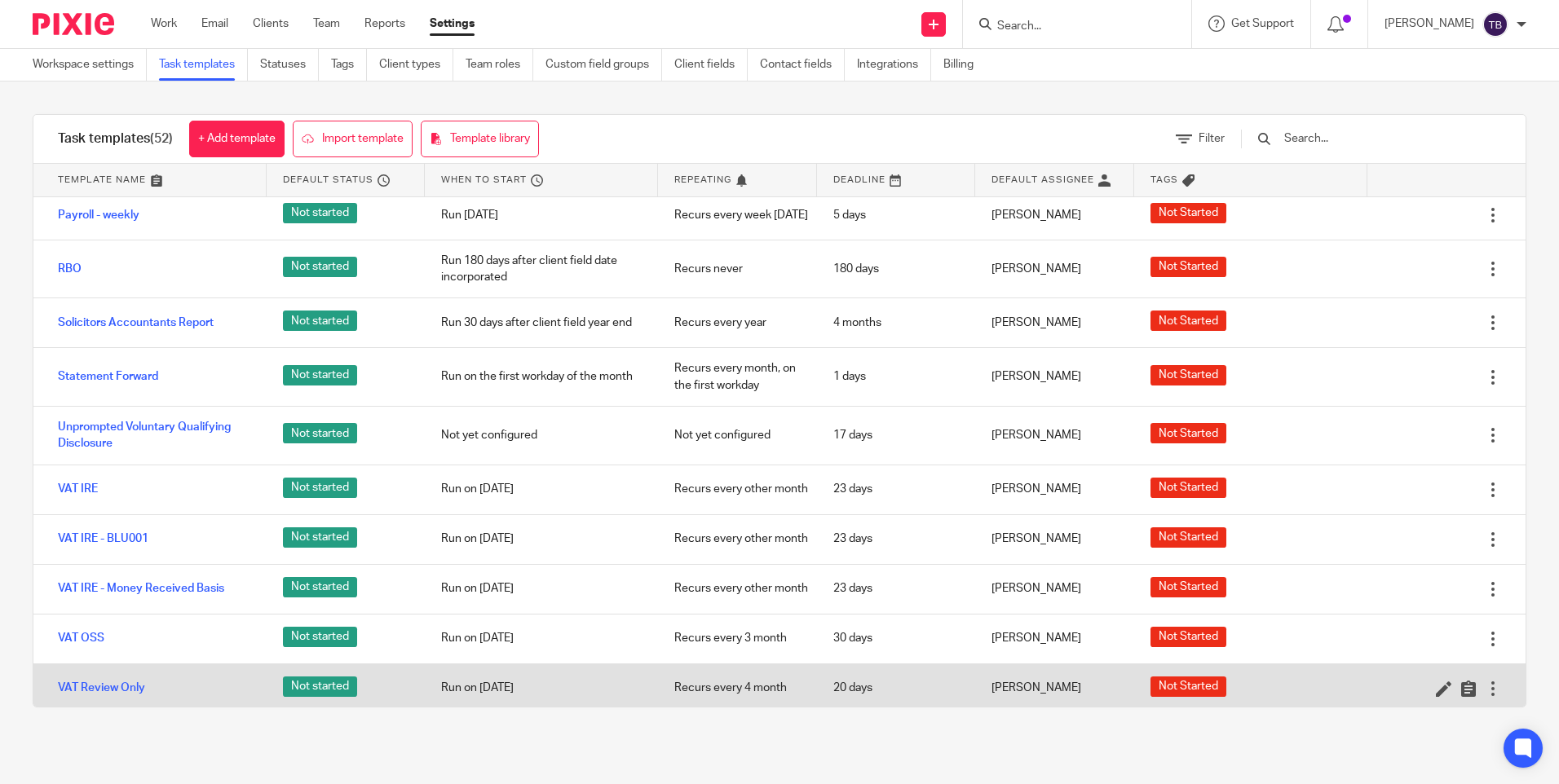
scroll to position [1630, 0]
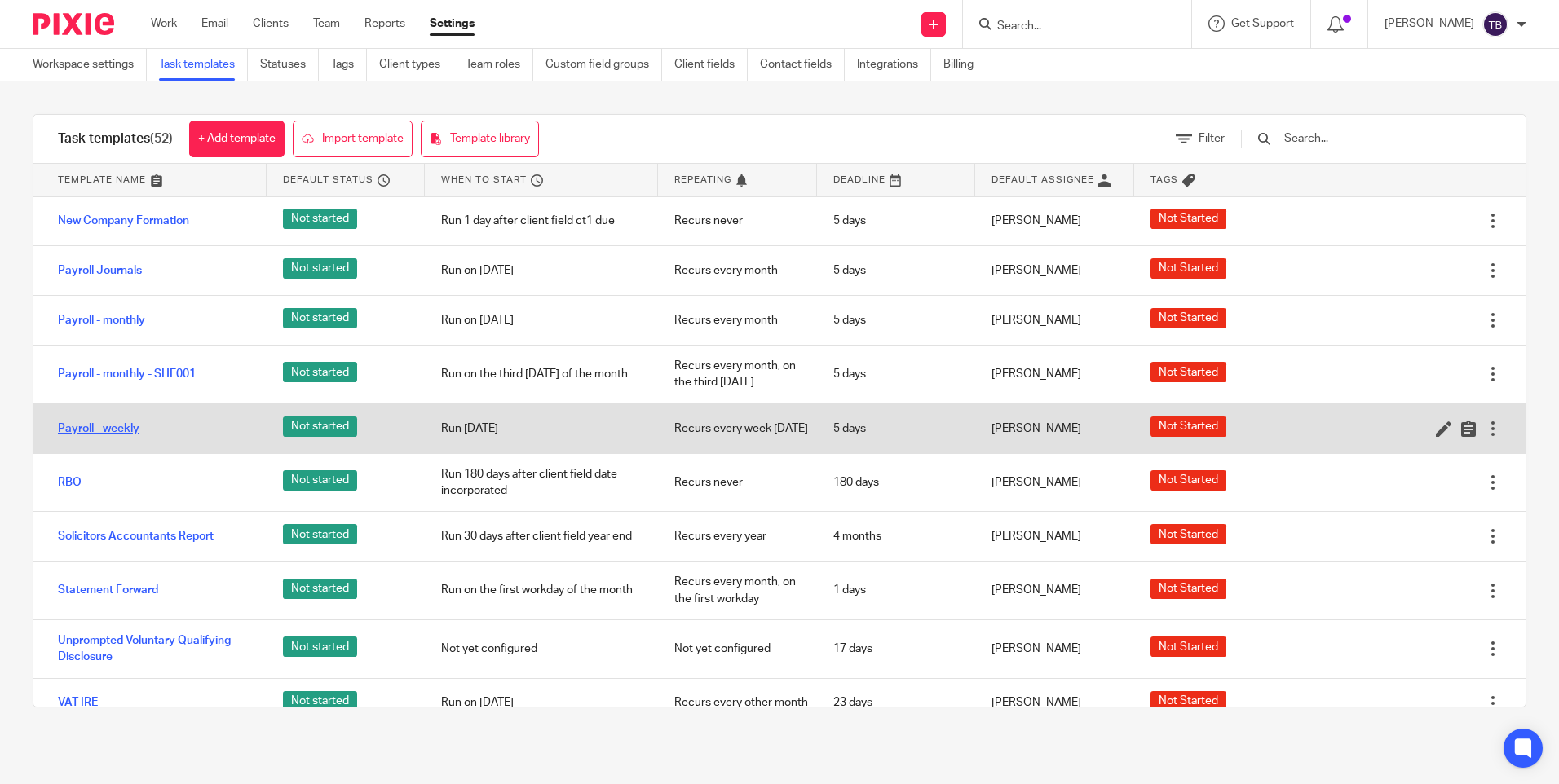
click at [89, 435] on link "Payroll - weekly" at bounding box center [98, 429] width 81 height 16
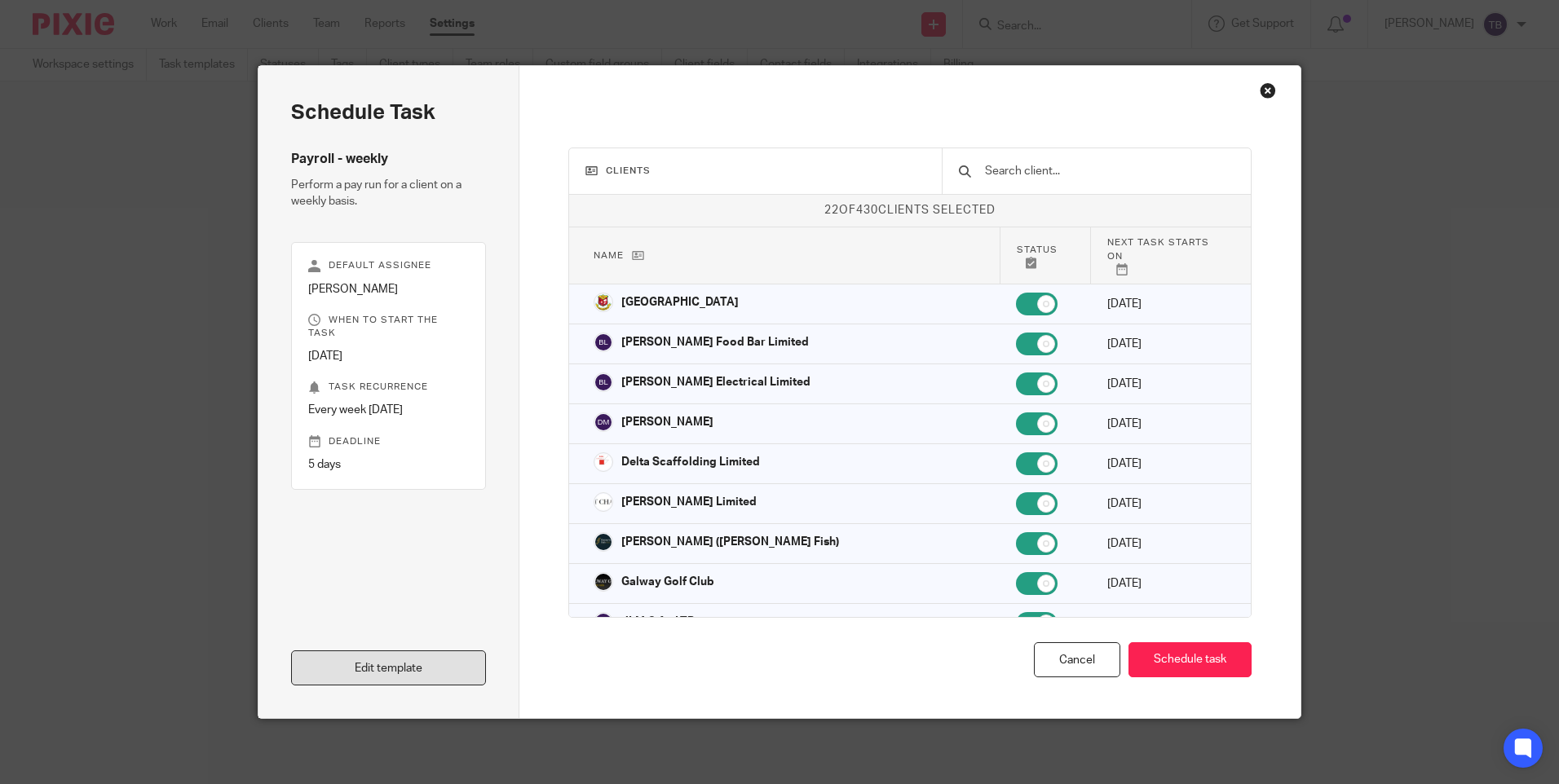
click at [357, 684] on link "Edit template" at bounding box center [389, 667] width 195 height 35
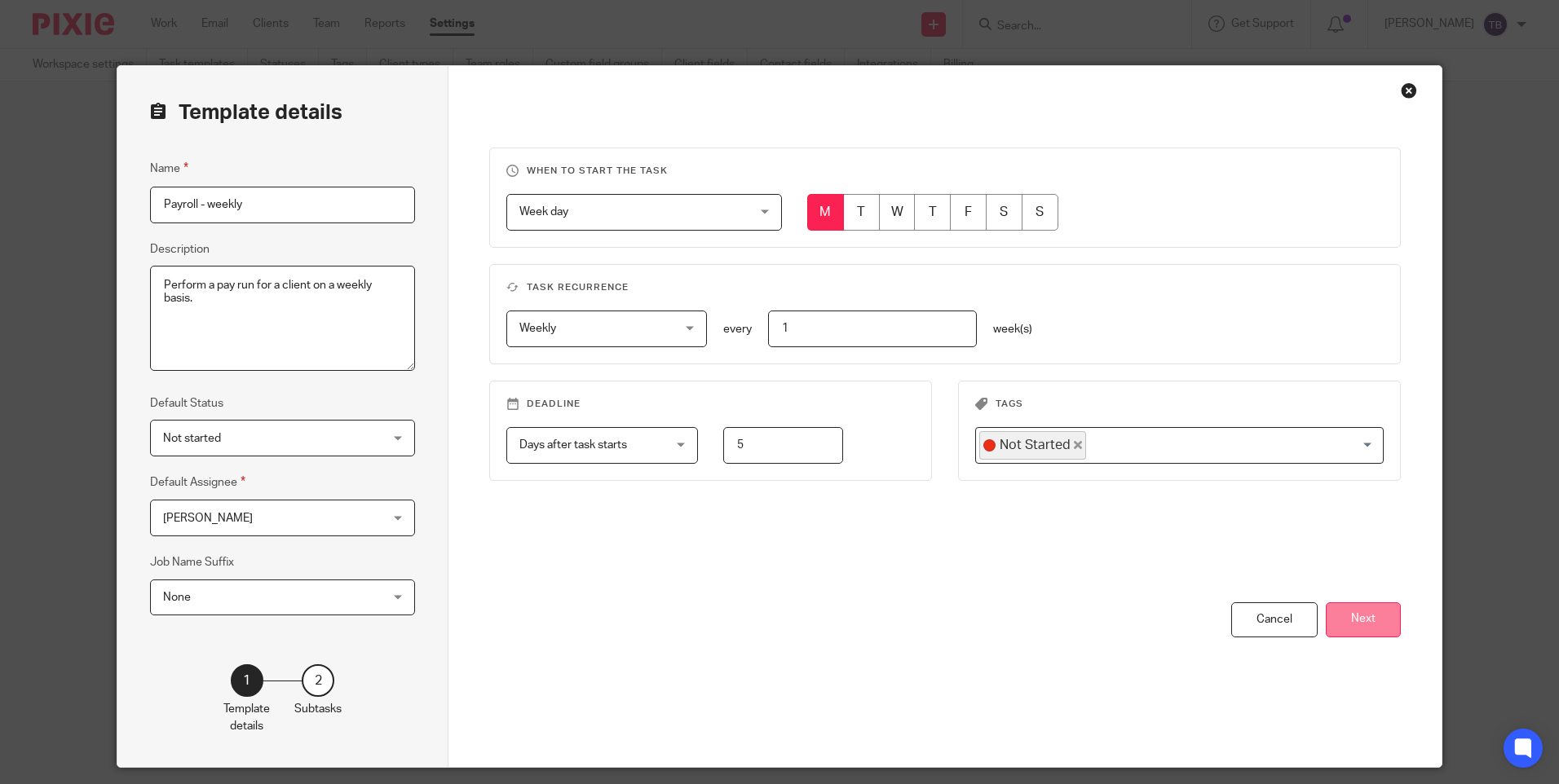
click at [1348, 623] on button "Next" at bounding box center [1362, 619] width 75 height 35
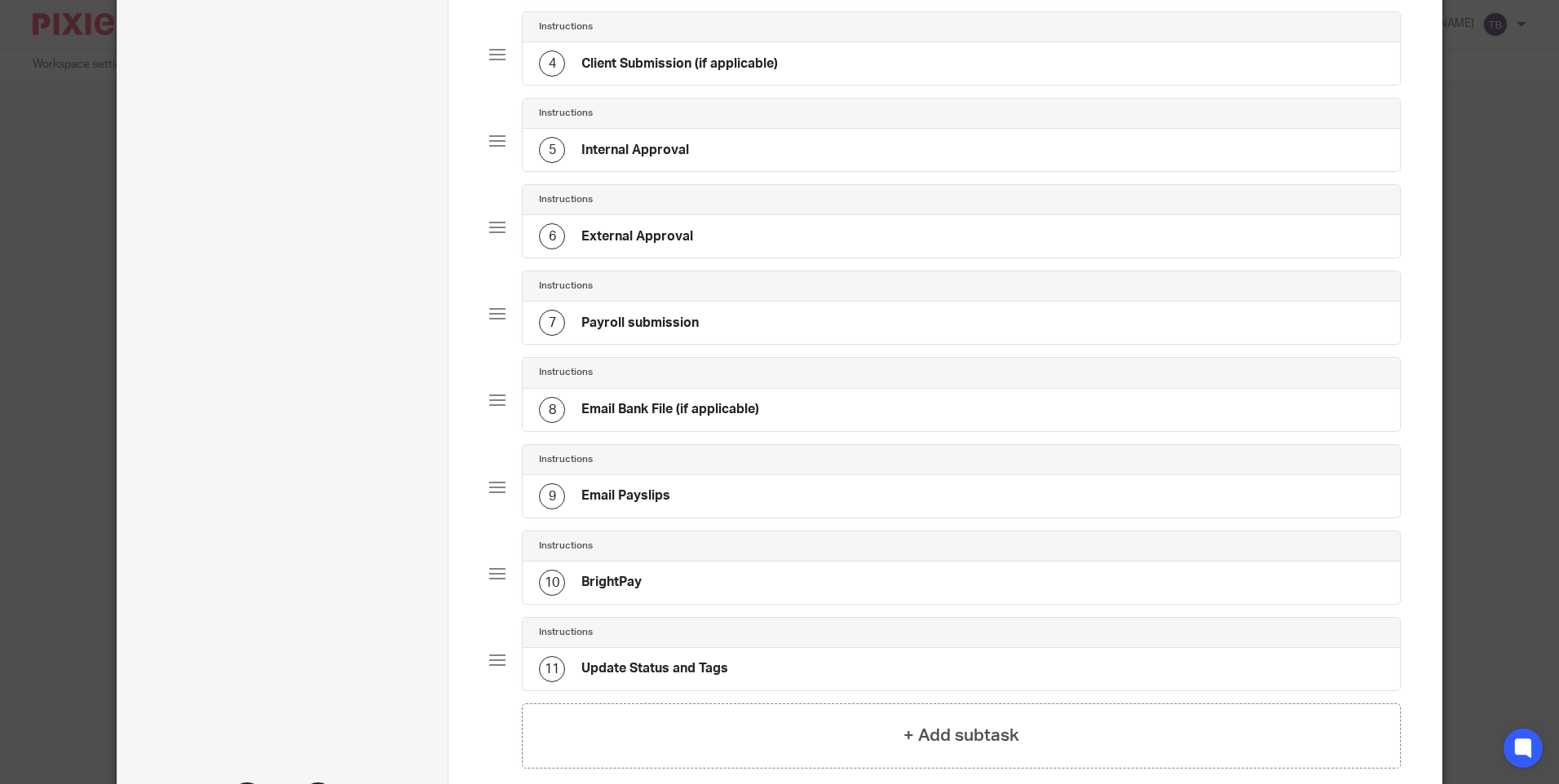
scroll to position [407, 0]
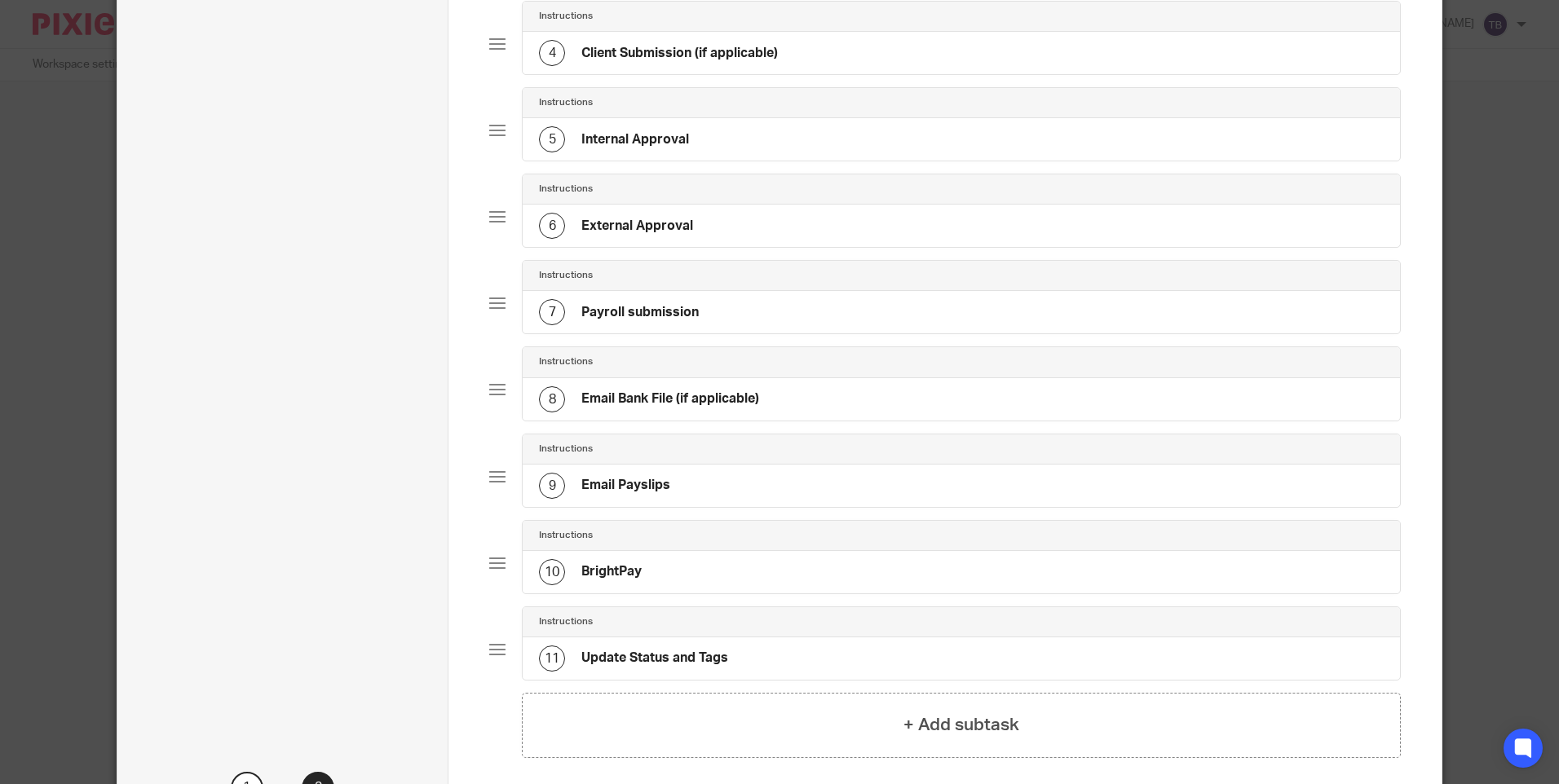
click at [772, 399] on div "8 Email Bank File (if applicable)" at bounding box center [961, 399] width 877 height 42
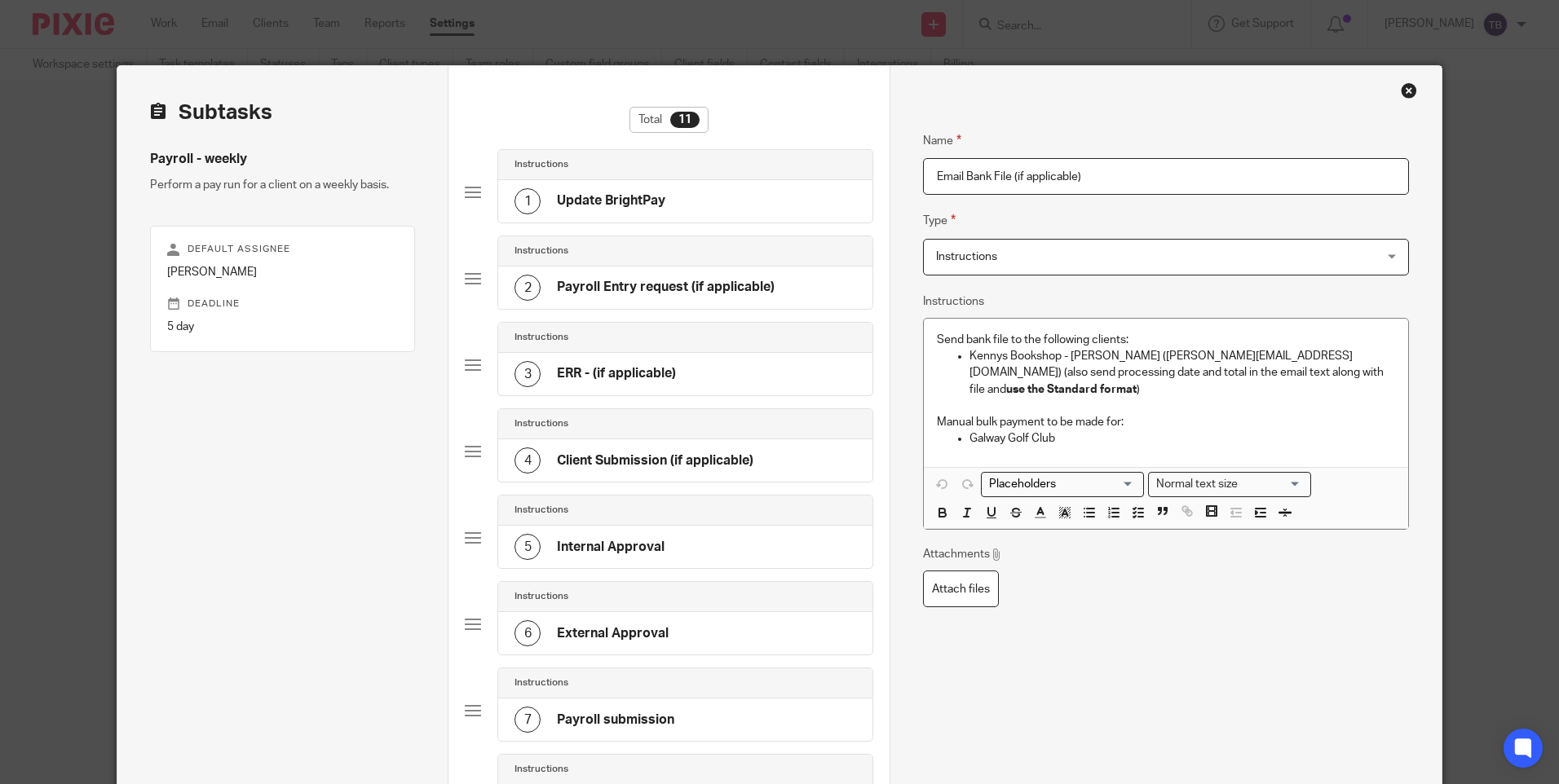
click at [1310, 371] on p "Kennys Bookshop - [PERSON_NAME] ([PERSON_NAME][EMAIL_ADDRESS][DOMAIN_NAME]) (al…" at bounding box center [1182, 373] width 425 height 49
click at [1321, 368] on p "Kennys Bookshop - [PERSON_NAME] ([PERSON_NAME][EMAIL_ADDRESS][DOMAIN_NAME]) (al…" at bounding box center [1182, 373] width 425 height 49
click at [1305, 383] on strong "use the Standard format; note two people with foreign banks" at bounding box center [1169, 389] width 326 height 12
drag, startPoint x: 1310, startPoint y: 397, endPoint x: 1137, endPoint y: 399, distance: 173.0
click at [1308, 397] on p at bounding box center [1166, 406] width 458 height 16
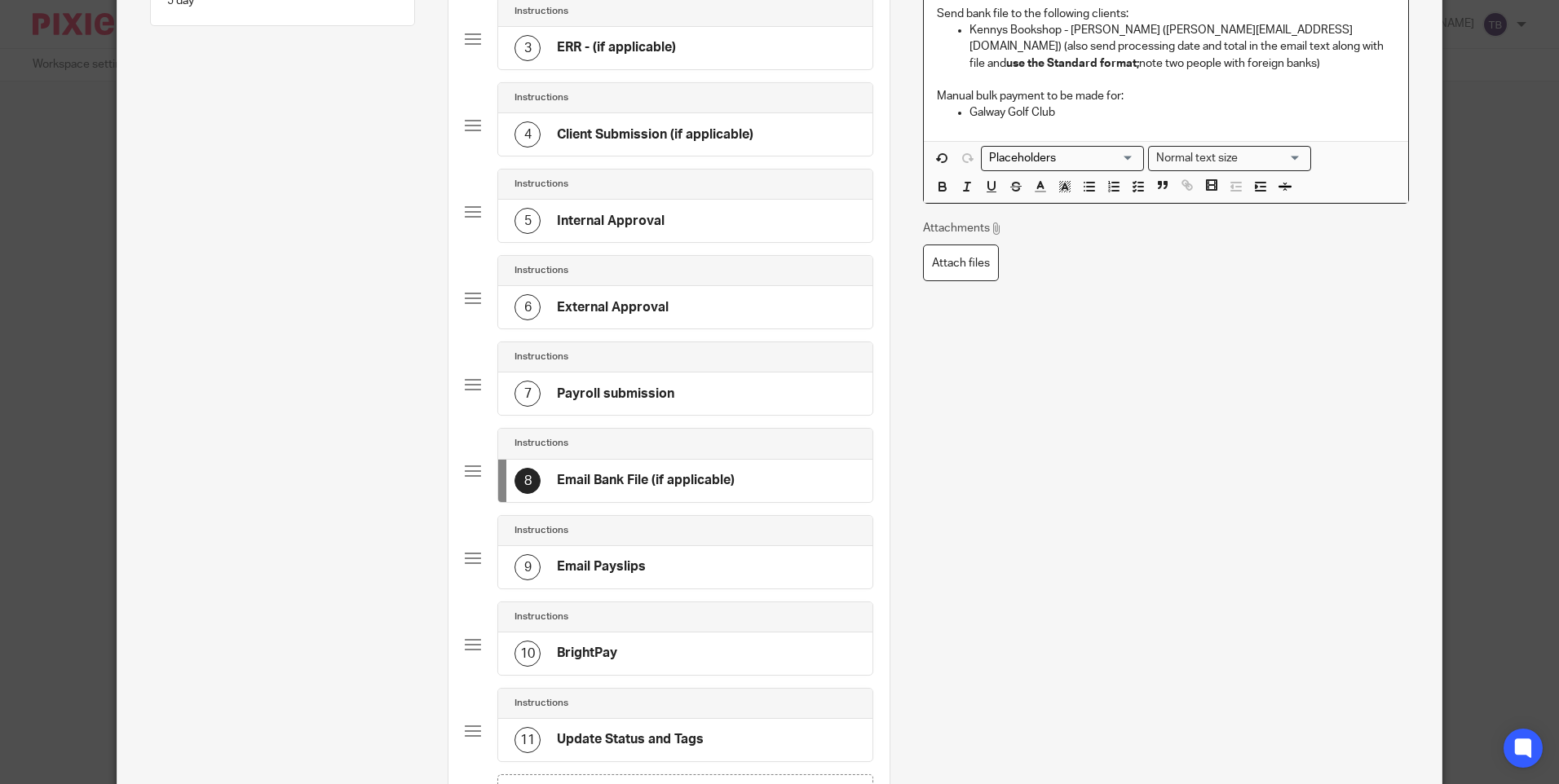
scroll to position [529, 0]
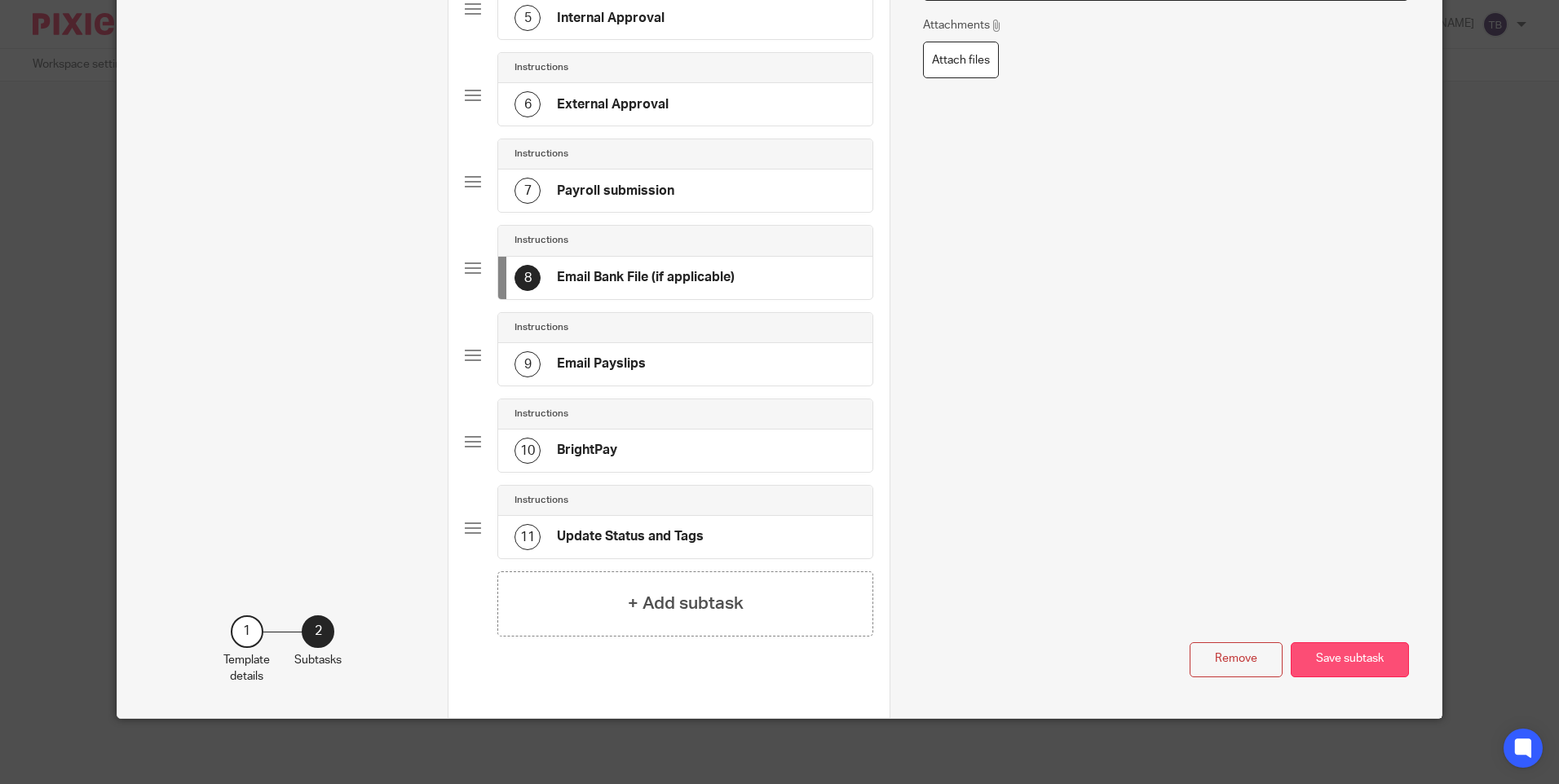
click at [1365, 660] on button "Save subtask" at bounding box center [1350, 659] width 119 height 35
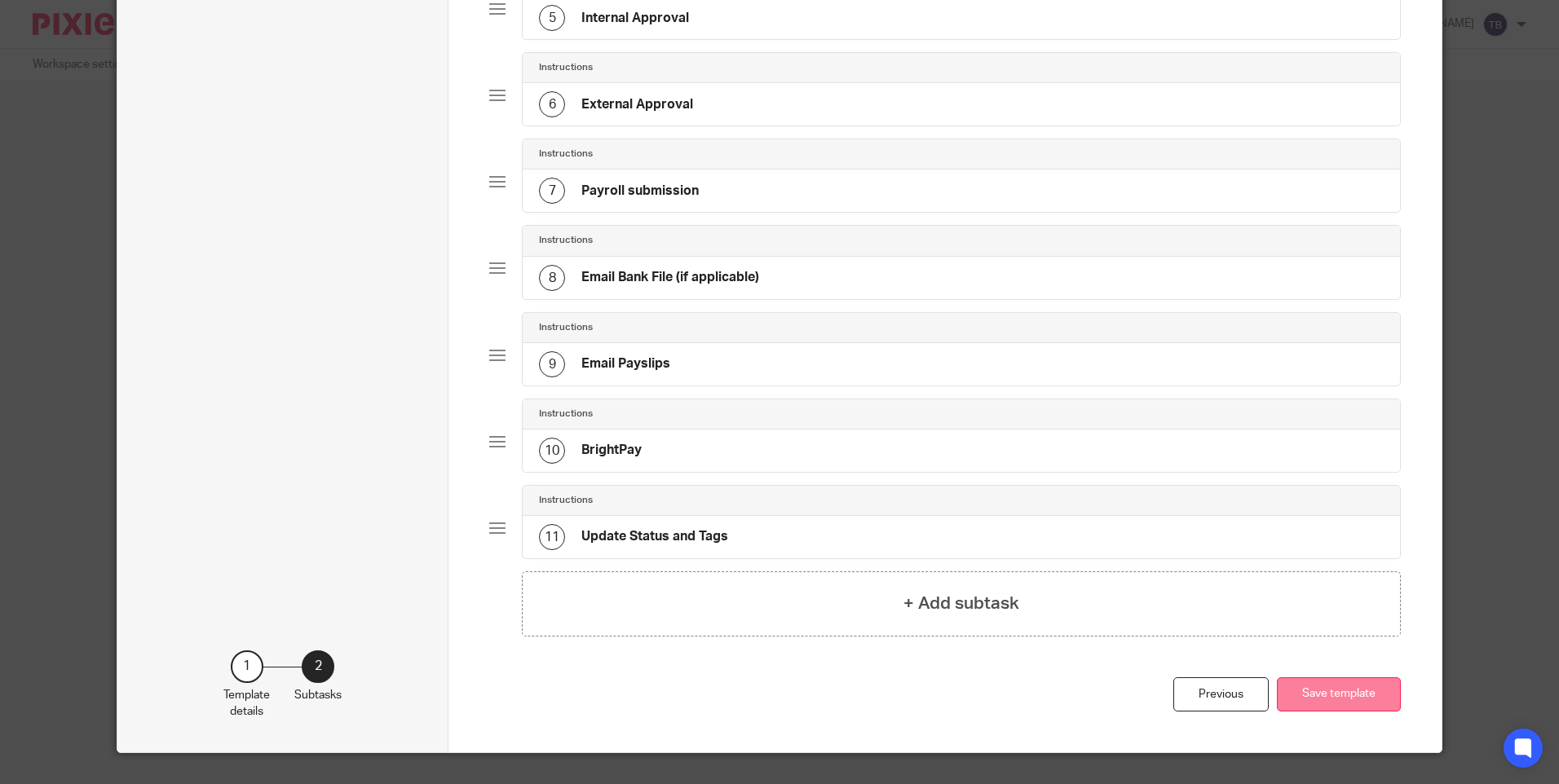
click at [1355, 682] on button "Save template" at bounding box center [1338, 694] width 124 height 35
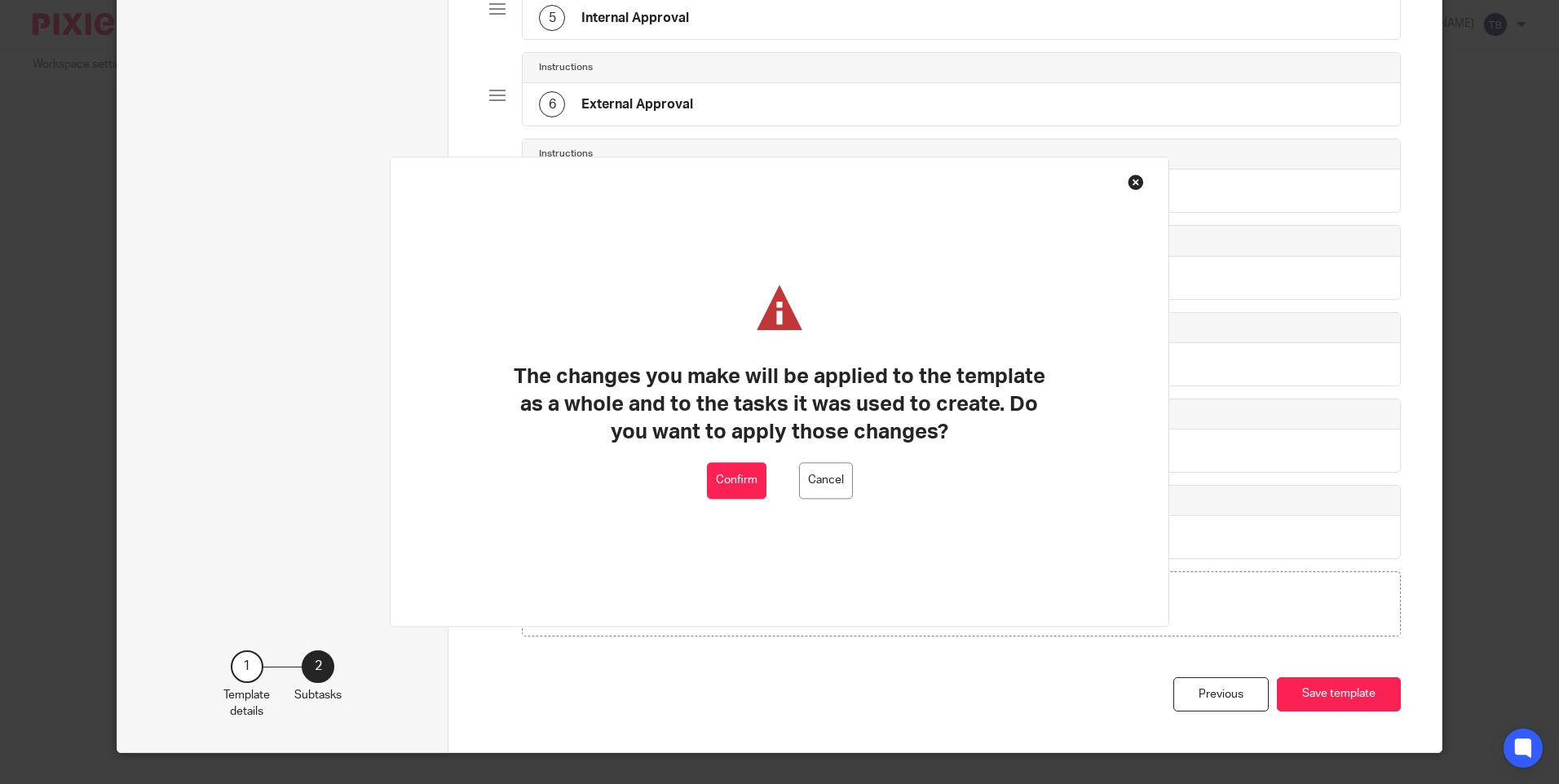
drag, startPoint x: 749, startPoint y: 471, endPoint x: 682, endPoint y: 29, distance: 447.0
click at [747, 462] on div "The changes you make will be applied to the template as a whole and to the task…" at bounding box center [779, 391] width 780 height 470
